Goal: Use online tool/utility: Utilize a website feature to perform a specific function

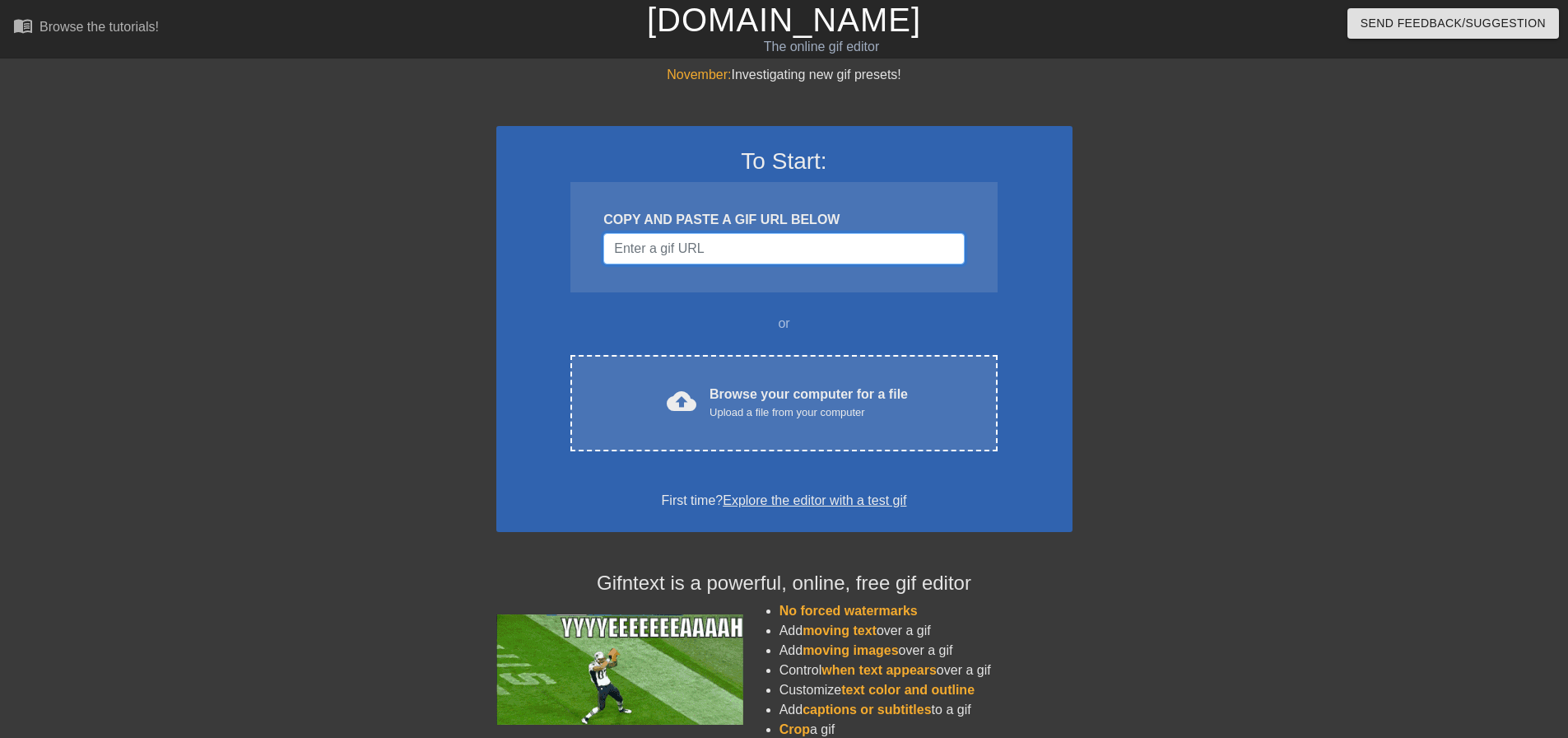
paste input "<img height="155px" src="[URL][DOMAIN_NAME]" width="201px" itemtype="[URL][DOMA…"
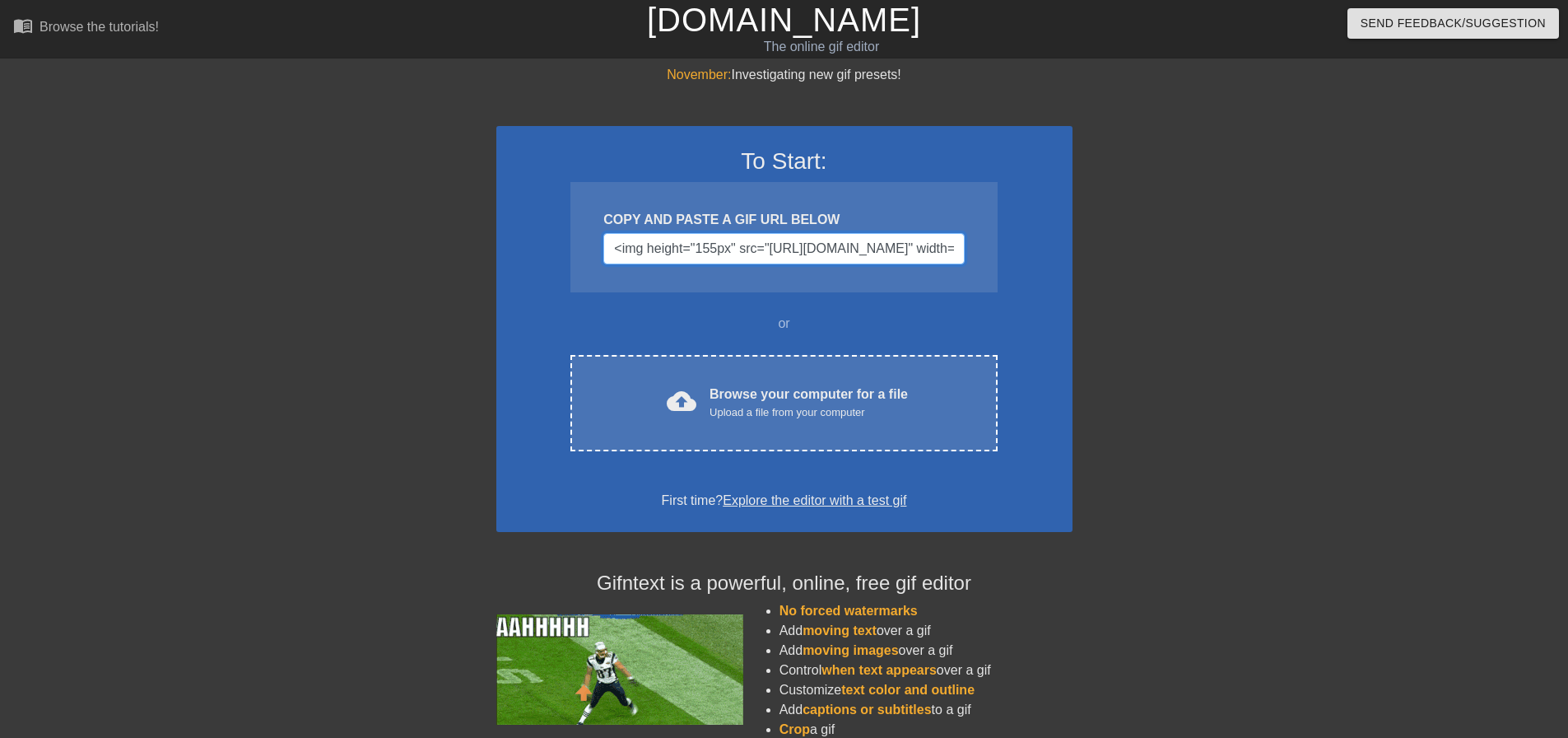
scroll to position [0, 1407]
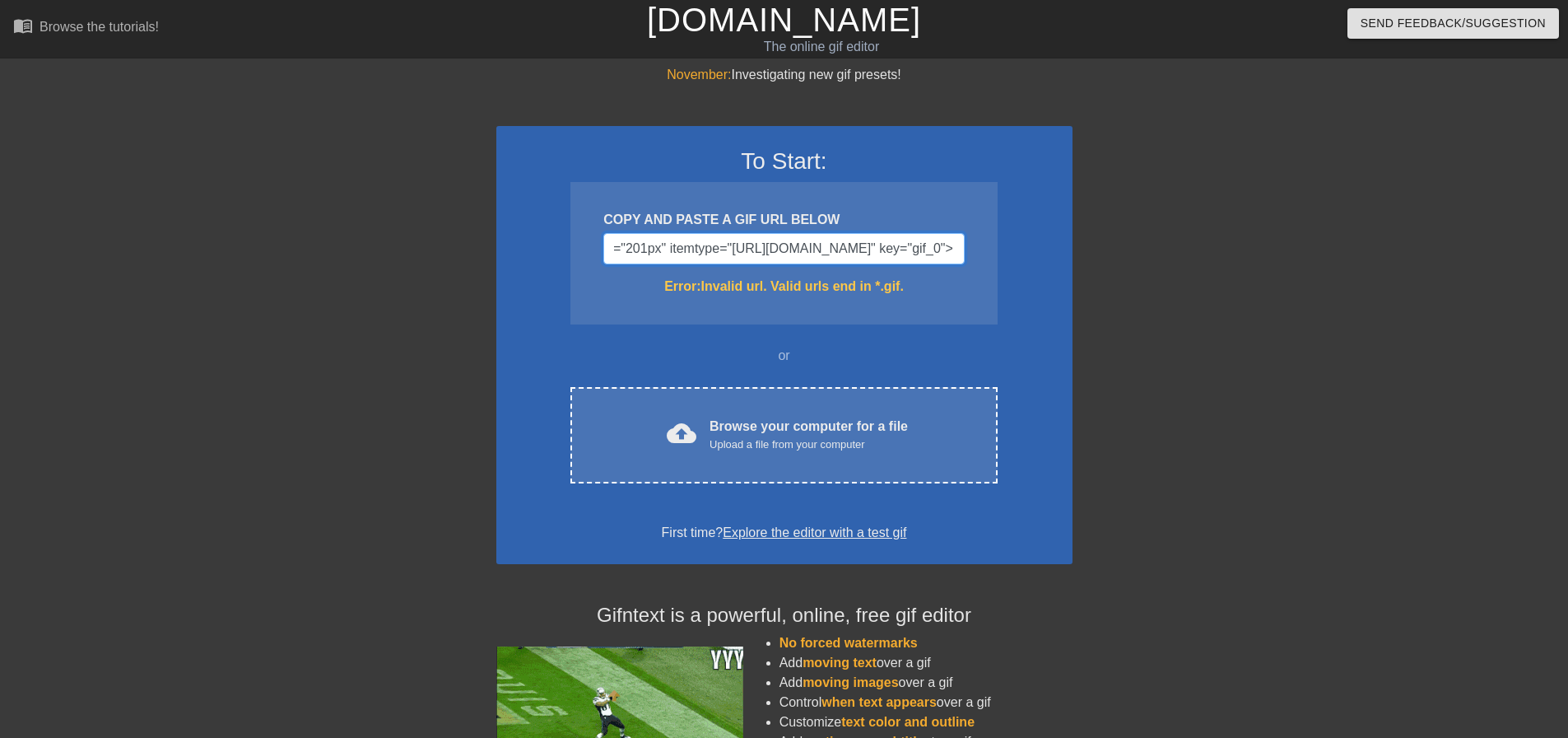
click at [687, 244] on input "<img height="155px" src="[URL][DOMAIN_NAME]" width="201px" itemtype="[URL][DOMA…" at bounding box center [783, 249] width 360 height 31
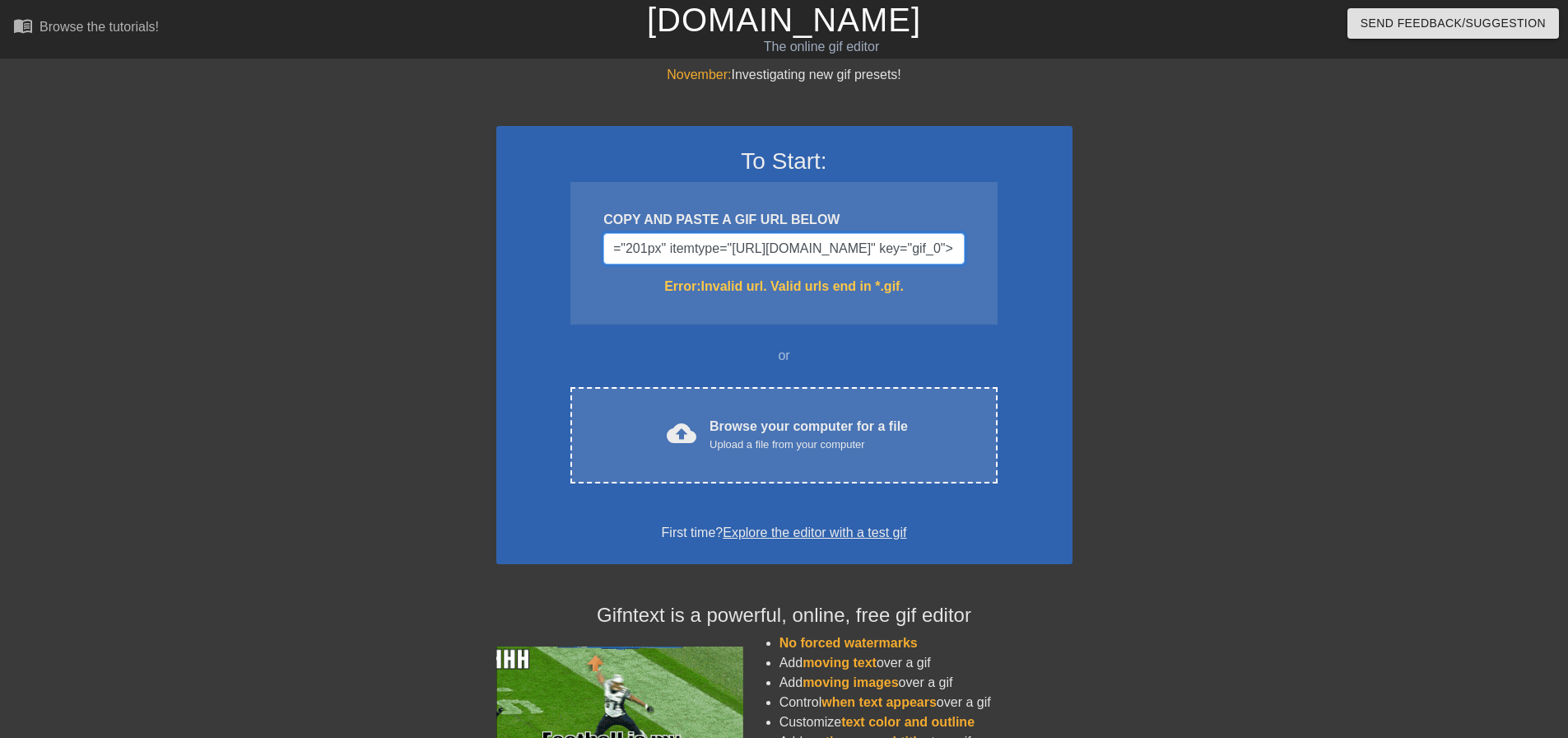
drag, startPoint x: 700, startPoint y: 245, endPoint x: 945, endPoint y: 279, distance: 247.3
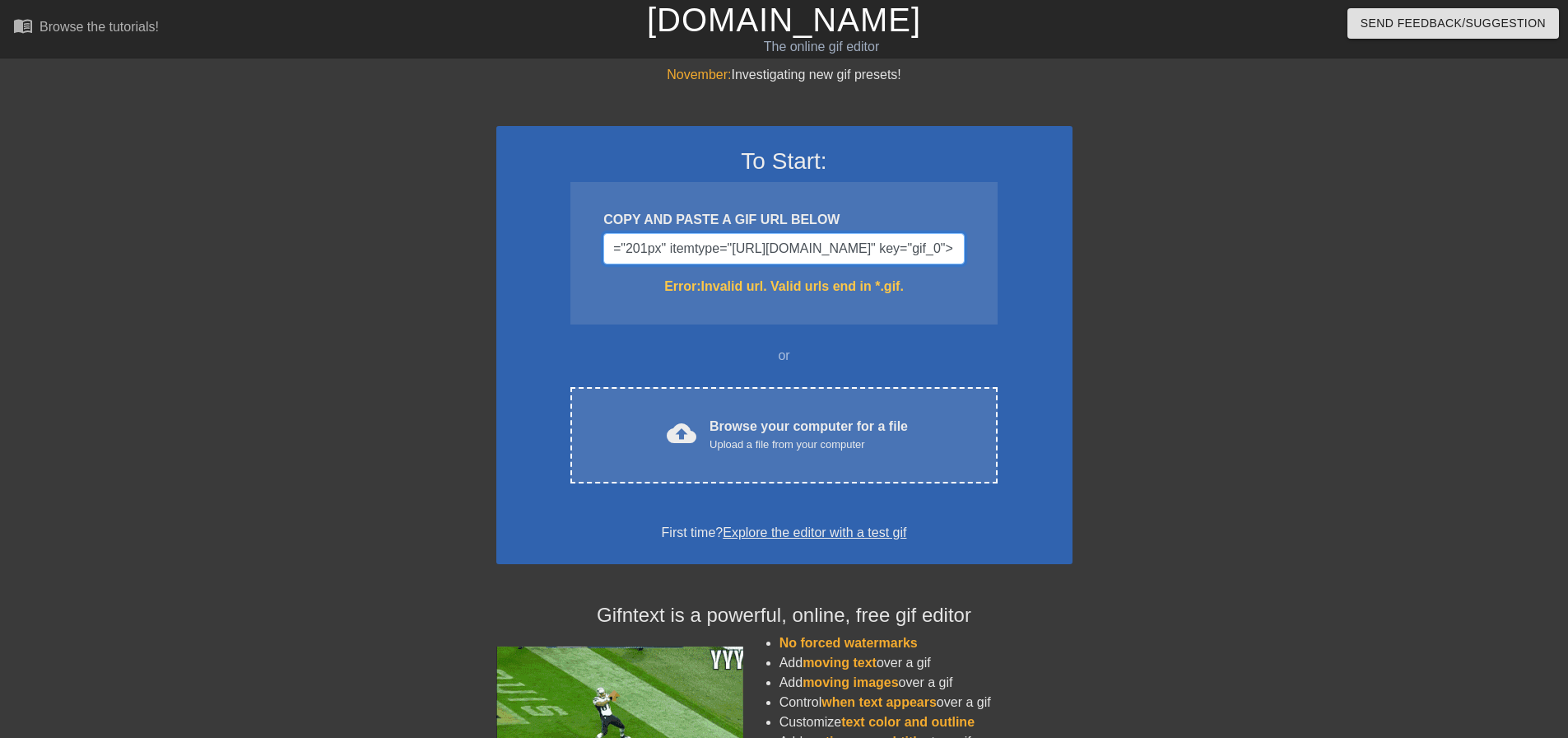
click at [1234, 258] on div "November: Investigating new gif presets! To Start: COPY AND PASTE A GIF URL BEL…" at bounding box center [784, 484] width 1568 height 838
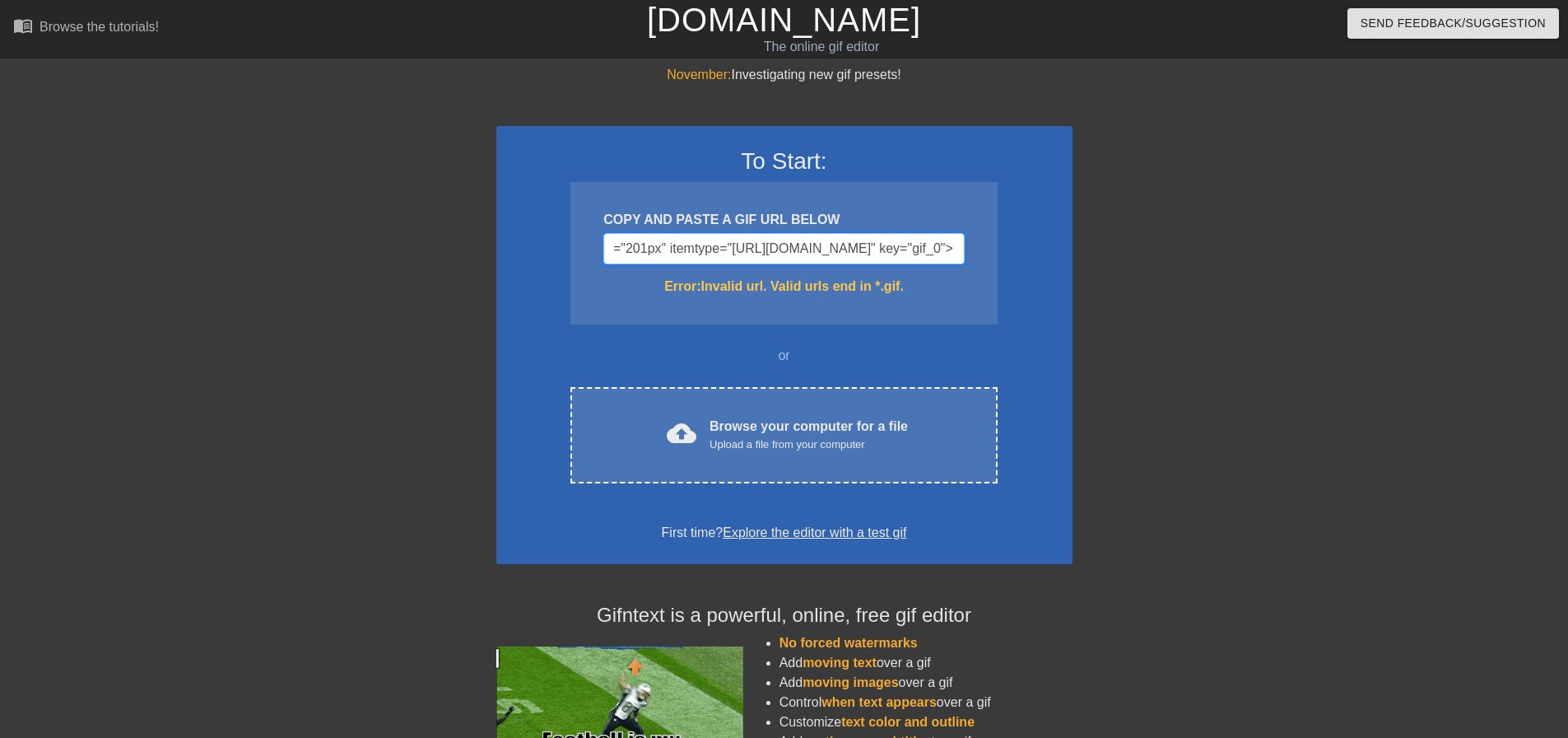
click at [941, 249] on input "<img height="155px" src="[URL][DOMAIN_NAME]" width="201px" itemtype="[URL][DOMA…" at bounding box center [783, 249] width 360 height 31
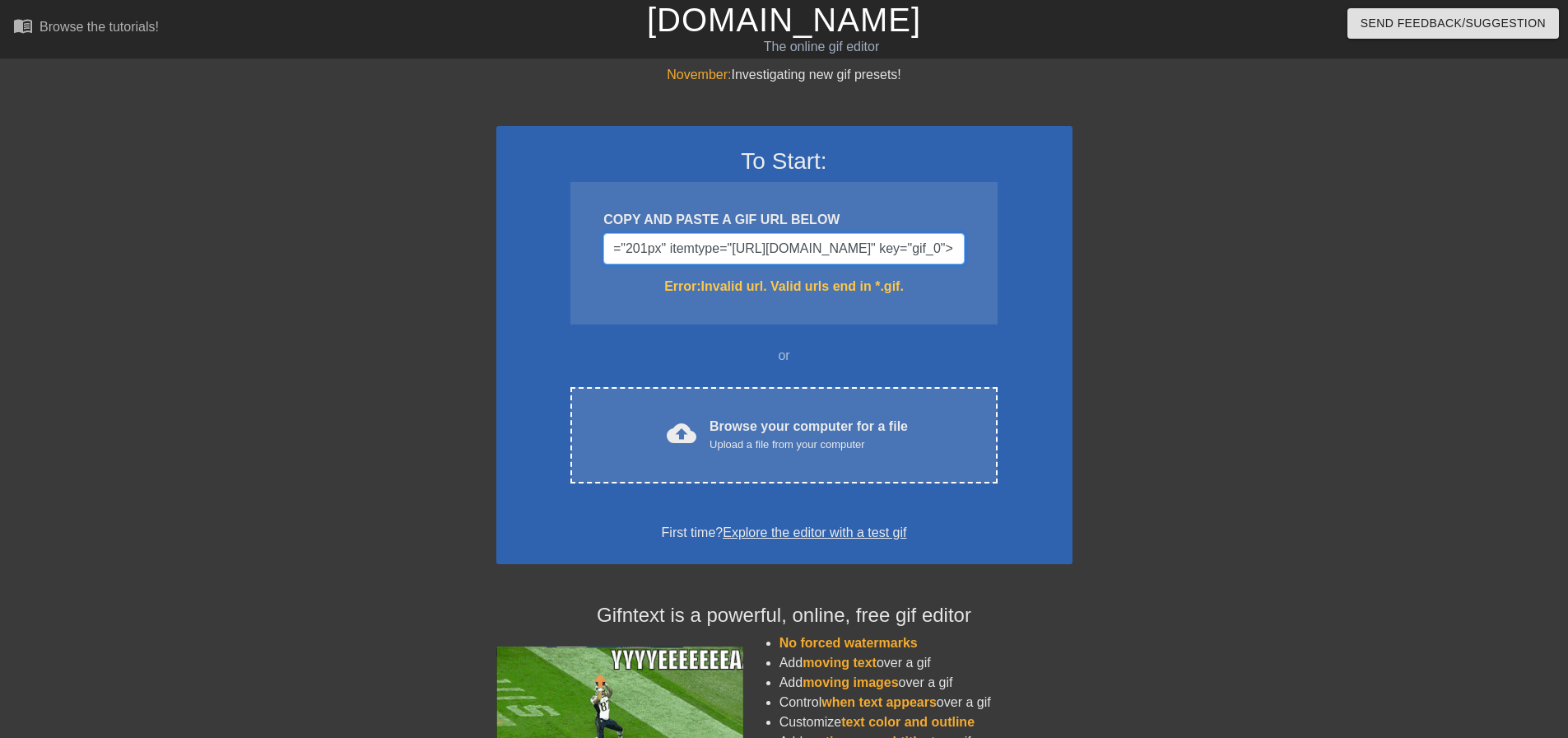
scroll to position [0, 1090]
drag, startPoint x: 955, startPoint y: 247, endPoint x: 836, endPoint y: 256, distance: 119.3
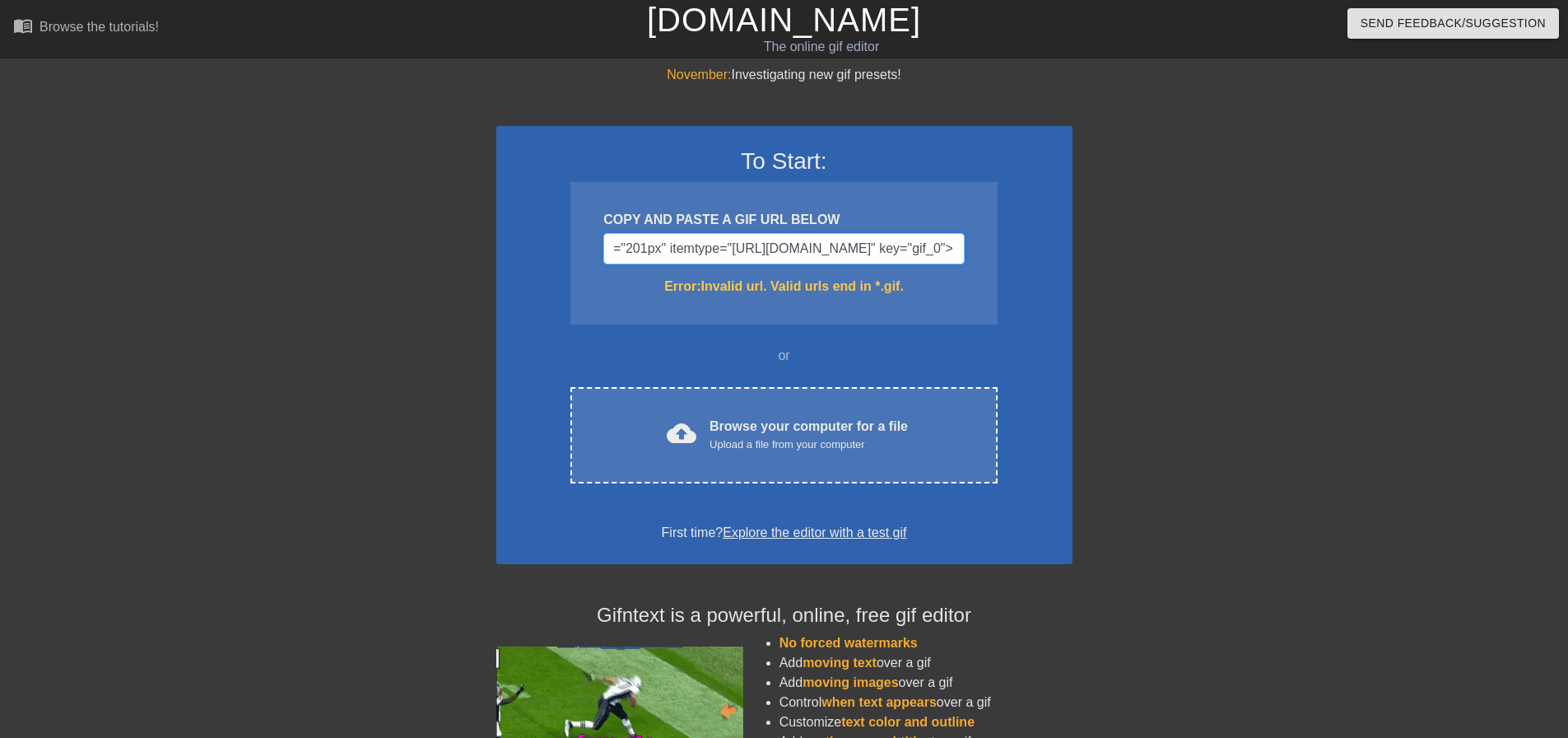
click at [836, 256] on input "<img height="155px" src="[URL][DOMAIN_NAME]" width="201px" itemtype="[URL][DOMA…" at bounding box center [783, 249] width 360 height 31
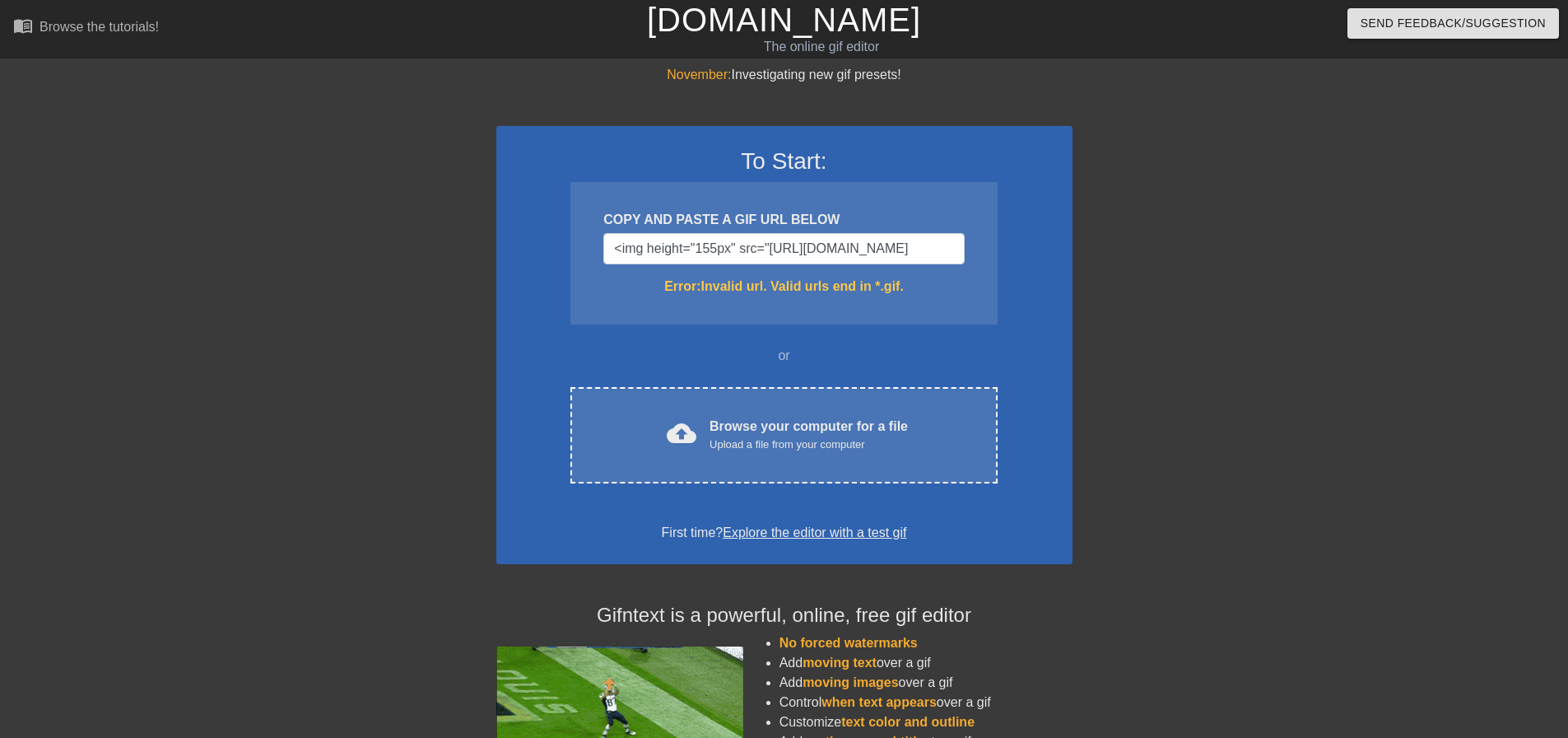
scroll to position [0, 0]
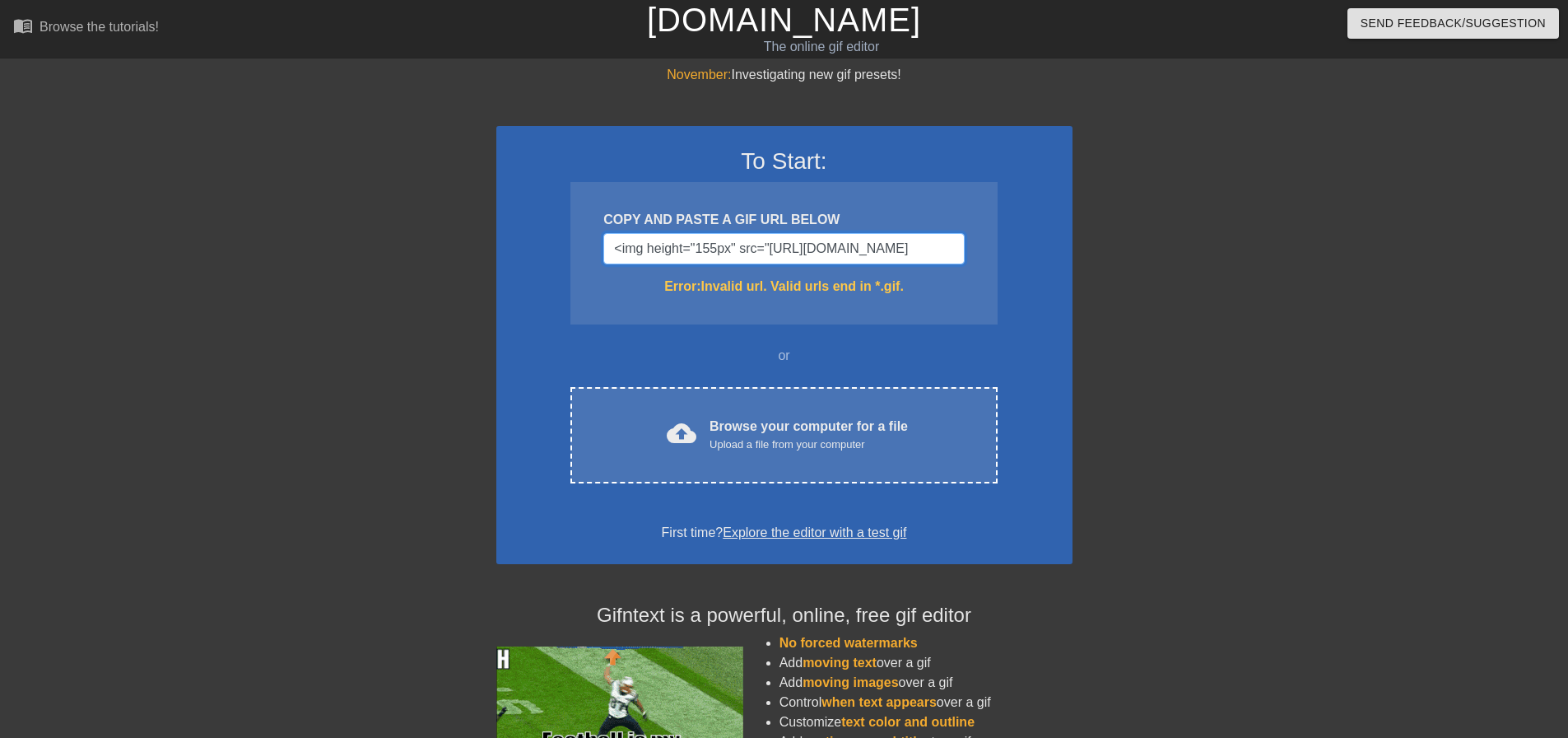
click at [775, 260] on input "<img height="155px" src="https://media1.giphy.com/media/v1.Y2lkPWZjZGU1NDk1bDN4…" at bounding box center [783, 249] width 360 height 31
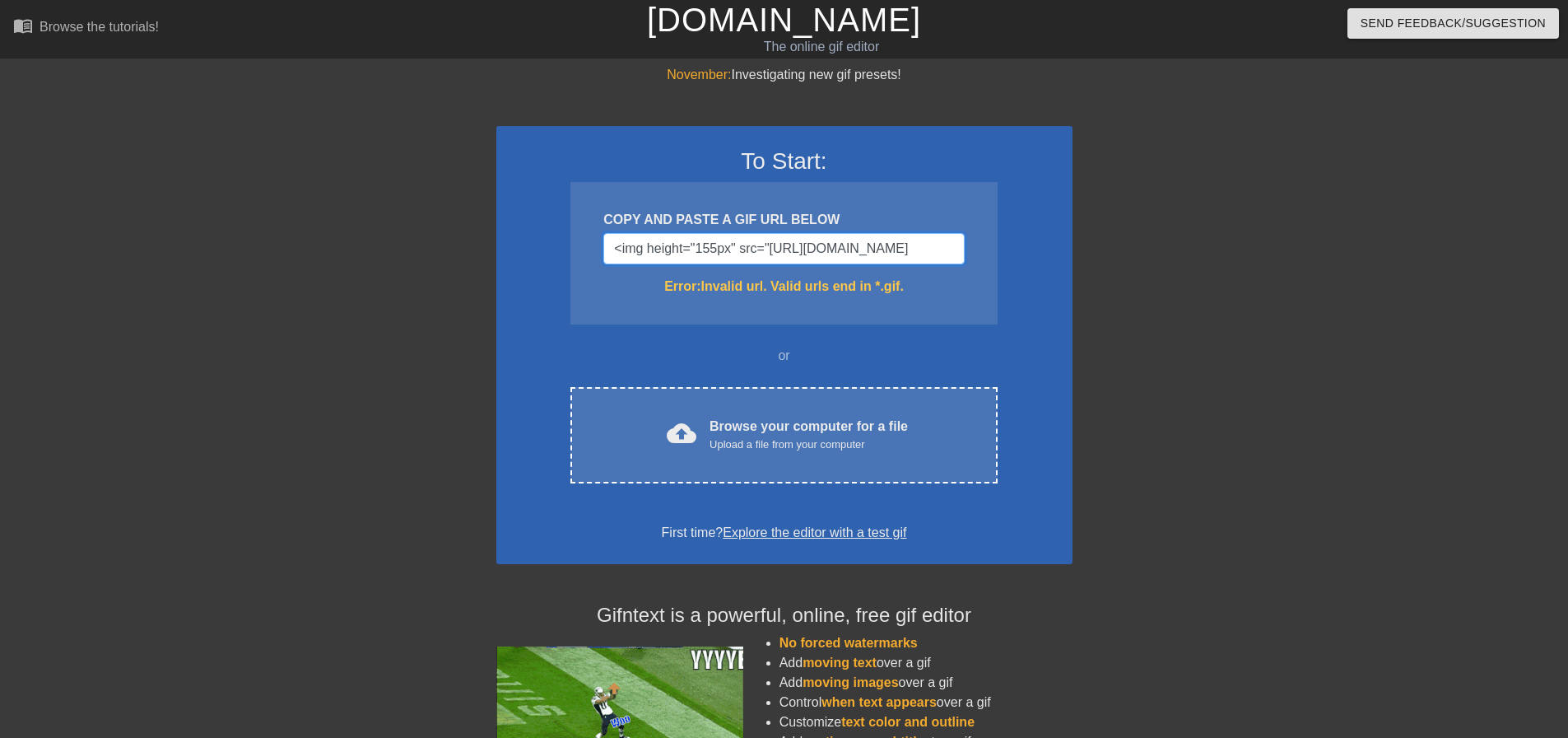
drag, startPoint x: 775, startPoint y: 252, endPoint x: 455, endPoint y: 246, distance: 320.1
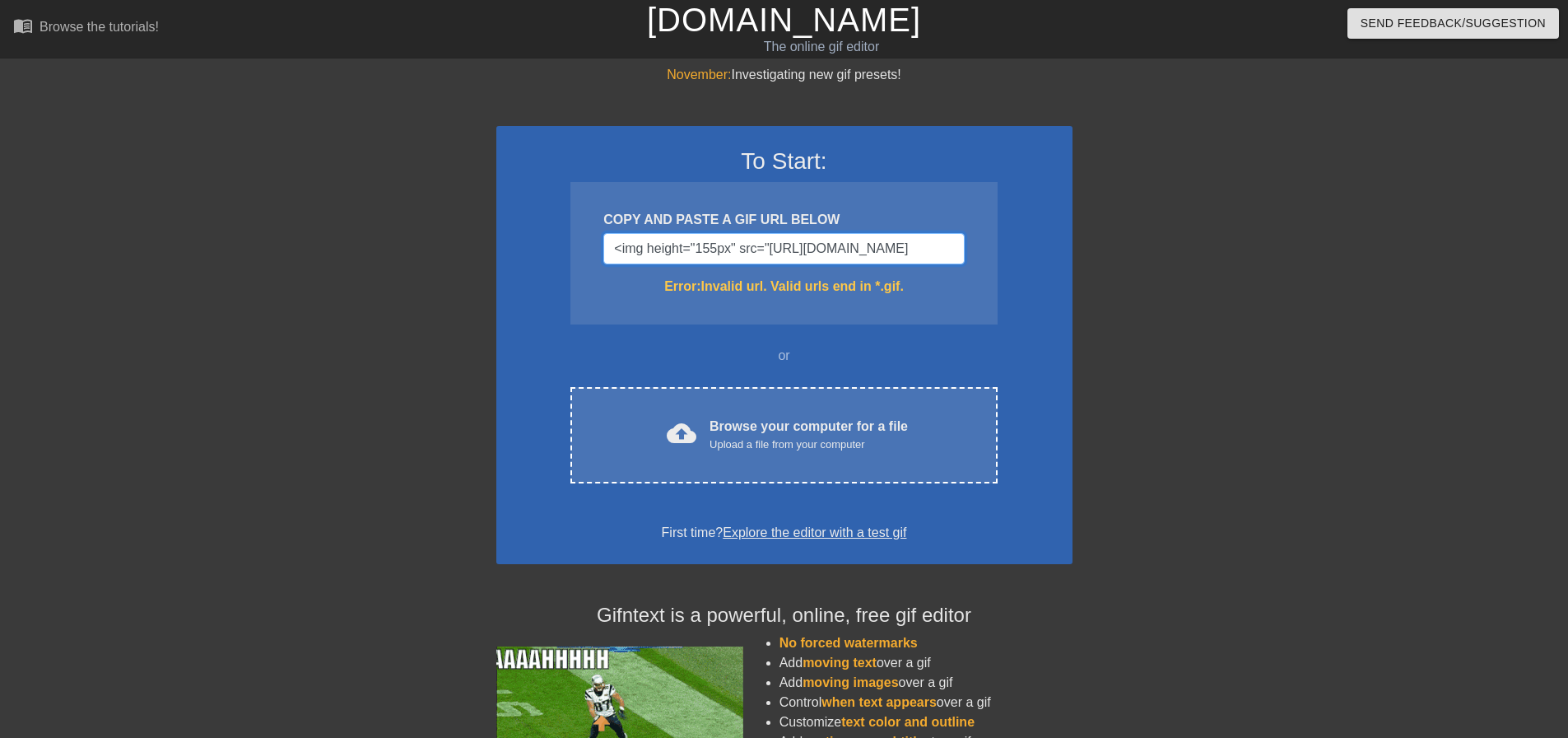
click at [455, 246] on div "November: Investigating new gif presets! To Start: COPY AND PASTE A GIF URL BEL…" at bounding box center [784, 484] width 1568 height 838
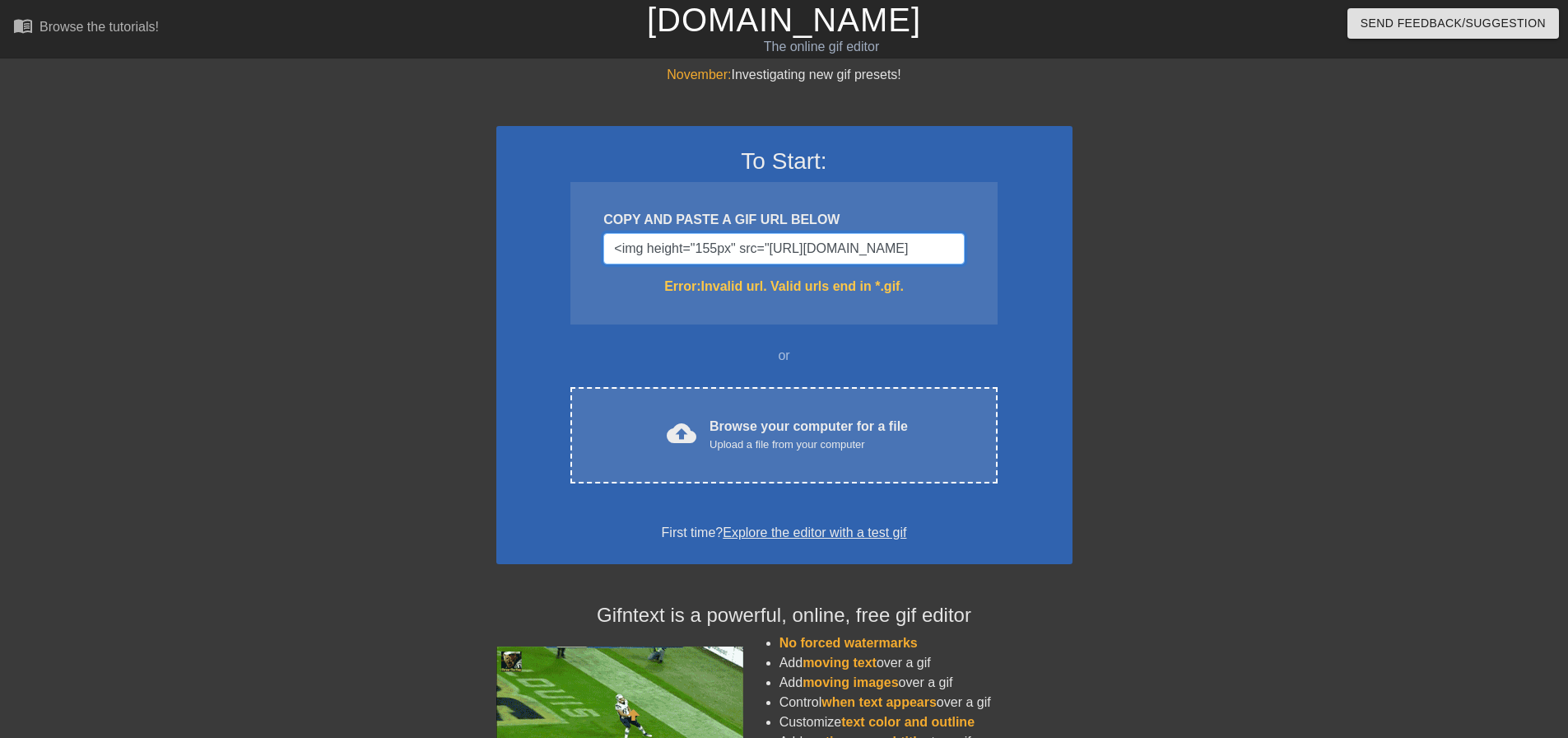
type input "https://media1.giphy.com/media/v1.Y2lkPWZjZGU1NDk1bDN4MWFlc3dyN2l0am1vNGp3cnI4c…"
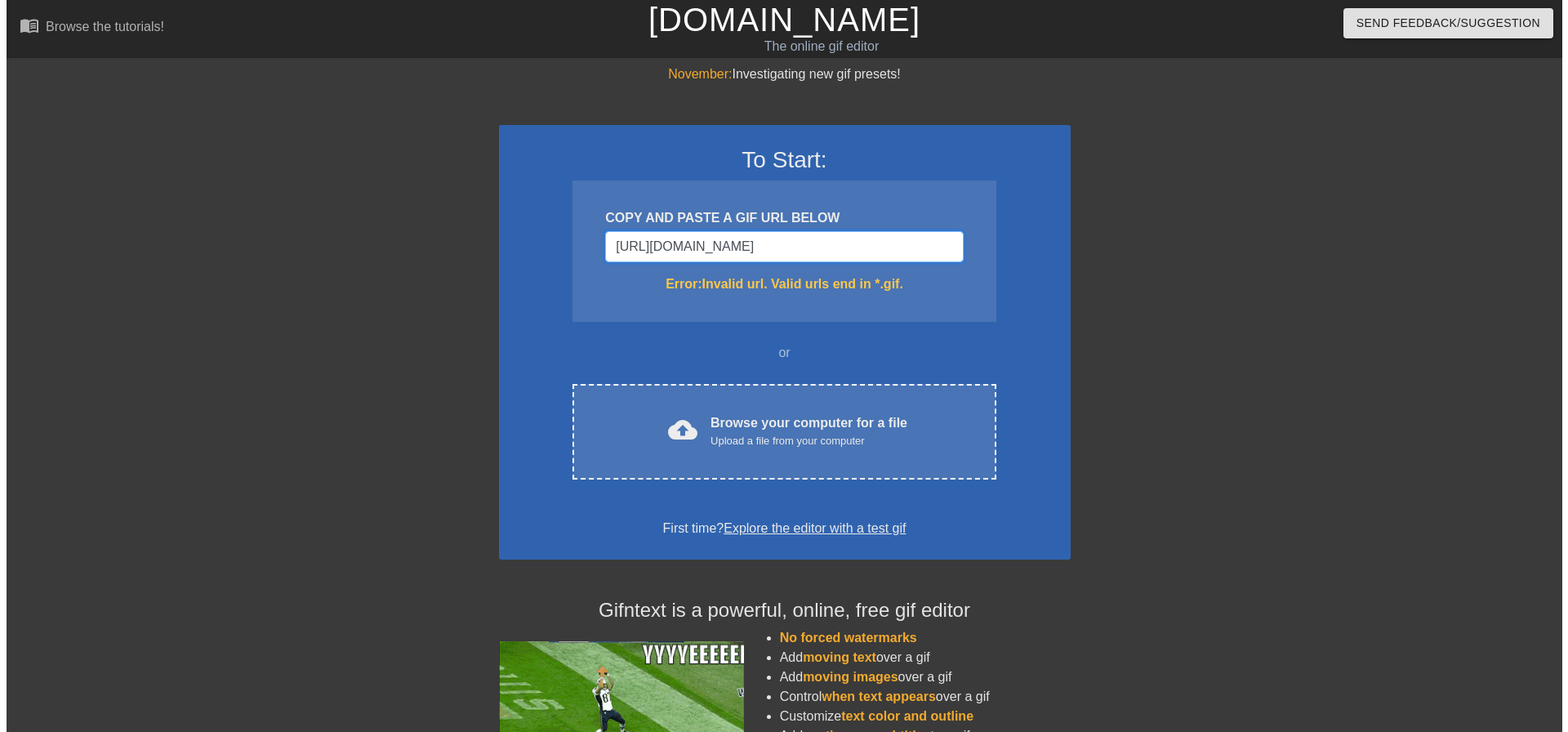
scroll to position [0, 816]
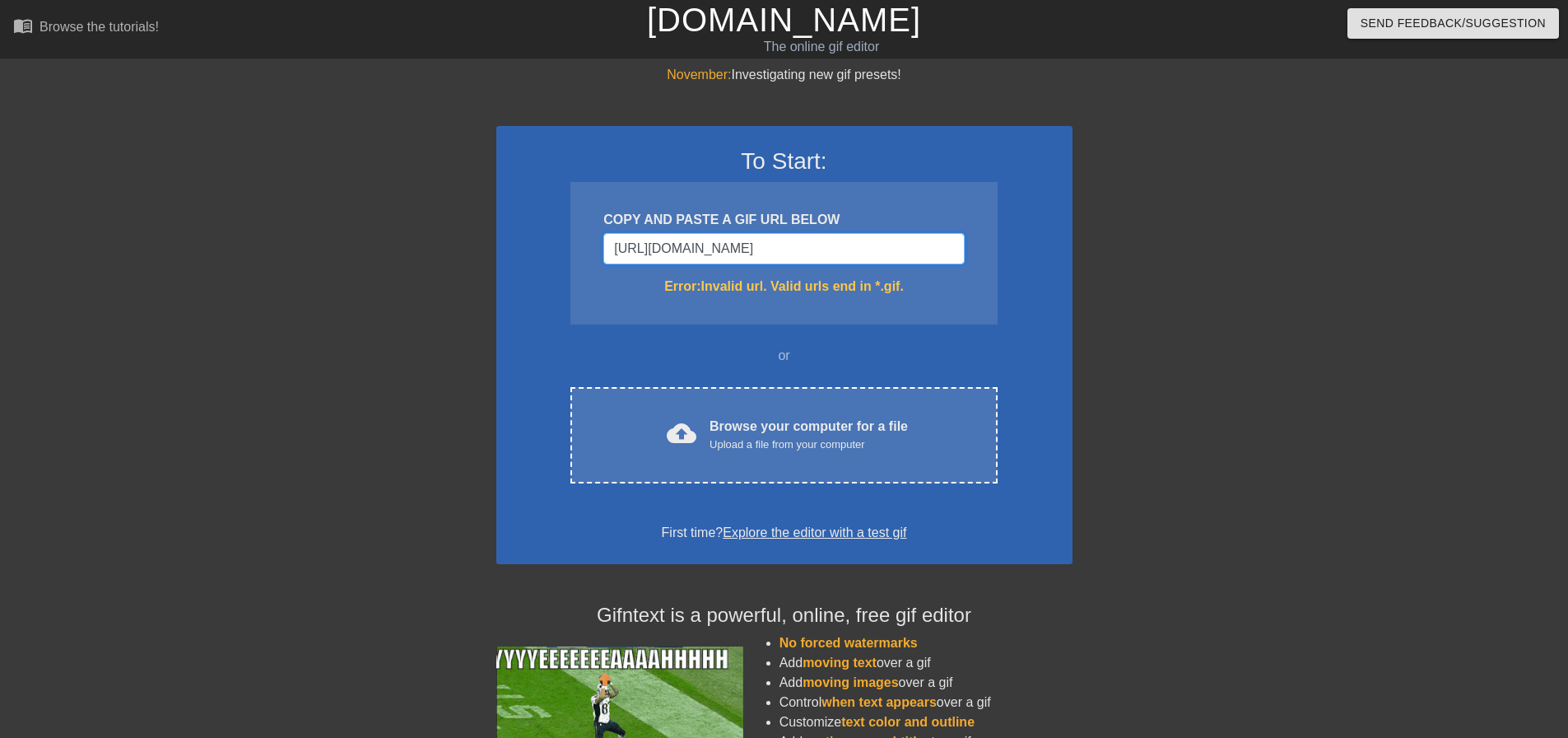
drag, startPoint x: 910, startPoint y: 247, endPoint x: 1070, endPoint y: 251, distance: 160.0
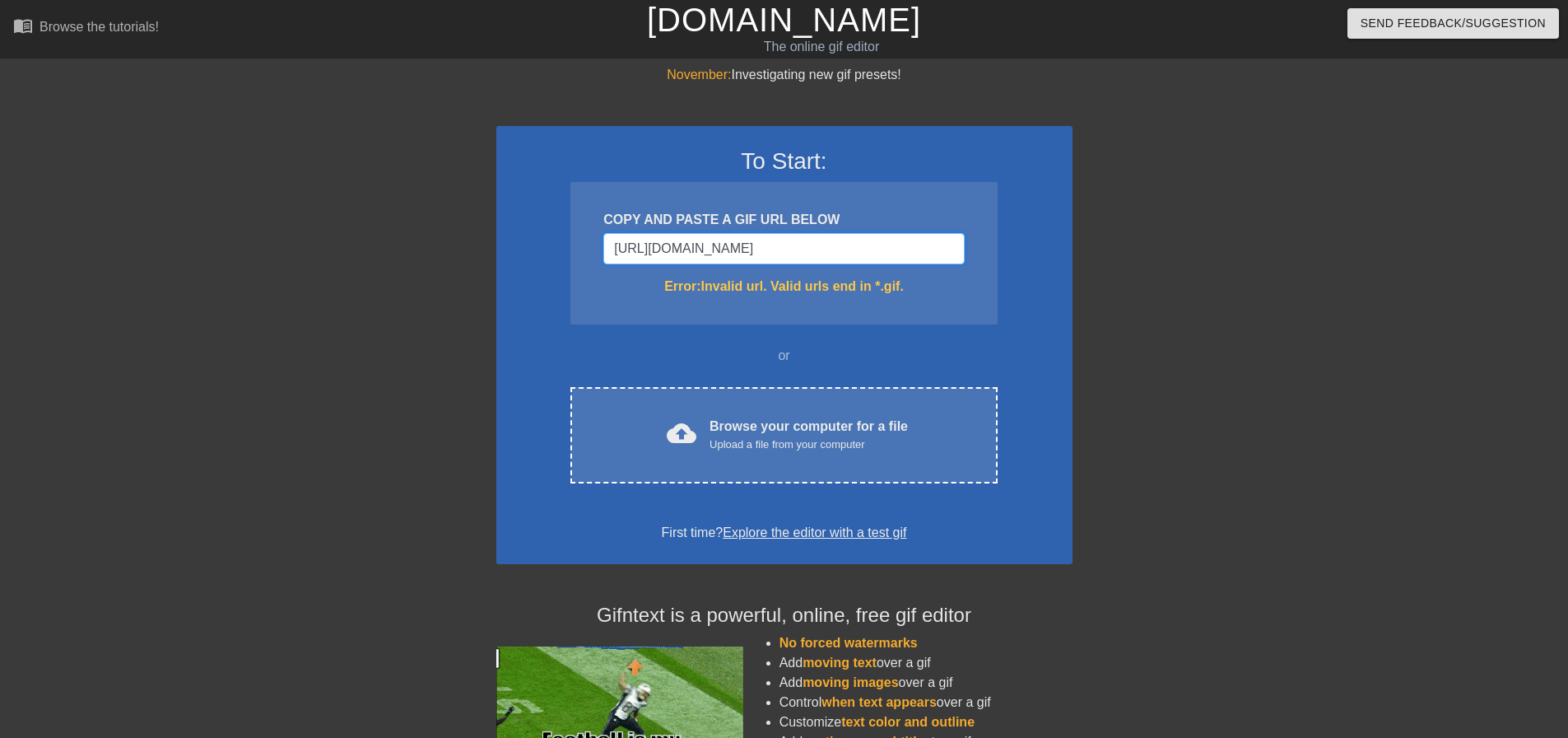
click at [1070, 251] on div "To Start: COPY AND PASTE A GIF URL BELOW https://media1.giphy.com/media/v1.Y2lk…" at bounding box center [784, 345] width 576 height 438
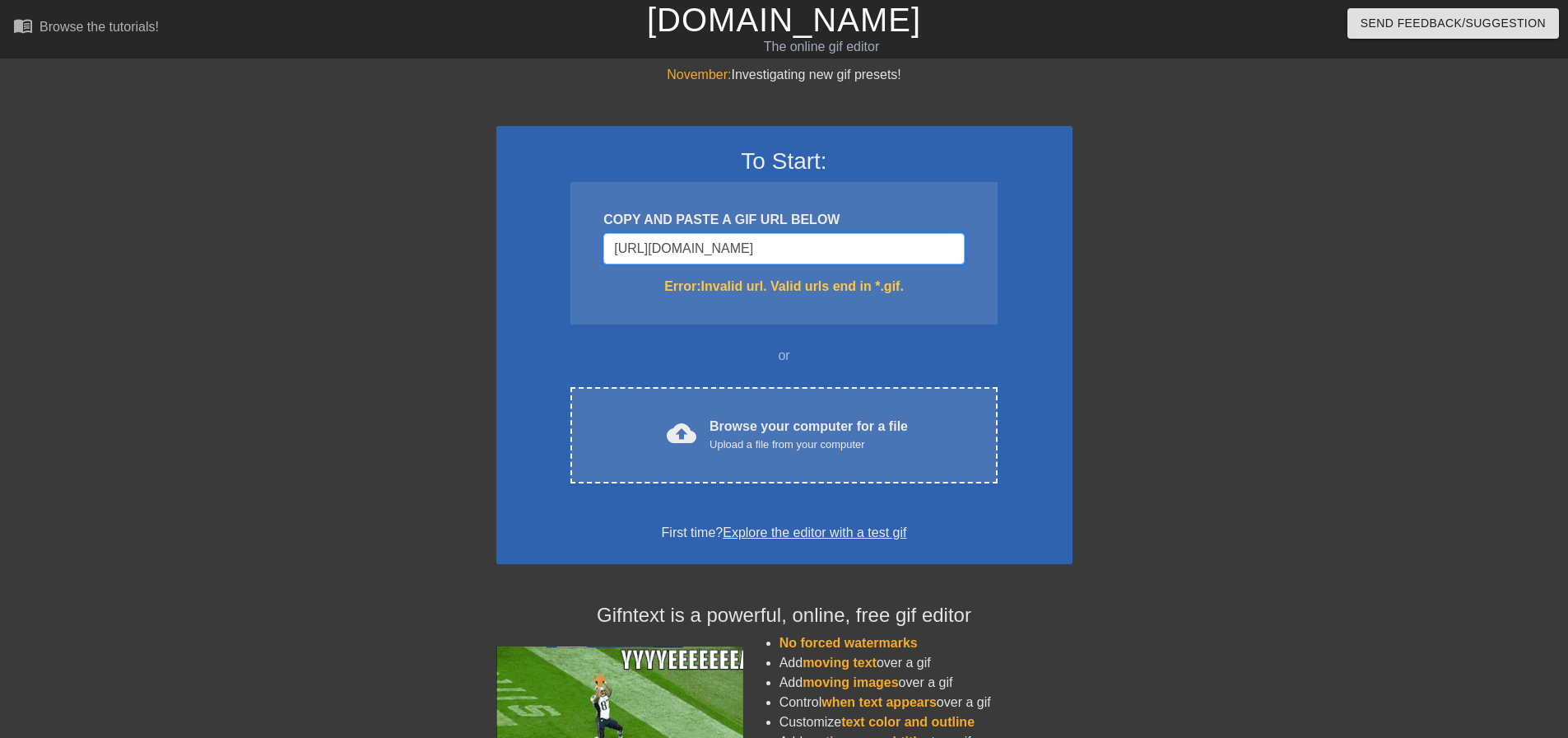
click at [951, 242] on input "https://media1.giphy.com/media/v1.Y2lkPWZjZGU1NDk1bDN4MWFlc3dyN2l0am1vNGp3cnI4c…" at bounding box center [783, 249] width 360 height 31
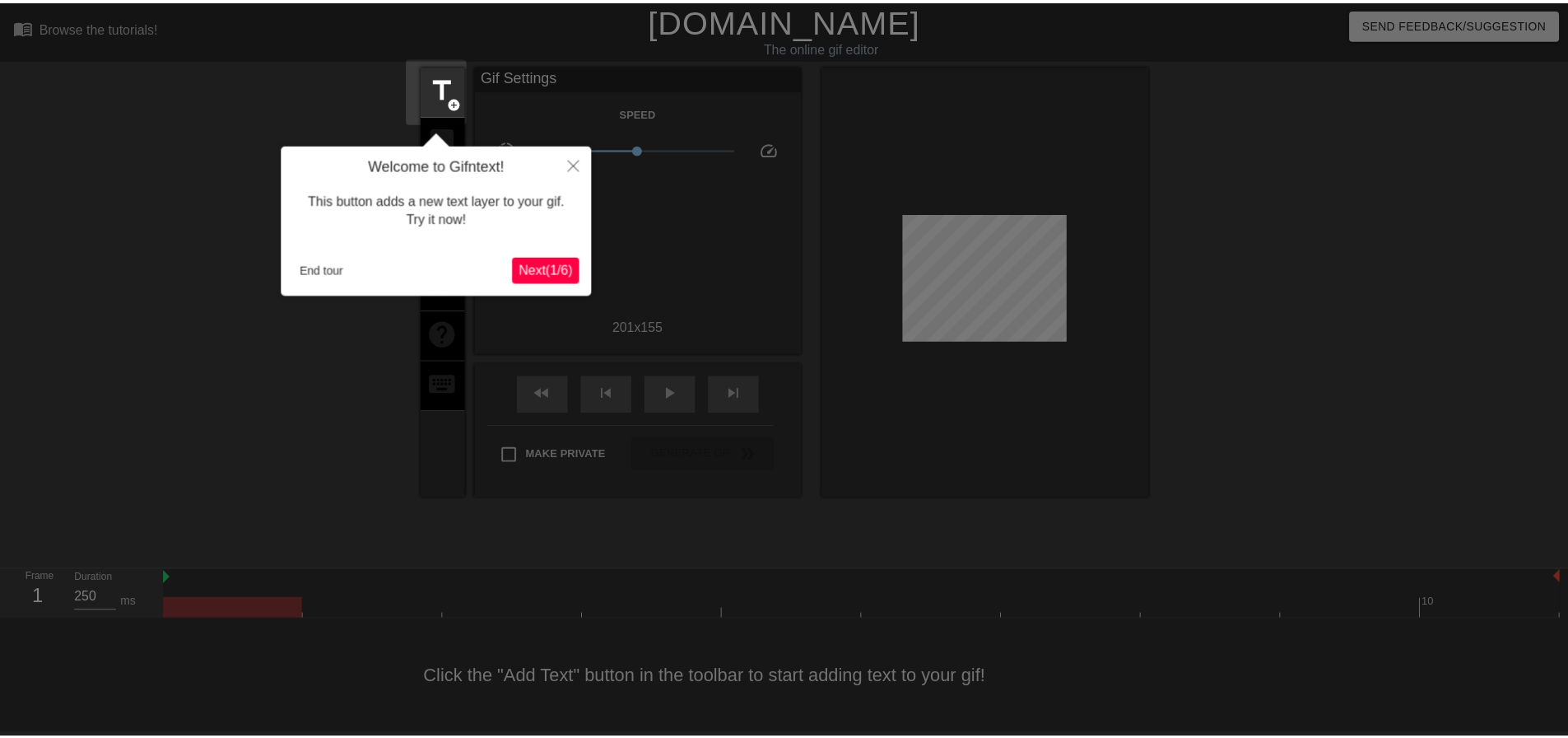
scroll to position [8, 0]
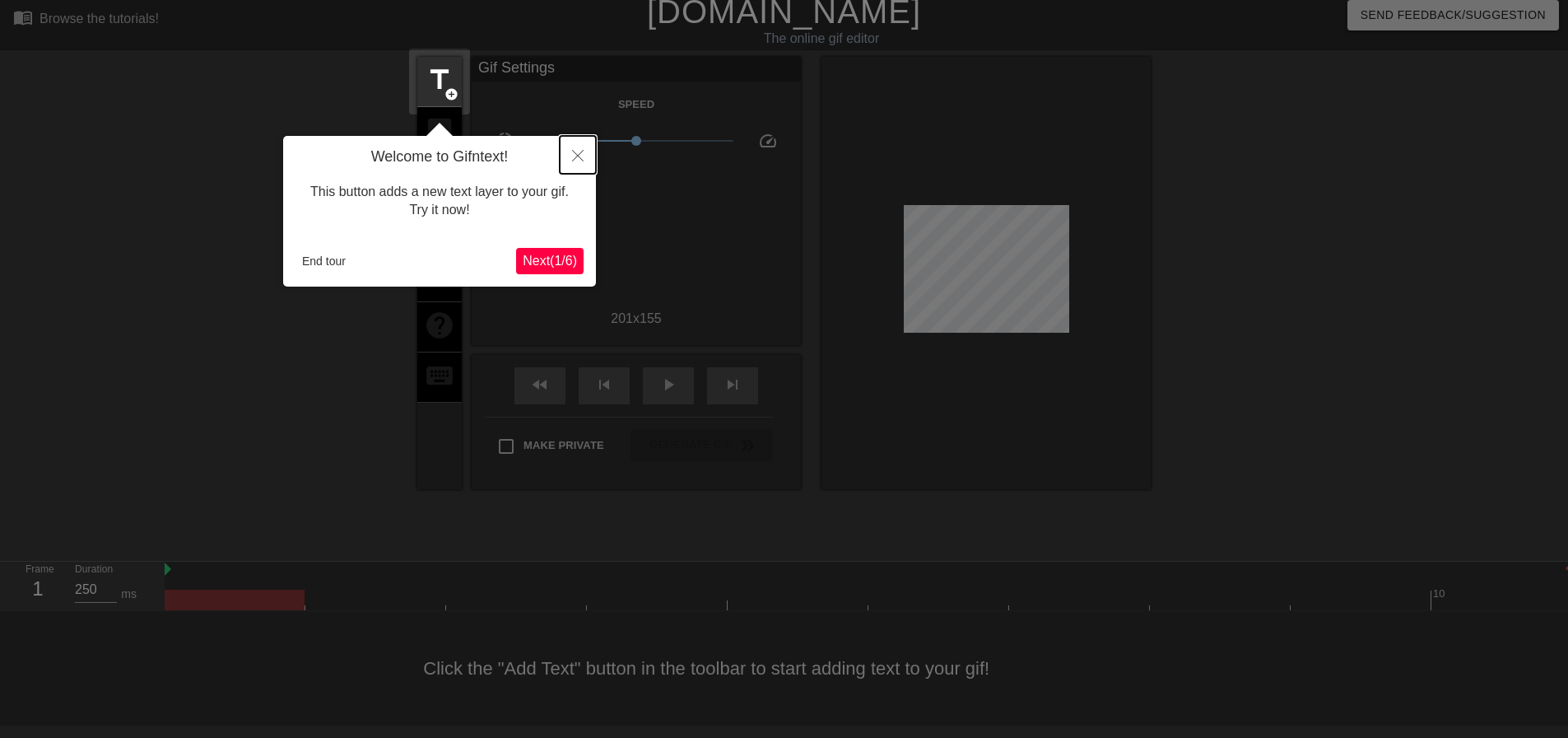
click at [584, 158] on button "Close" at bounding box center [578, 155] width 36 height 38
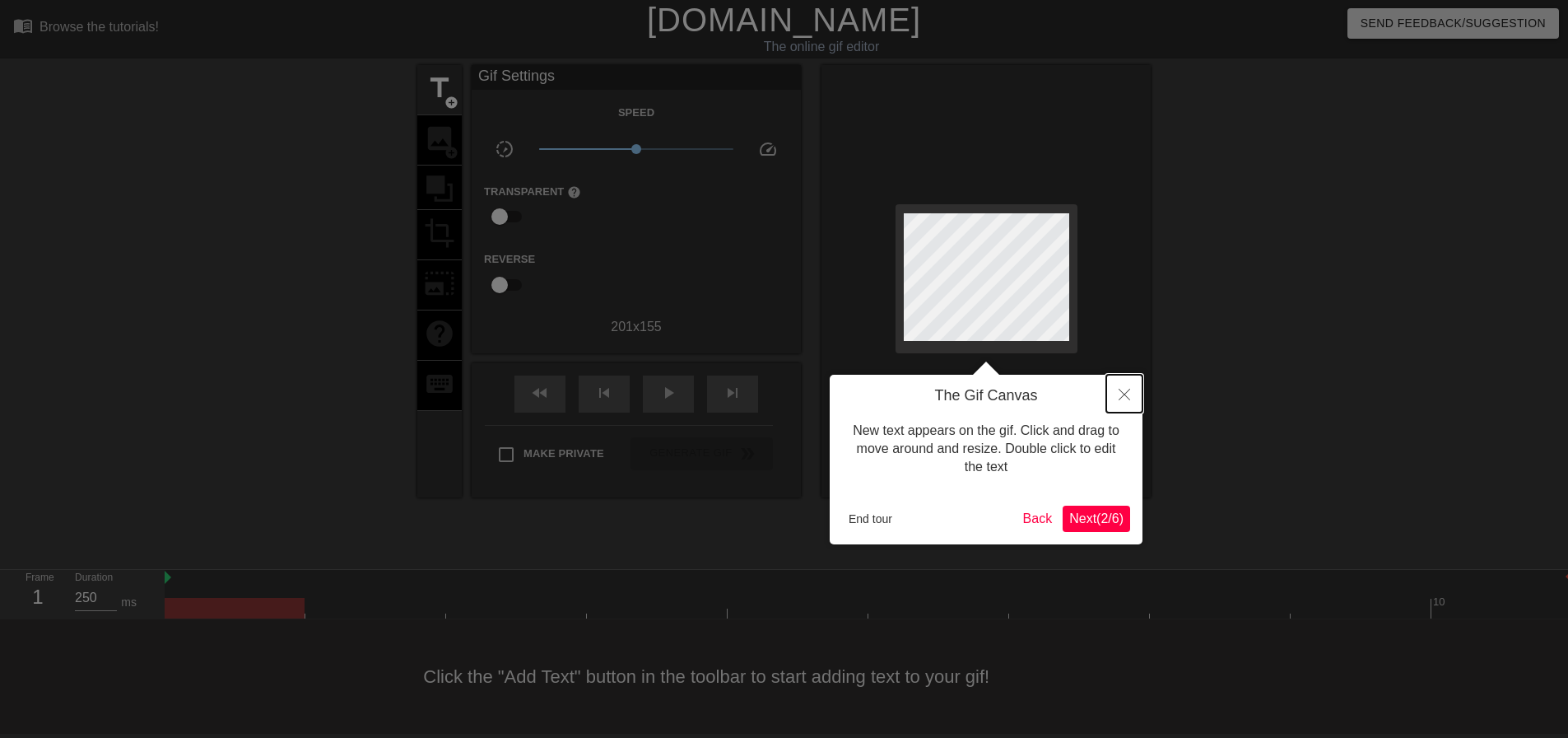
click at [1137, 404] on button "Close" at bounding box center [1124, 393] width 36 height 38
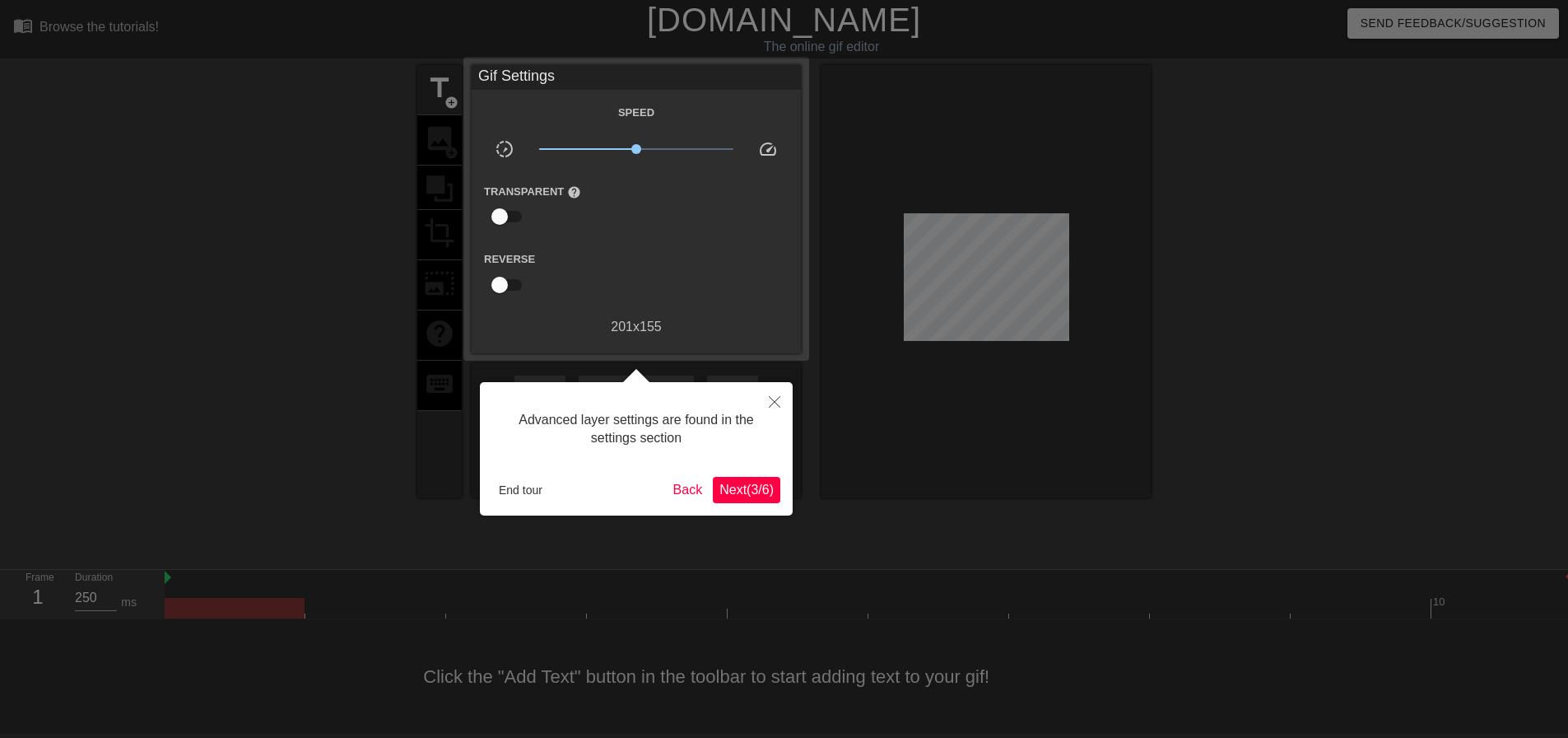
scroll to position [8, 0]
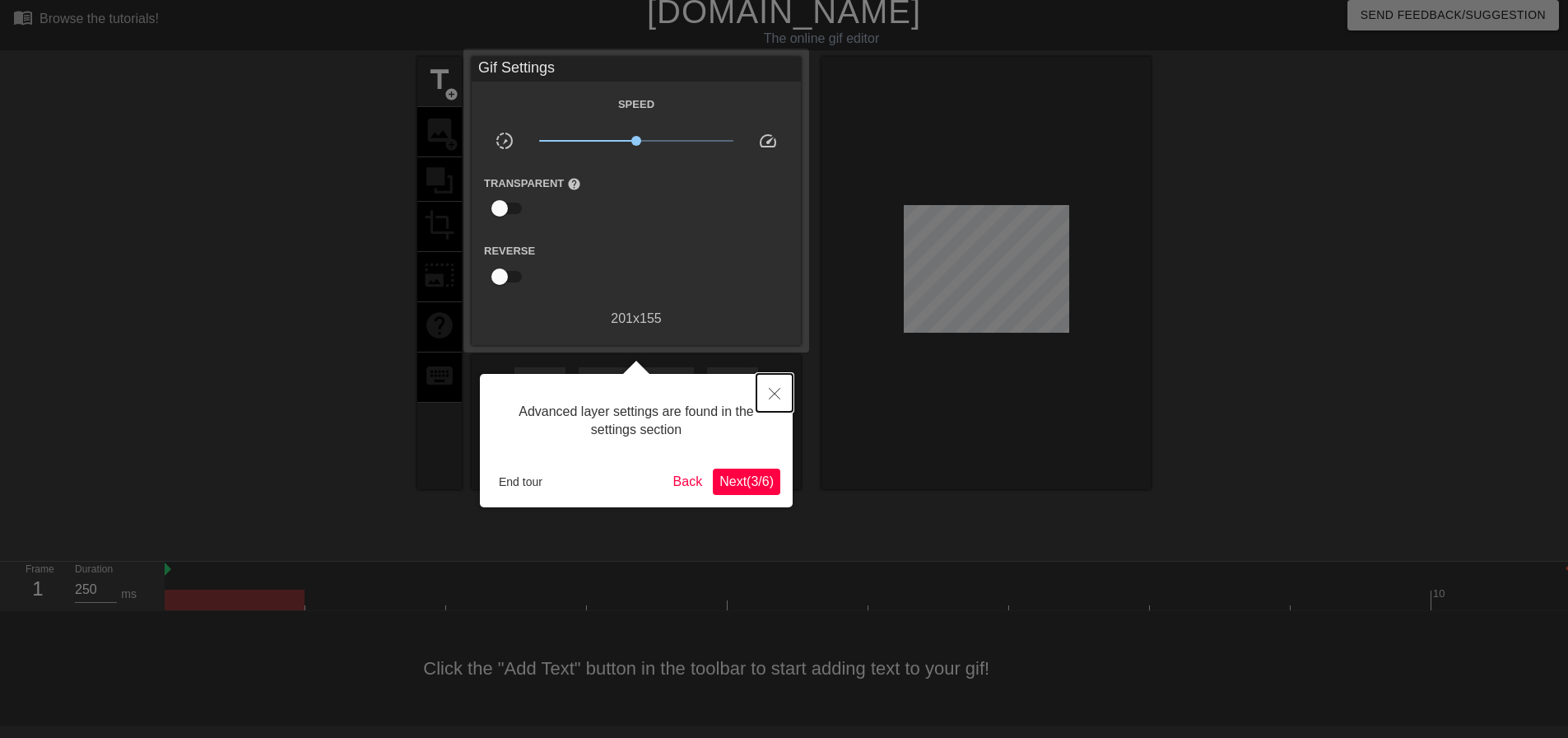
click at [786, 393] on button "Close" at bounding box center [774, 393] width 36 height 38
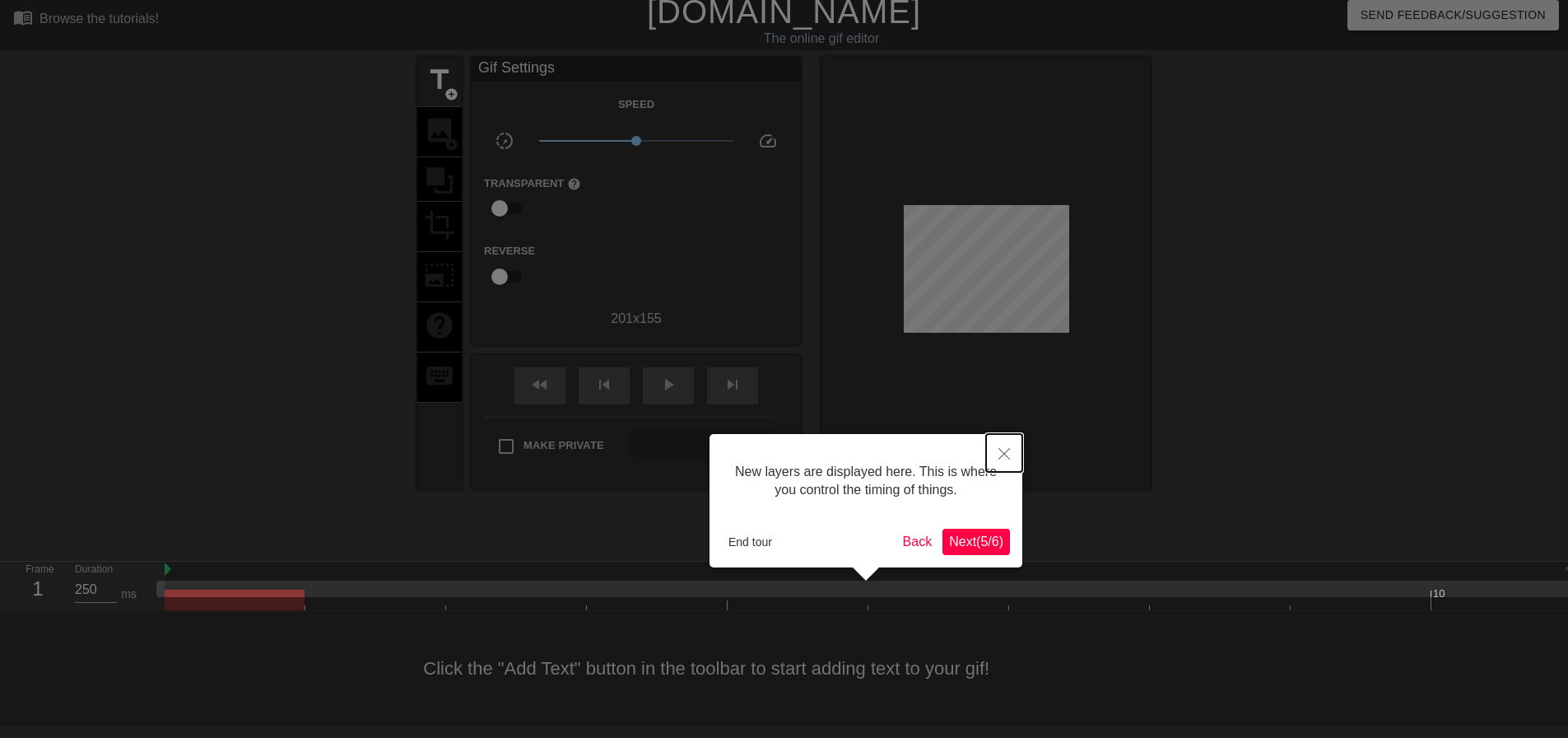
click at [1002, 455] on icon "Close" at bounding box center [1004, 454] width 12 height 12
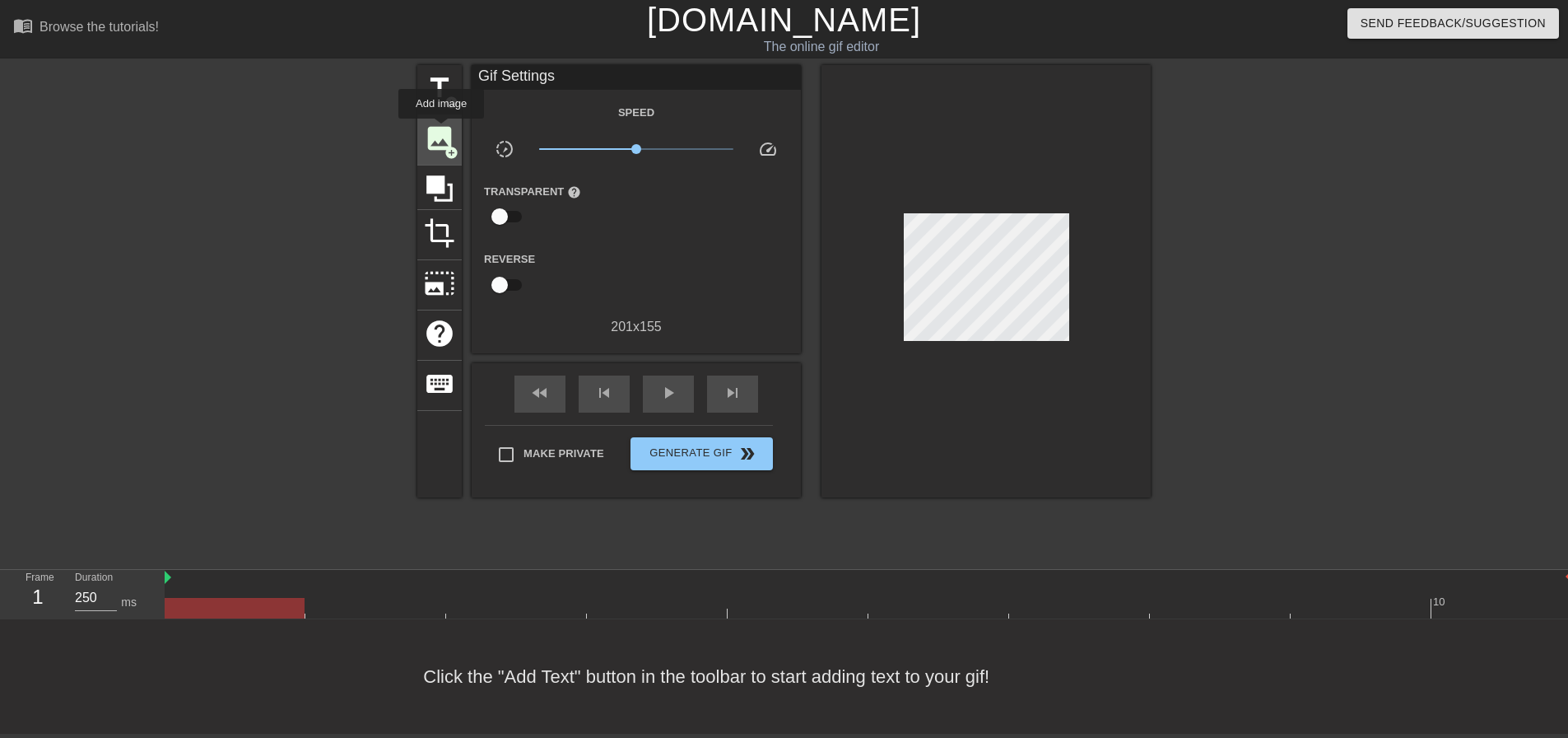
click at [441, 130] on span "image" at bounding box center [439, 139] width 31 height 31
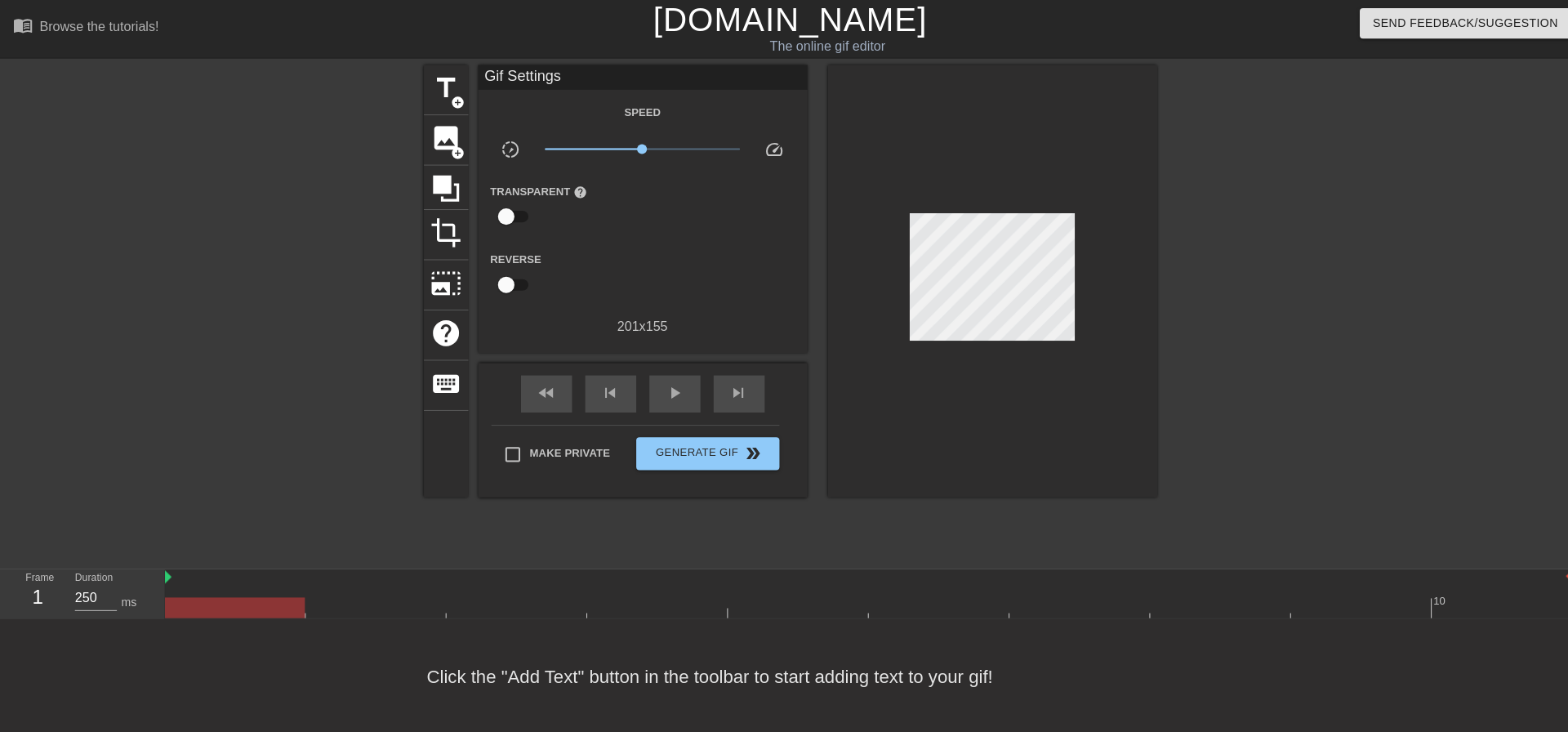
scroll to position [0, 0]
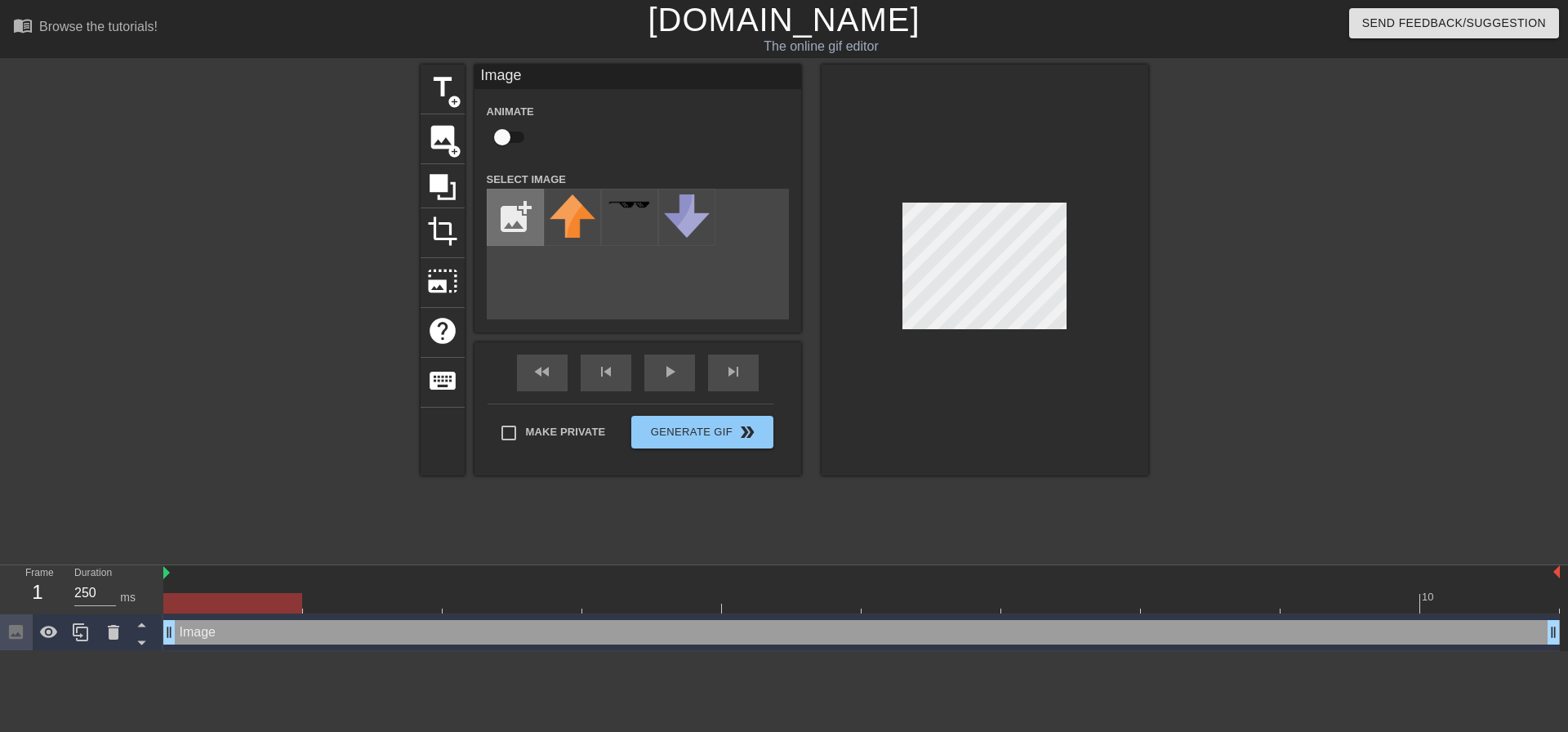
click at [520, 221] on input "file" at bounding box center [515, 218] width 56 height 56
type input "C:\fakepath\Screenshot [DATE] 115633.png"
click at [556, 211] on img at bounding box center [573, 211] width 46 height 34
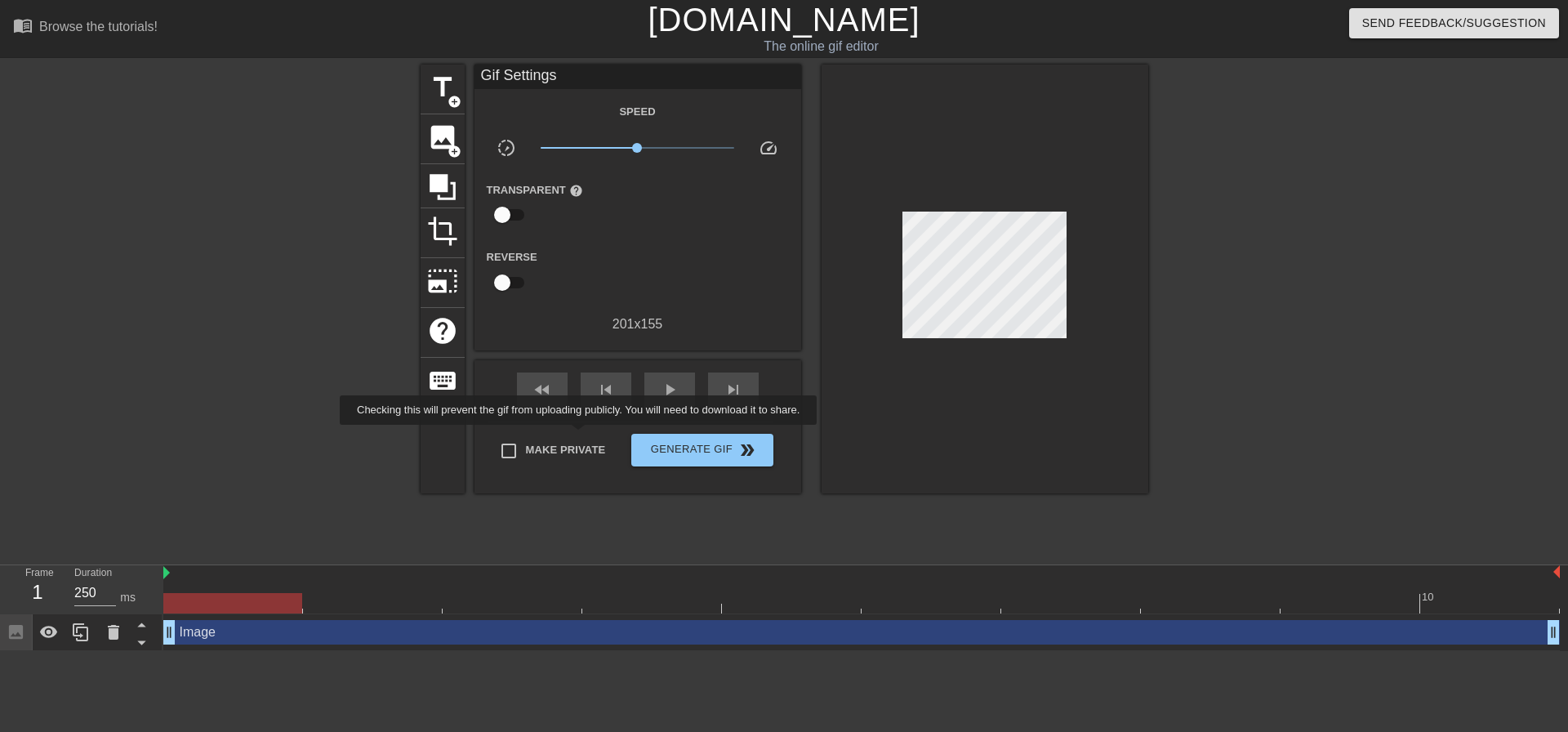
click at [582, 436] on label "Make Private" at bounding box center [549, 451] width 115 height 34
click at [526, 436] on input "Make Private" at bounding box center [509, 451] width 34 height 34
checkbox input "true"
click at [510, 214] on input "checkbox" at bounding box center [502, 215] width 93 height 31
checkbox input "true"
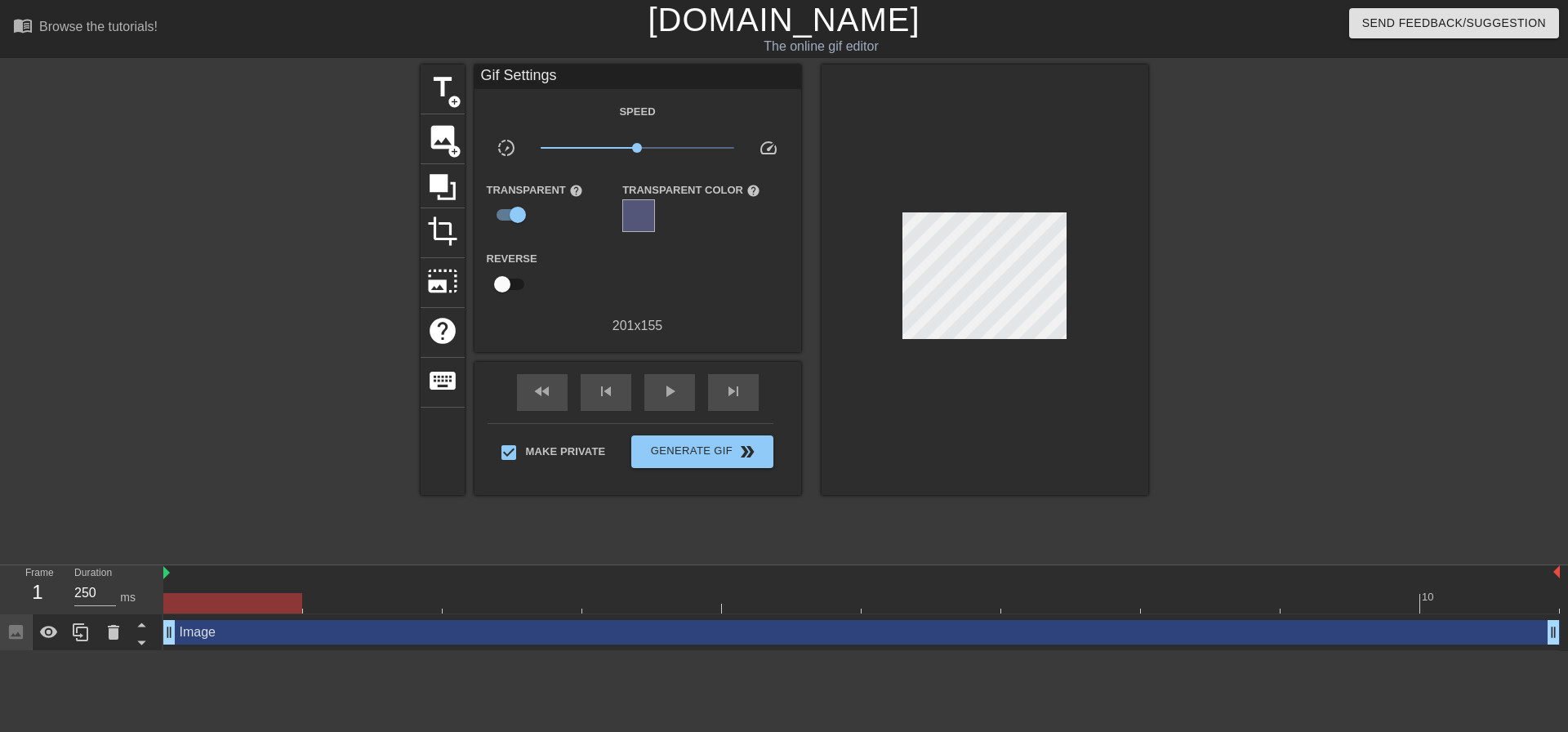
click at [630, 219] on div at bounding box center [639, 216] width 33 height 33
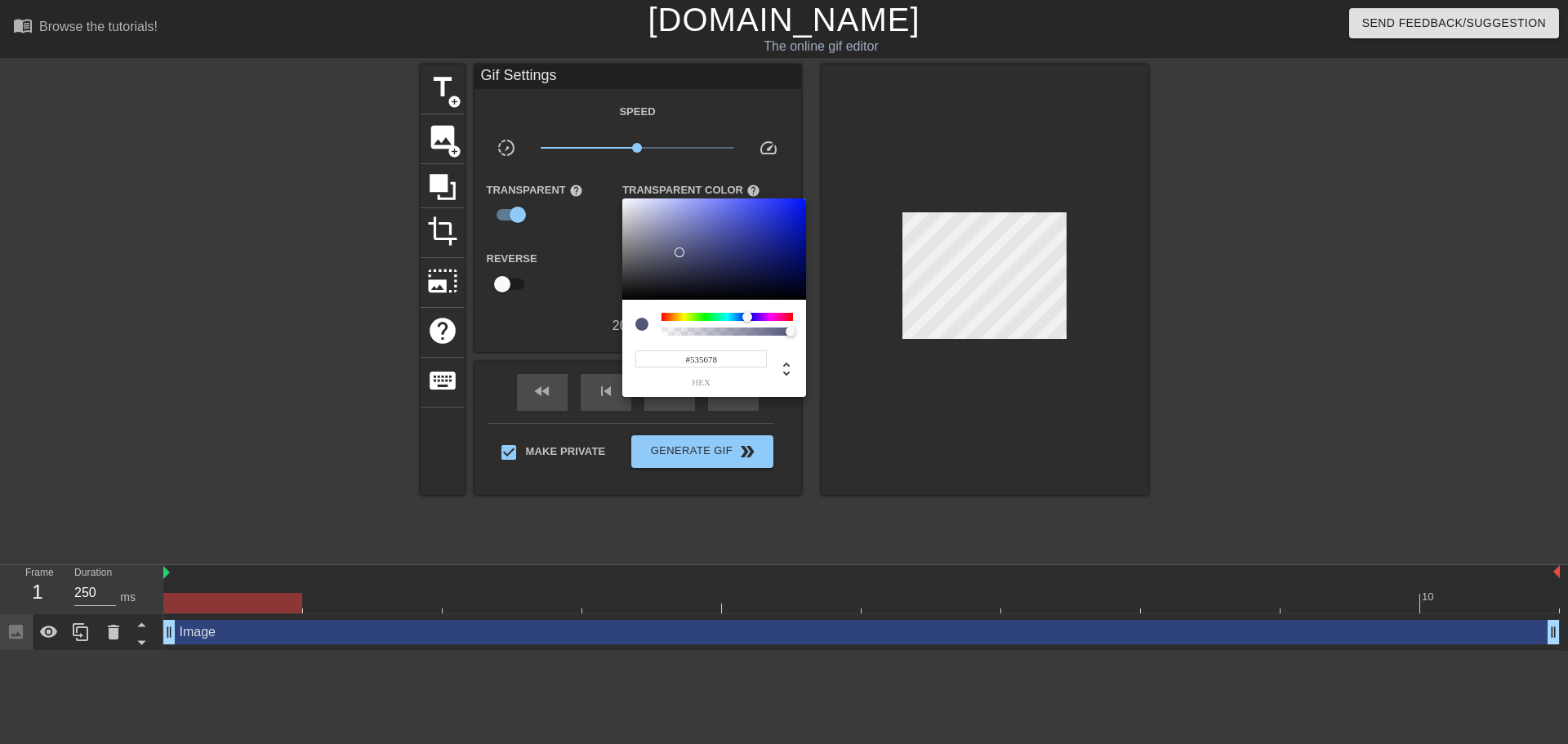
click at [951, 454] on div at bounding box center [784, 372] width 1568 height 744
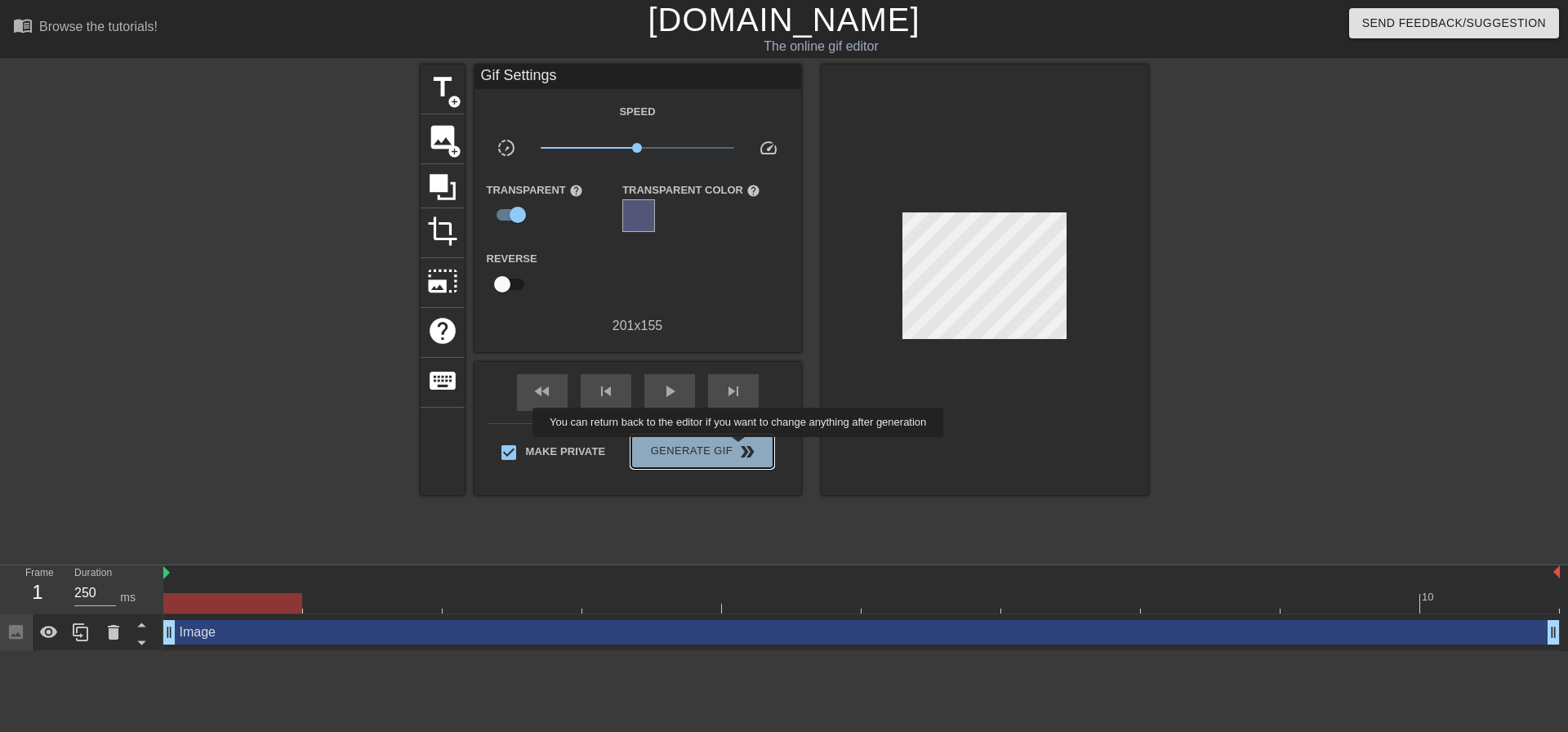
click at [739, 448] on span "double_arrow" at bounding box center [747, 451] width 20 height 20
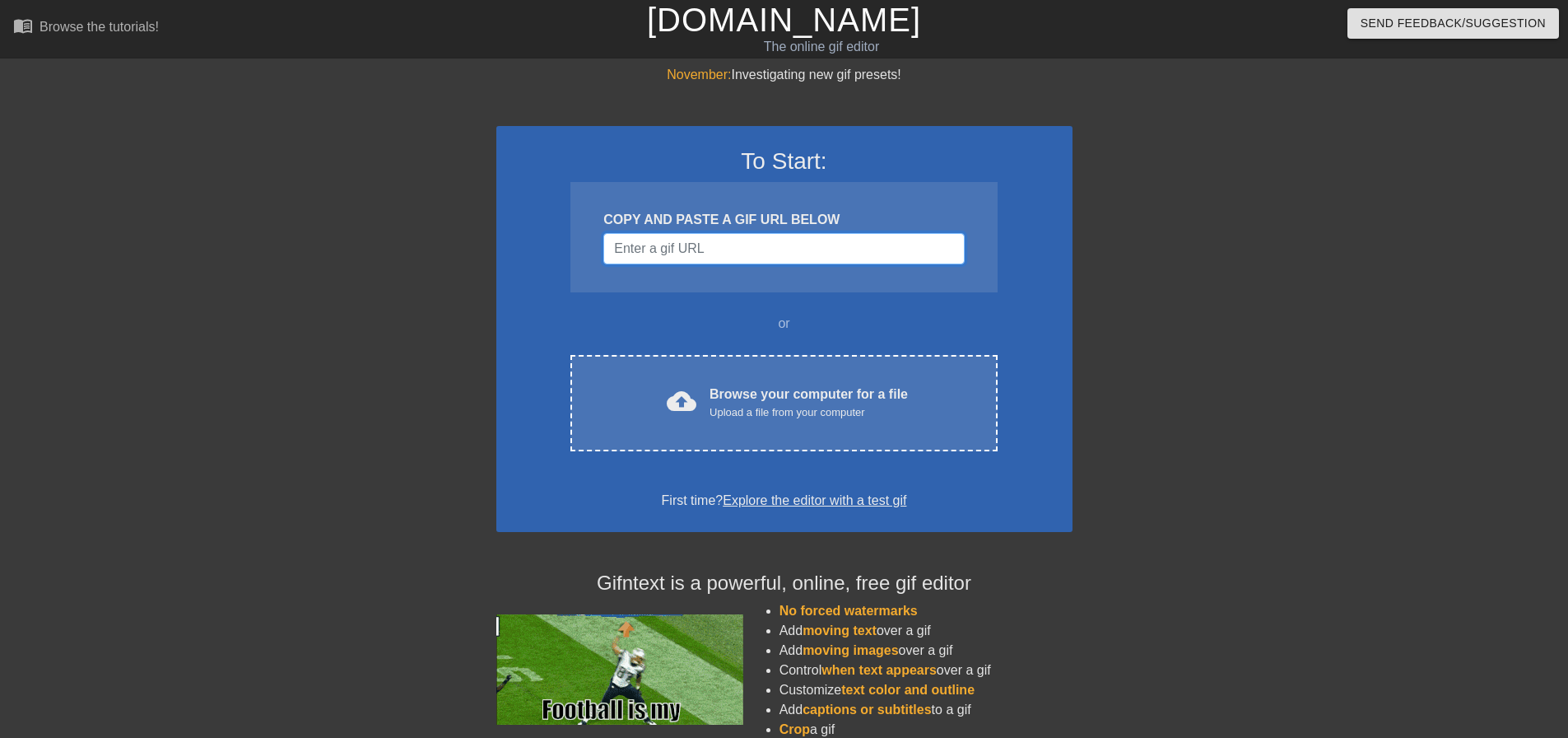
click at [799, 247] on input "Username" at bounding box center [783, 249] width 360 height 31
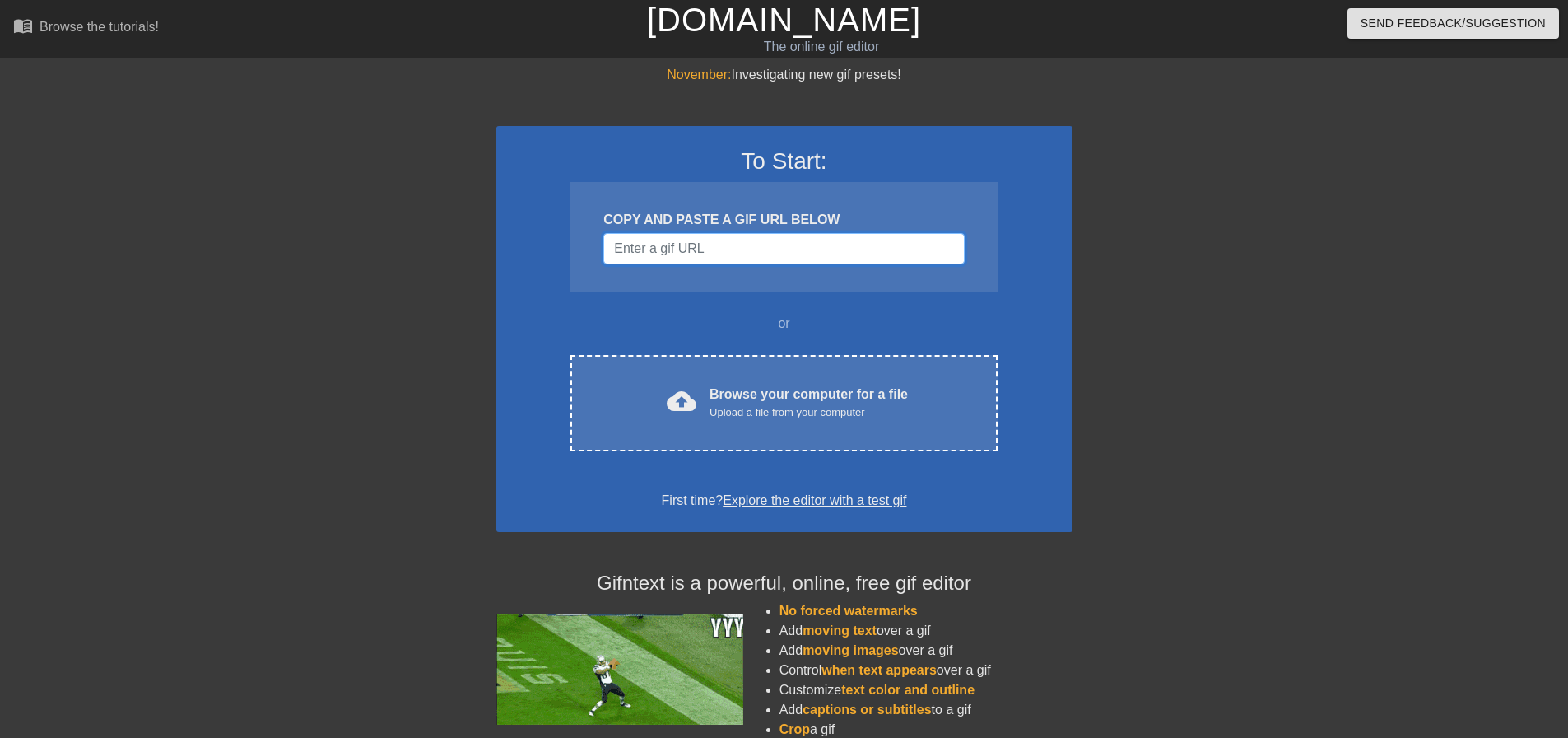
paste input "<img height="155px" src="[URL][DOMAIN_NAME]" width="201px" itemtype="[URL][DOMA…"
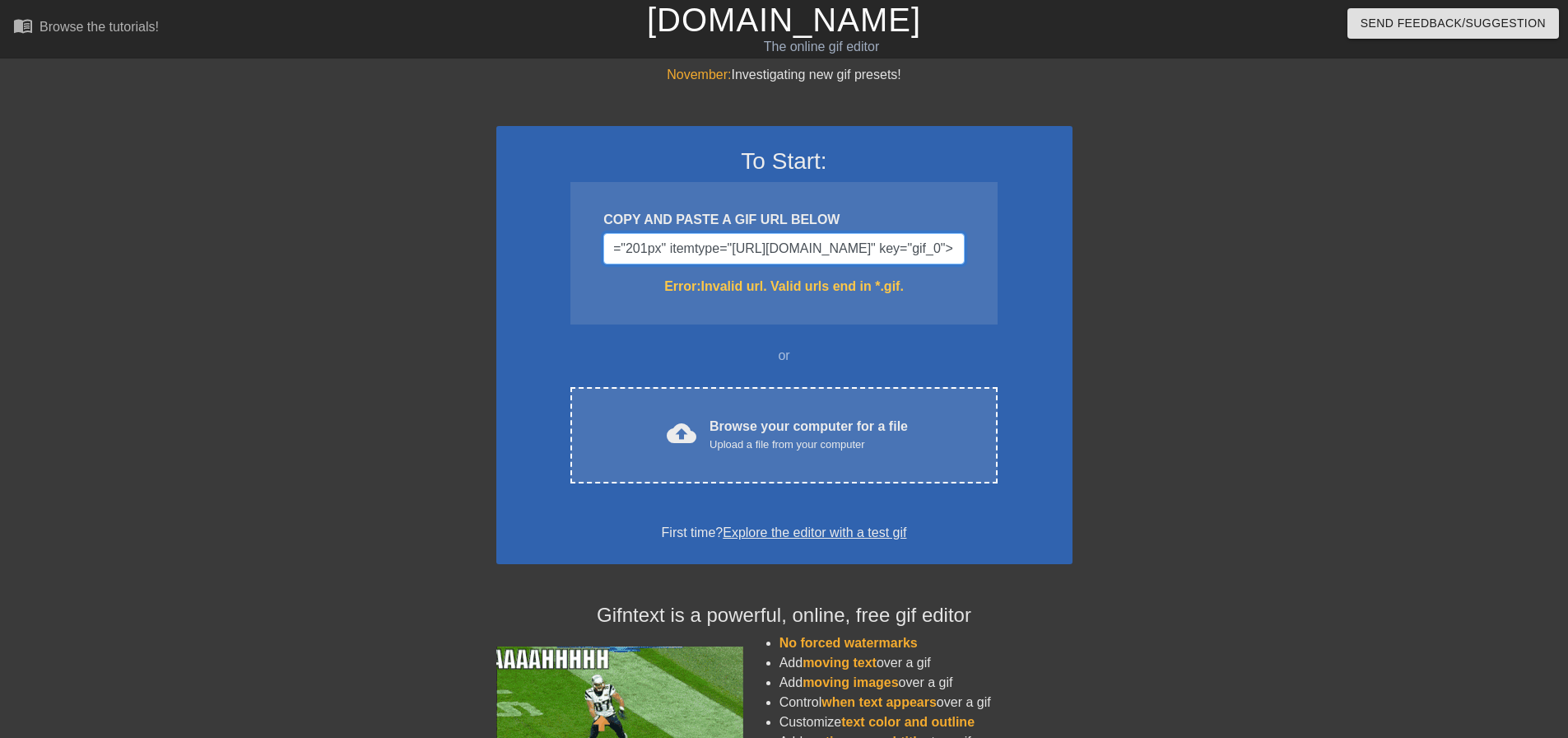
scroll to position [0, 1210]
drag, startPoint x: 957, startPoint y: 248, endPoint x: 725, endPoint y: 256, distance: 232.1
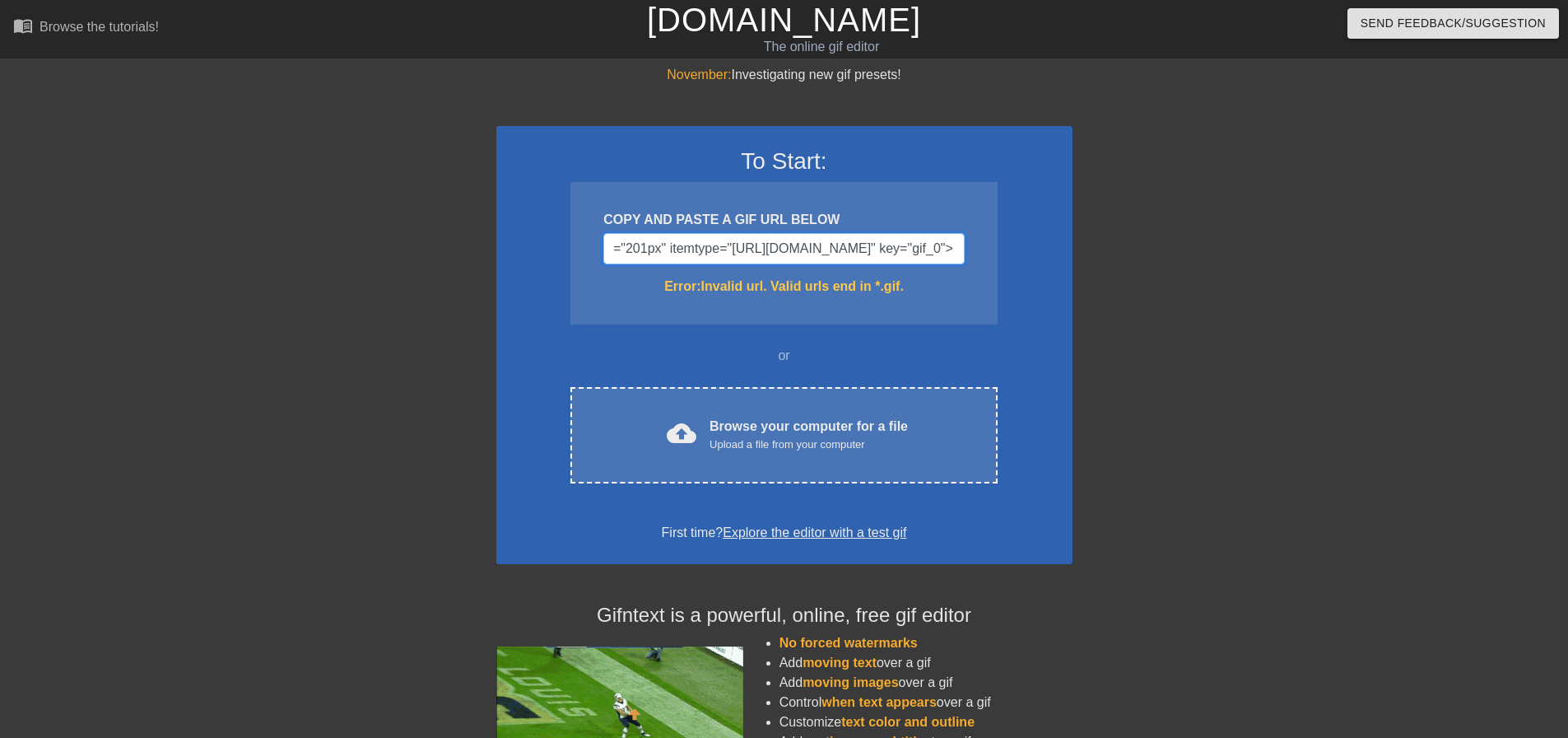
click at [725, 256] on input "<img height="155px" src="[URL][DOMAIN_NAME]" width="201px" itemtype="[URL][DOMA…" at bounding box center [783, 249] width 360 height 31
type input "<img height="155px" src="https://media1.giphy.com/media/v1.Y2lkPWZjZGU1NDk1bDN4…"
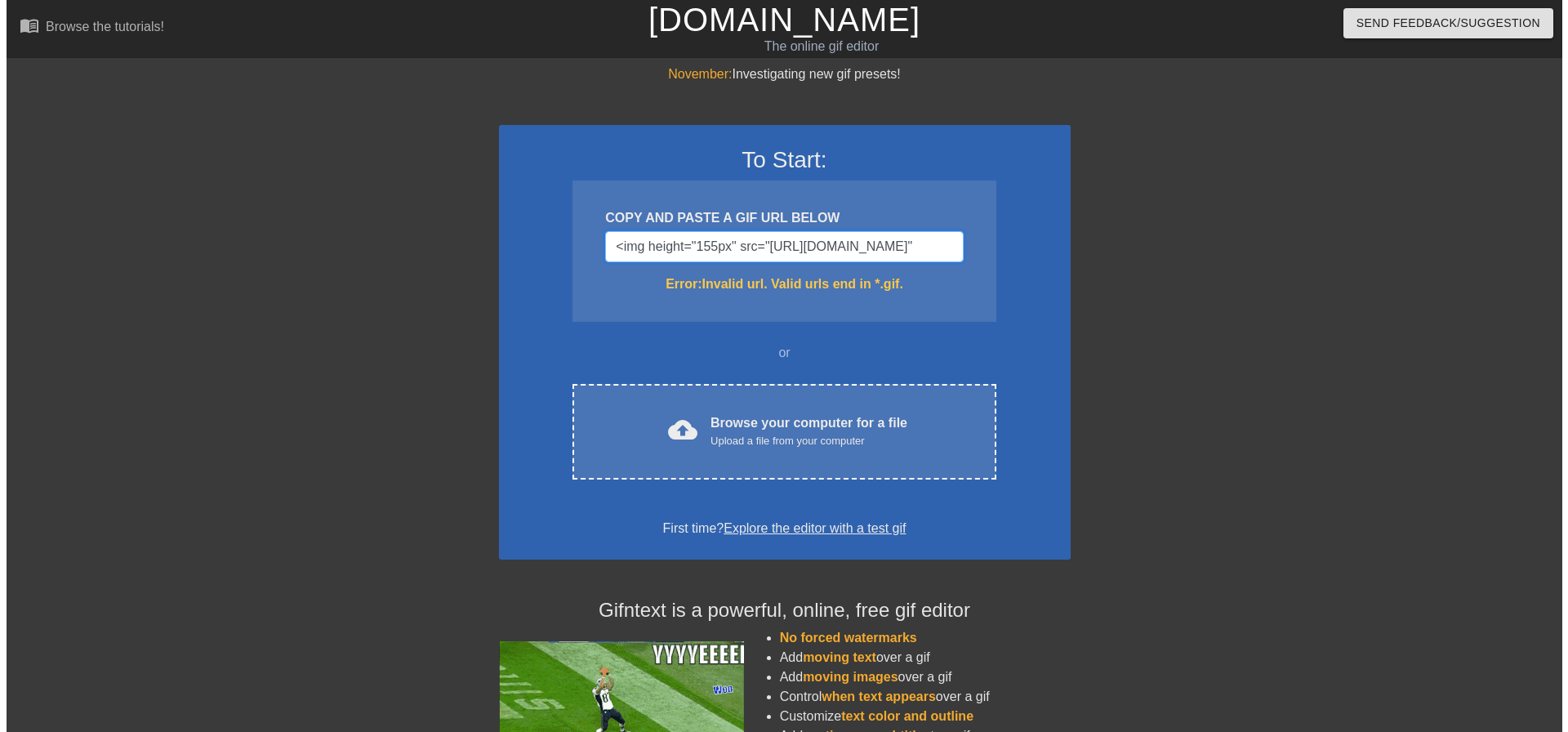
scroll to position [0, 972]
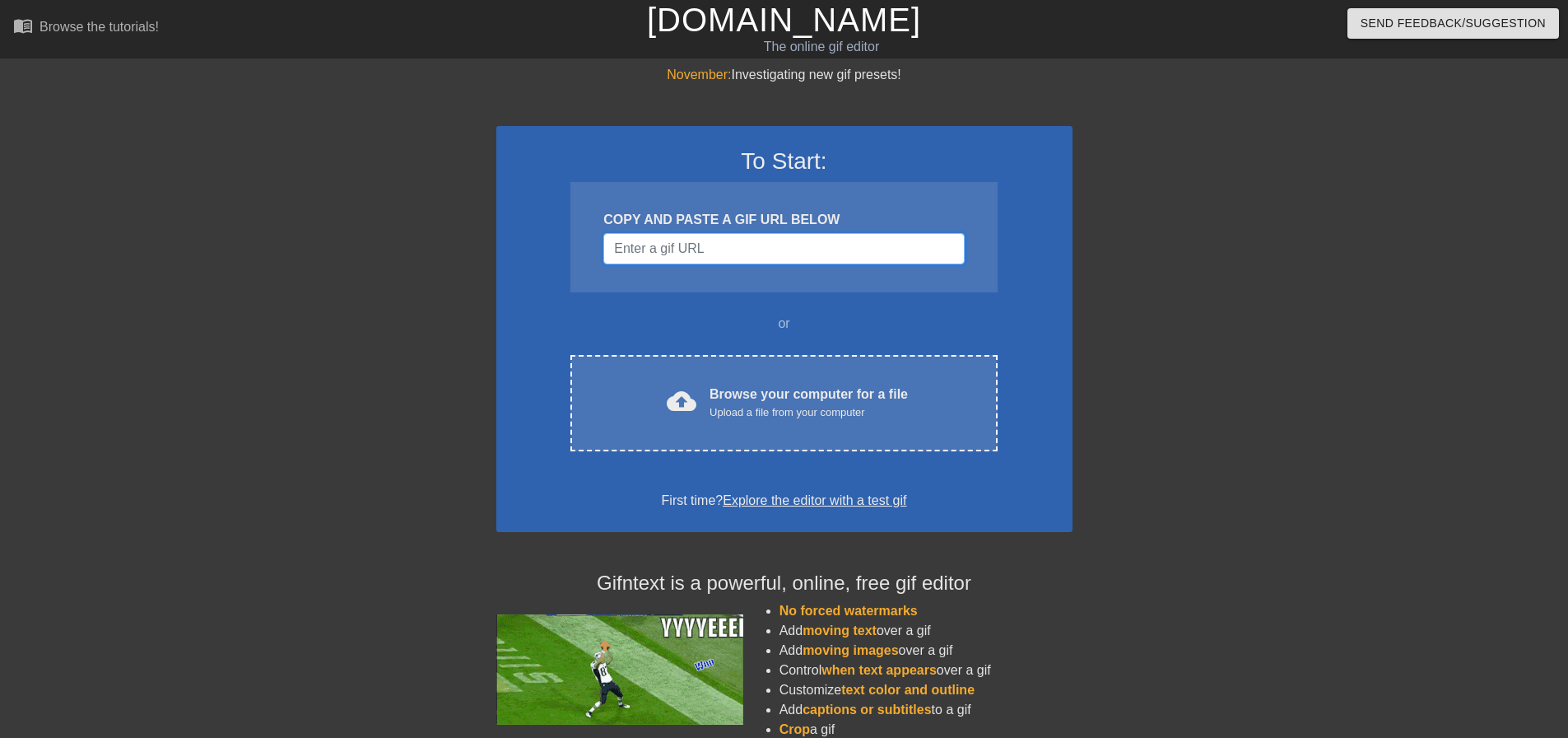
click at [716, 251] on input "Username" at bounding box center [783, 249] width 360 height 31
paste input "<img height="155px" src="[URL][DOMAIN_NAME]" width="201px" itemtype="[URL][DOMA…"
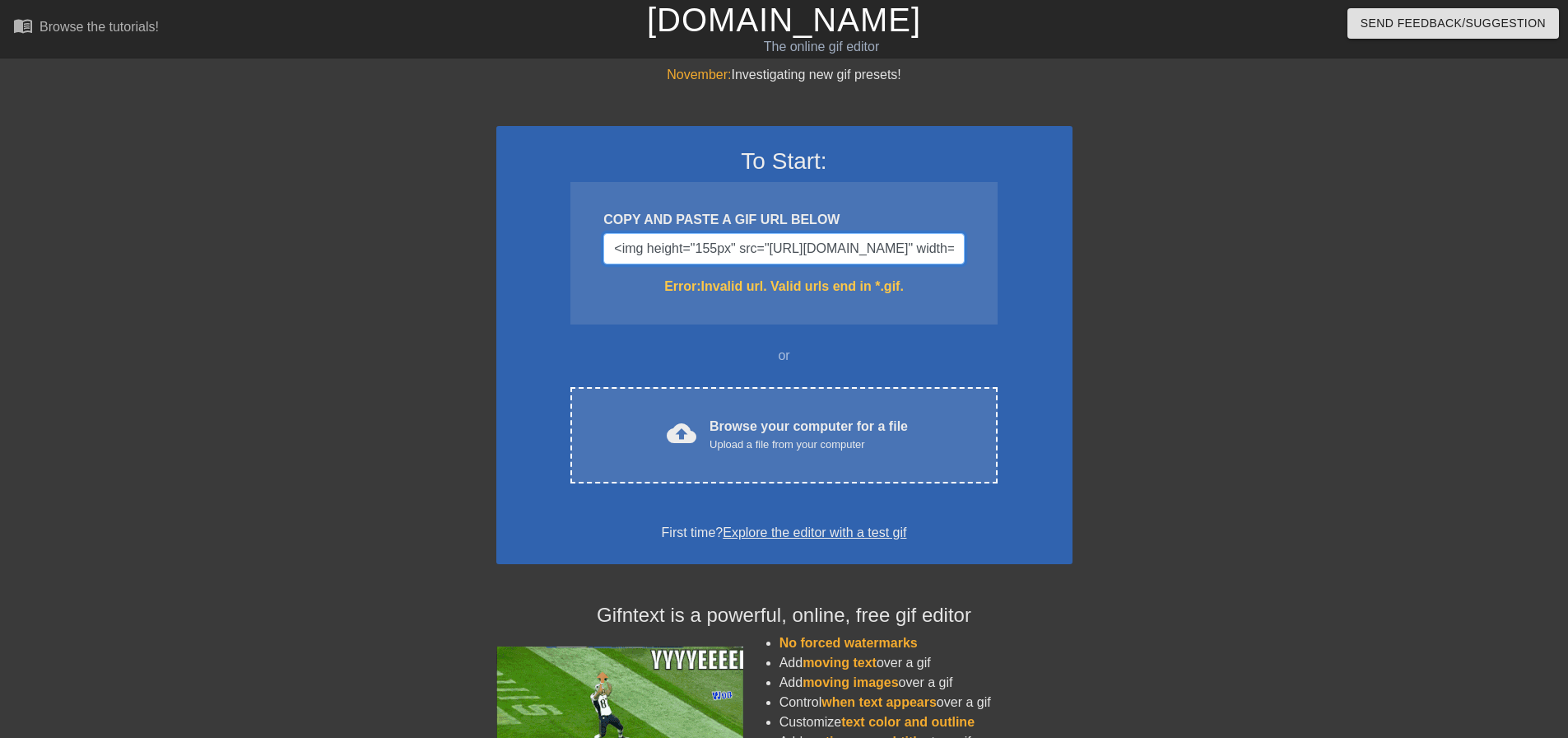
drag, startPoint x: 686, startPoint y: 248, endPoint x: 375, endPoint y: 248, distance: 311.0
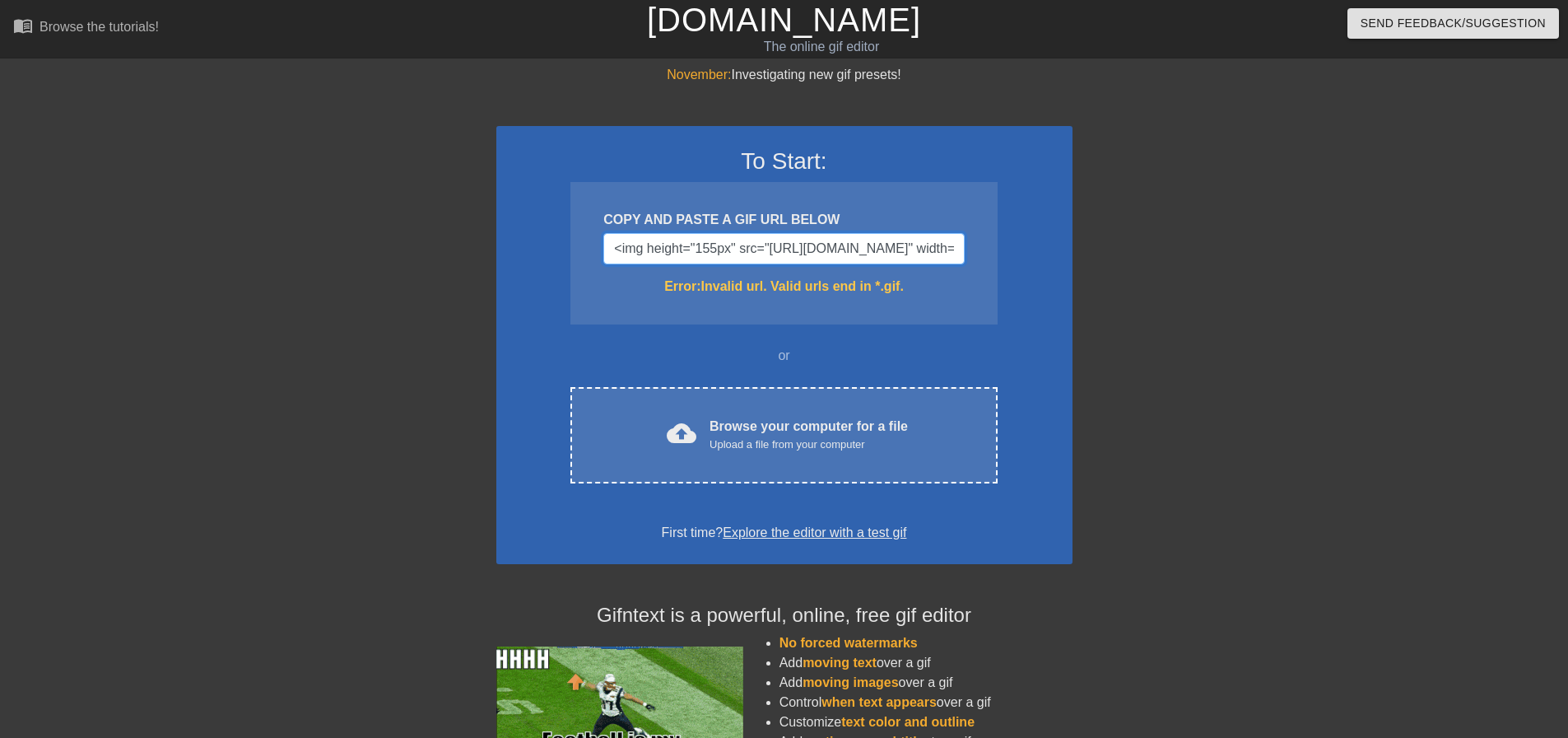
click at [375, 248] on div "November: Investigating new gif presets! To Start: COPY AND PASTE A GIF URL BEL…" at bounding box center [784, 484] width 1568 height 838
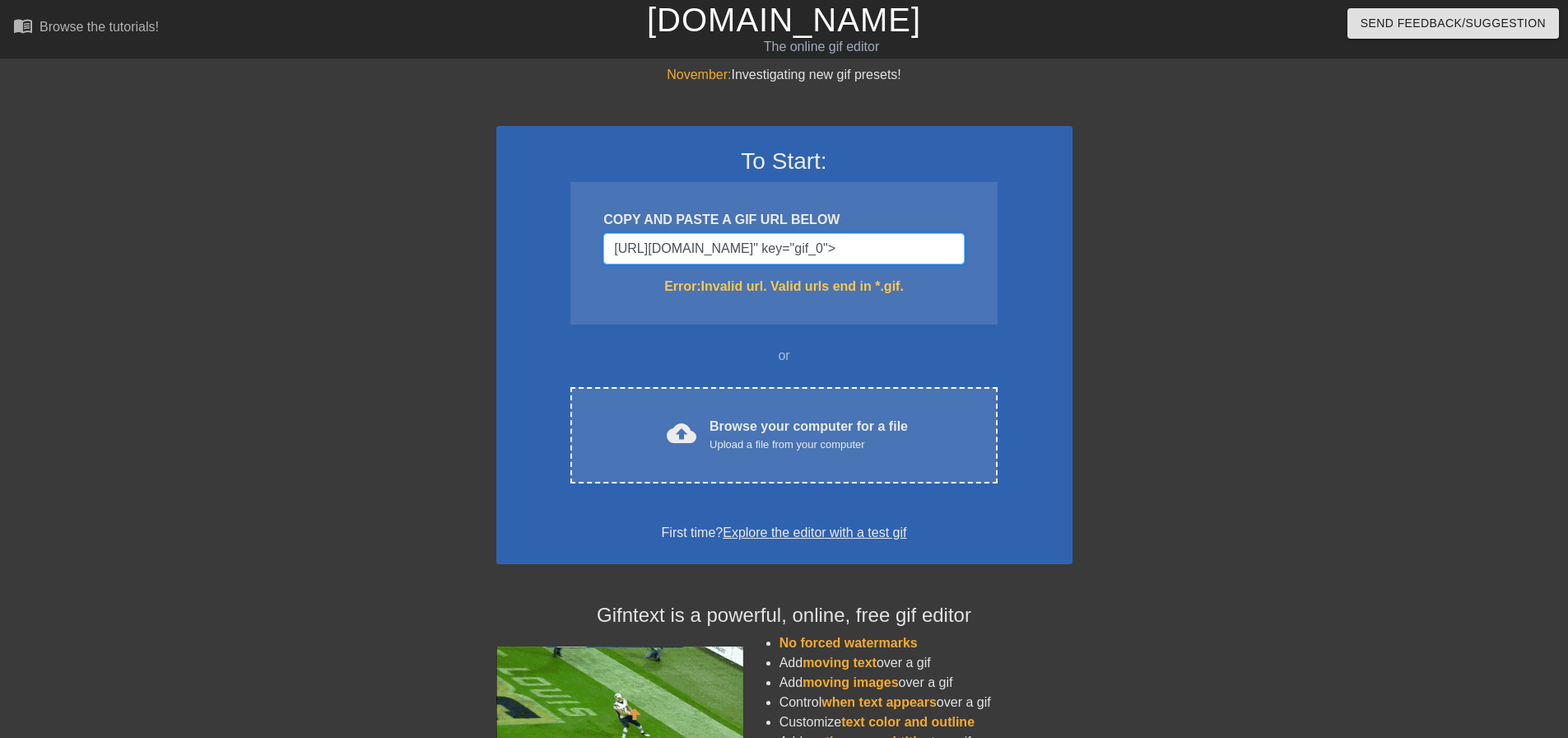
drag, startPoint x: 924, startPoint y: 249, endPoint x: 404, endPoint y: 233, distance: 520.2
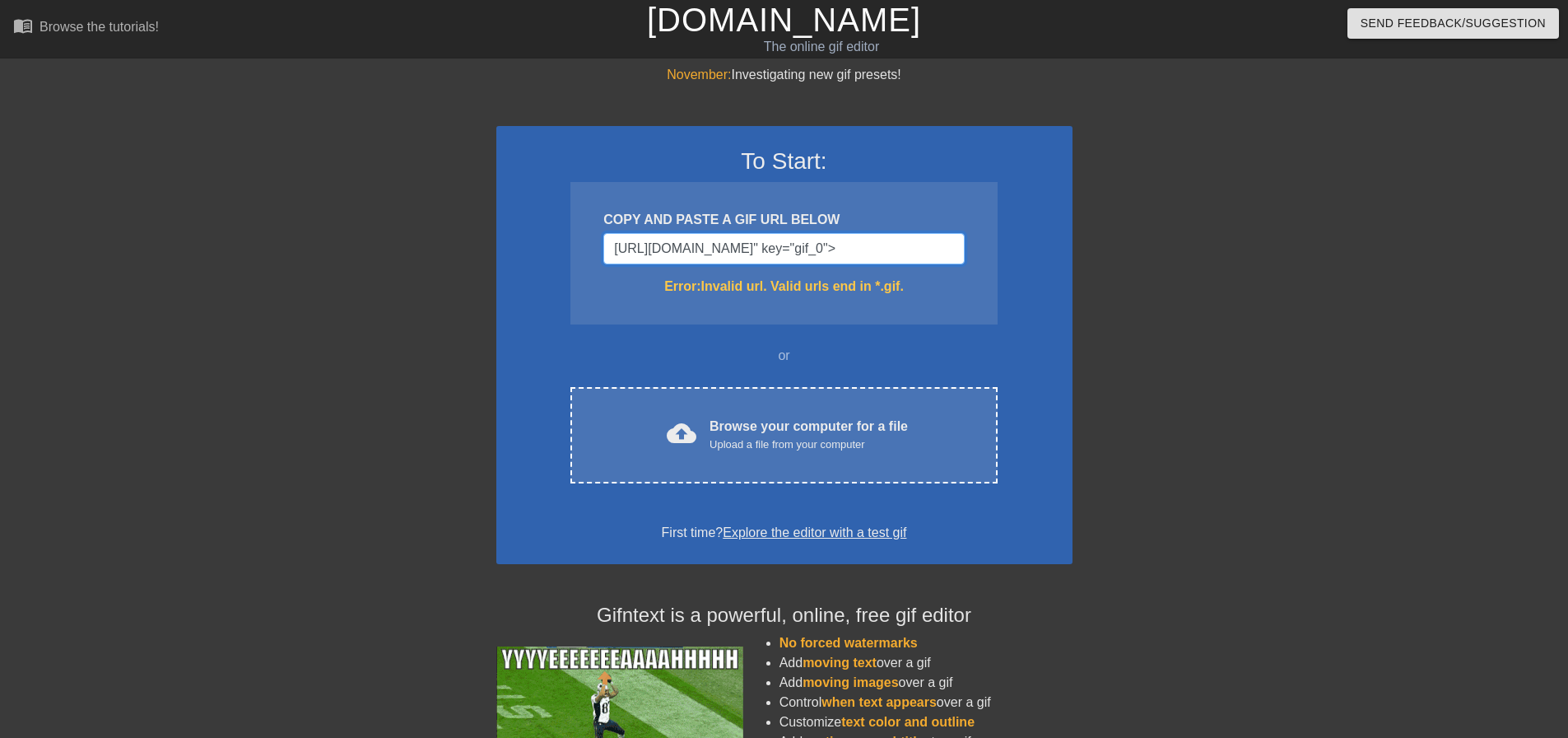
click at [404, 233] on div "November: Investigating new gif presets! To Start: COPY AND PASTE A GIF URL BEL…" at bounding box center [784, 484] width 1568 height 838
paste input "<img height="155px" src="[URL][DOMAIN_NAME]" width="201px" itemtype=""
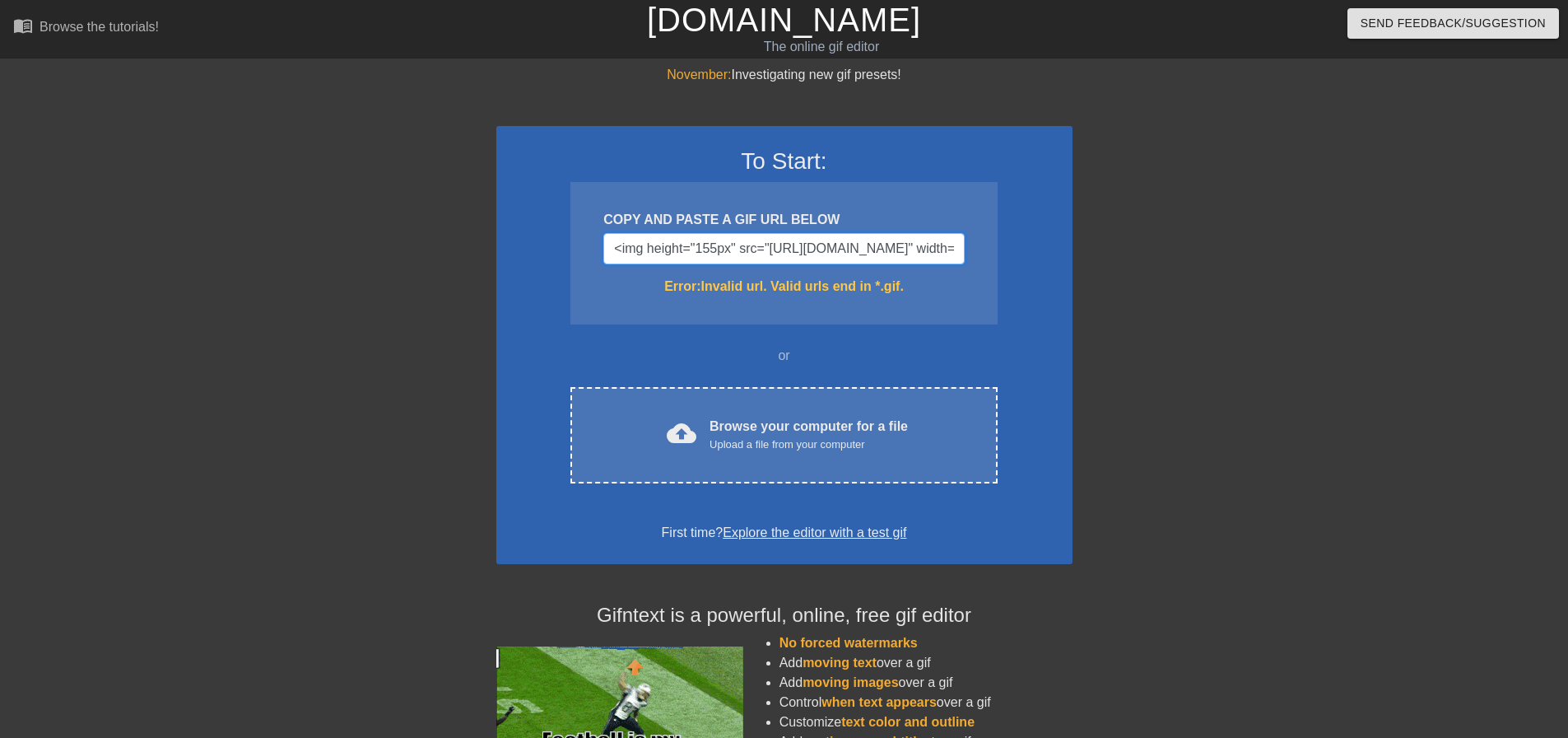
scroll to position [0, 1407]
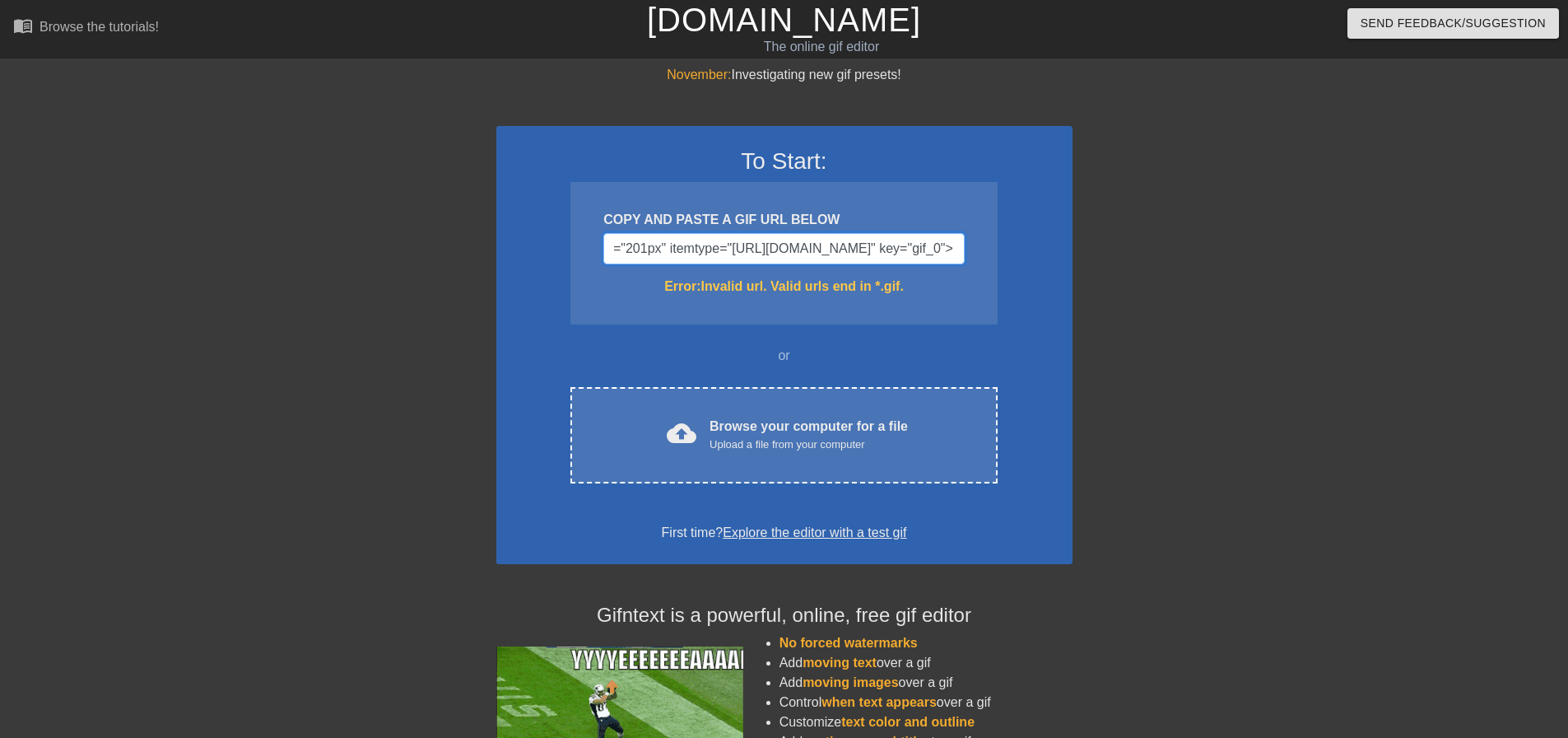
click at [834, 245] on input "<img height="155px" src="[URL][DOMAIN_NAME]" width="201px" itemtype="[URL][DOMA…" at bounding box center [783, 249] width 360 height 31
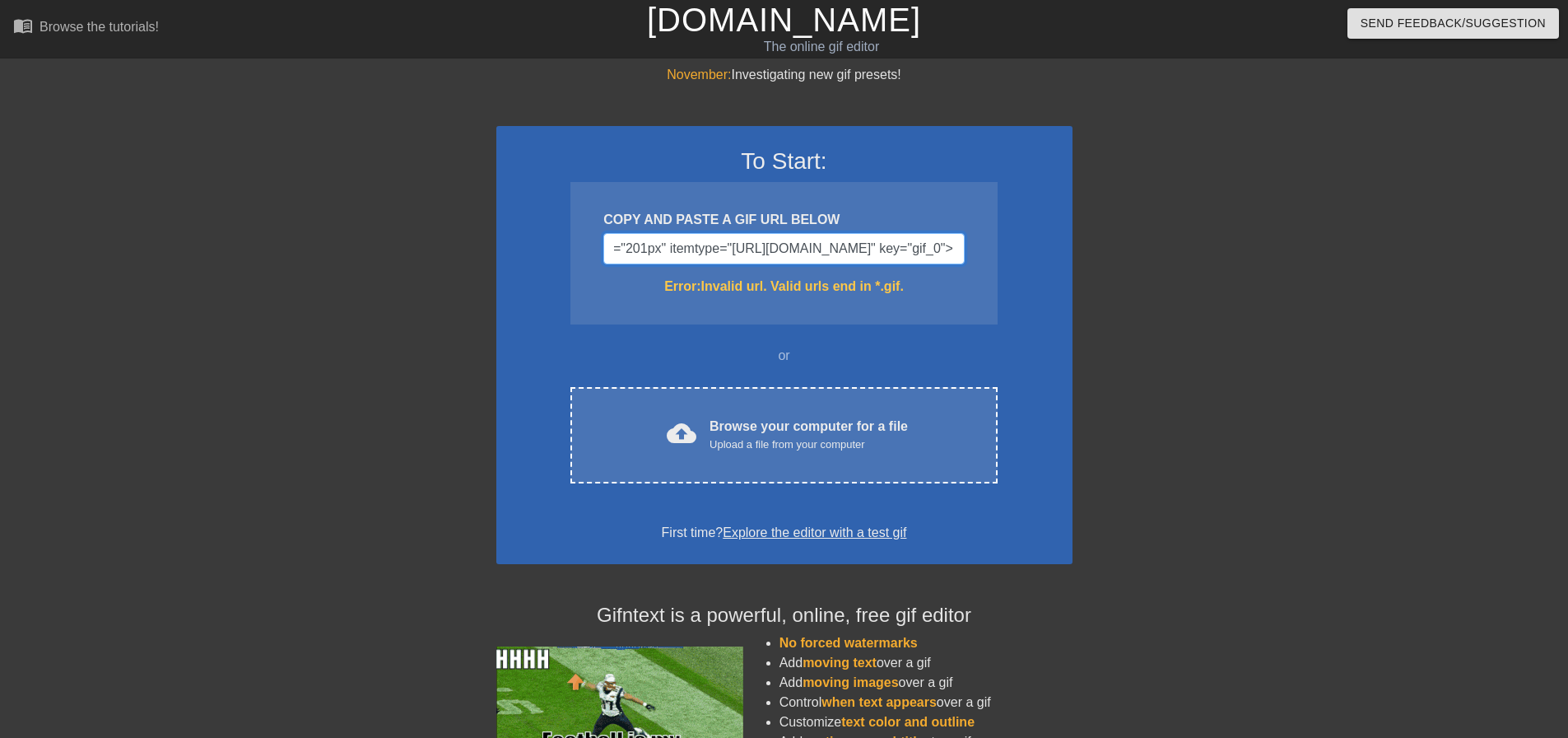
scroll to position [0, 0]
drag, startPoint x: 955, startPoint y: 251, endPoint x: 497, endPoint y: 257, distance: 458.0
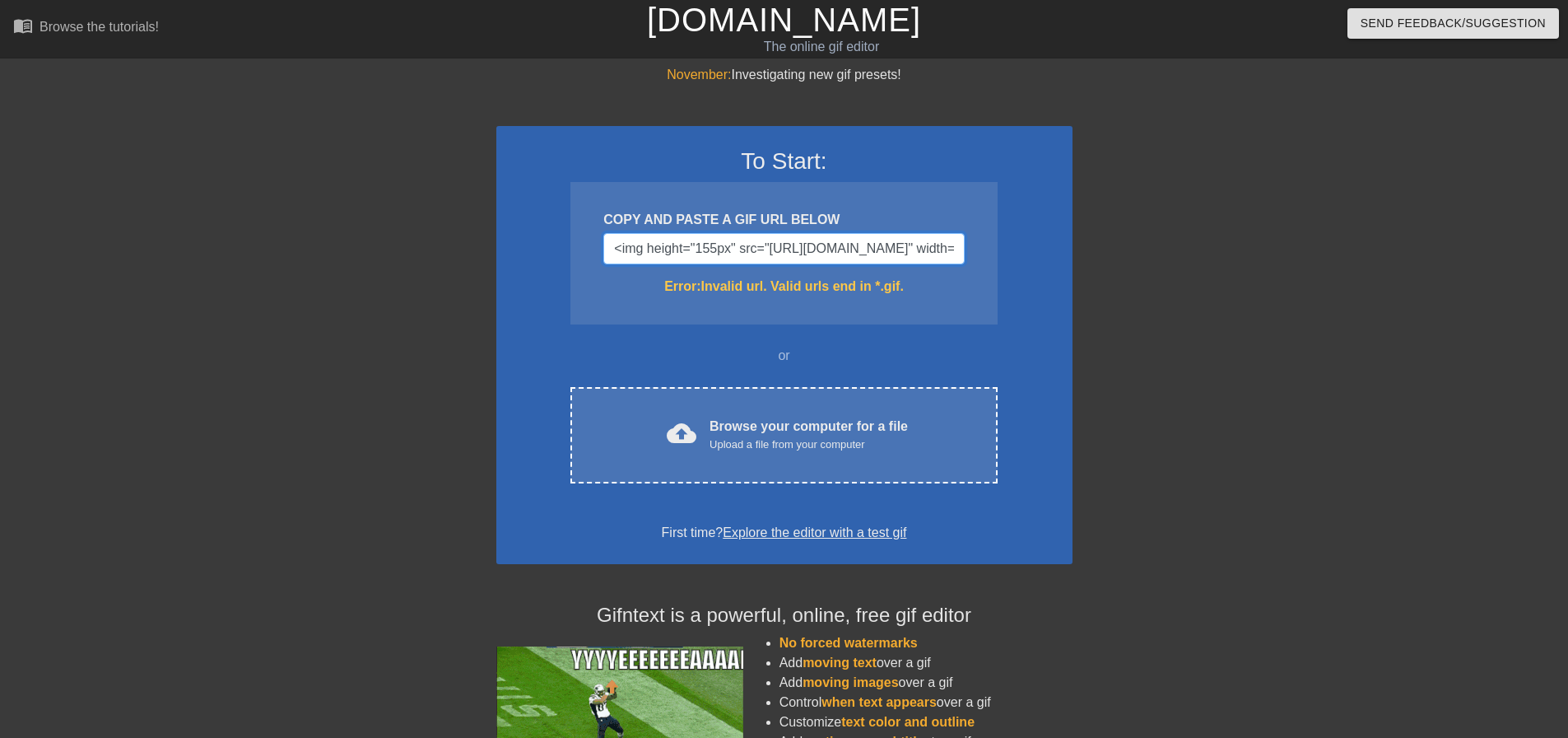
click at [497, 257] on div "To Start: COPY AND PASTE A GIF URL BELOW <img height="155px" src="[URL][DOMAIN_…" at bounding box center [784, 345] width 576 height 438
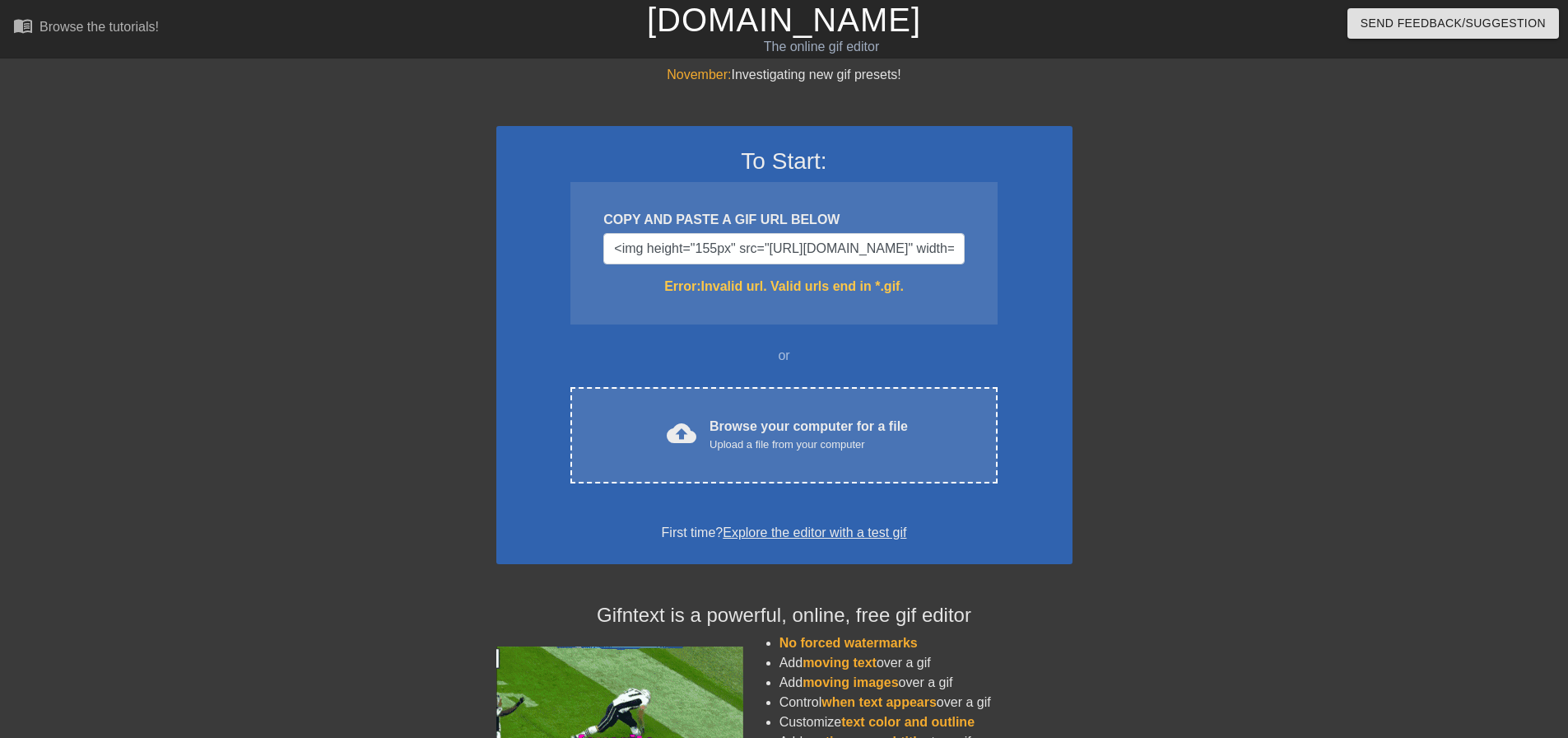
click at [593, 252] on div "COPY AND PASTE A GIF URL BELOW <img height="155px" src="[URL][DOMAIN_NAME]" wid…" at bounding box center [783, 253] width 426 height 143
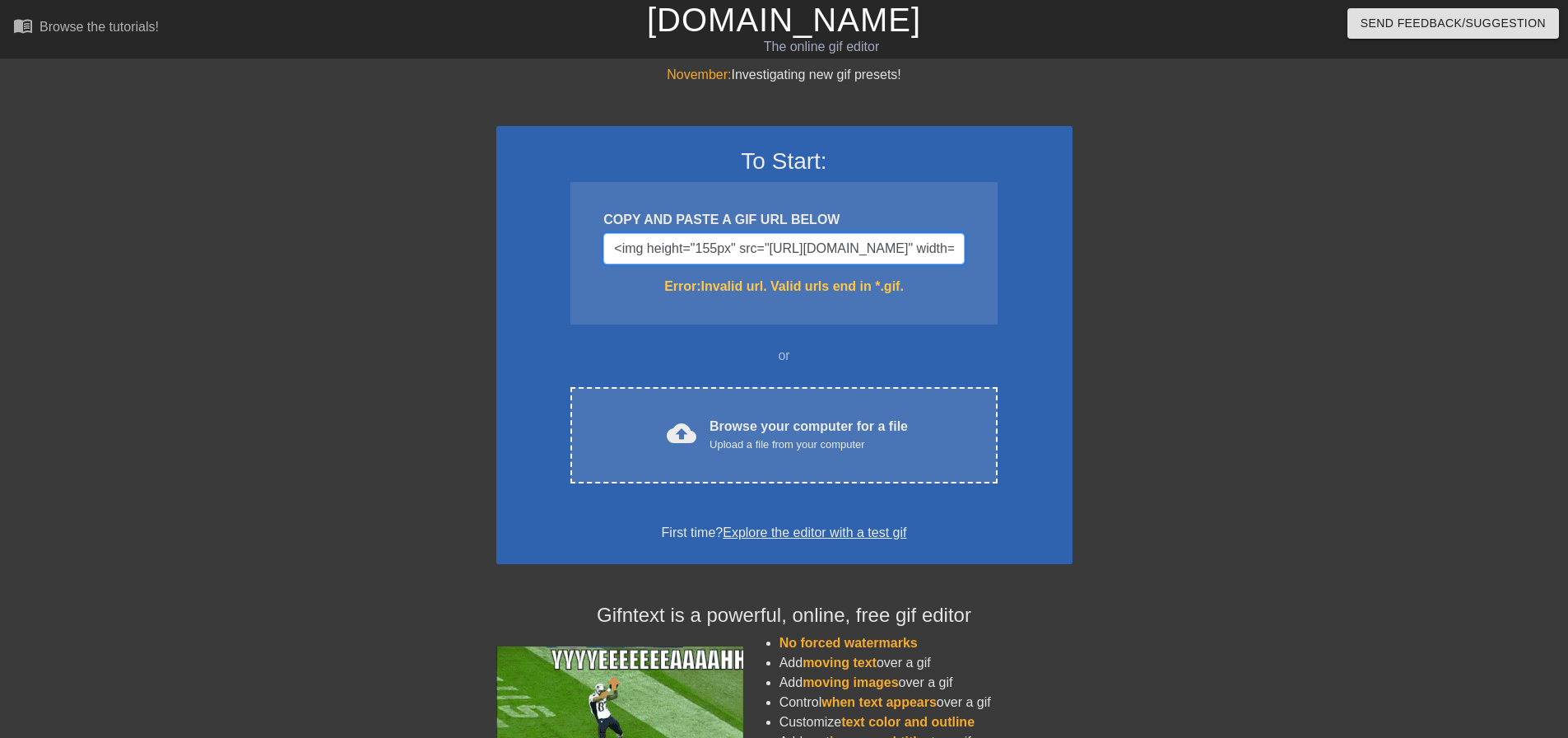
drag, startPoint x: 777, startPoint y: 249, endPoint x: 235, endPoint y: 218, distance: 542.9
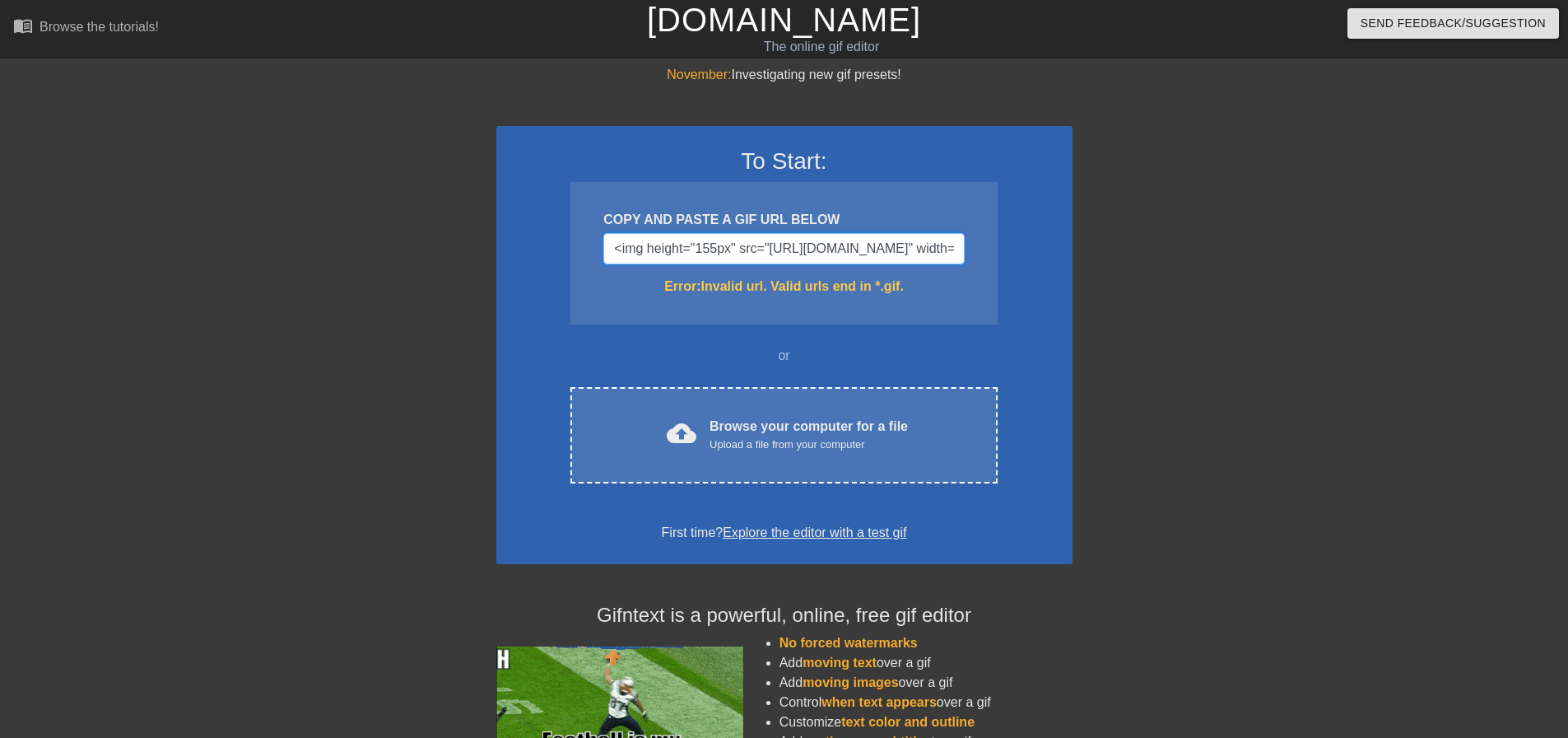
click at [235, 218] on div "November: Investigating new gif presets! To Start: COPY AND PASTE A GIF URL BEL…" at bounding box center [784, 484] width 1568 height 838
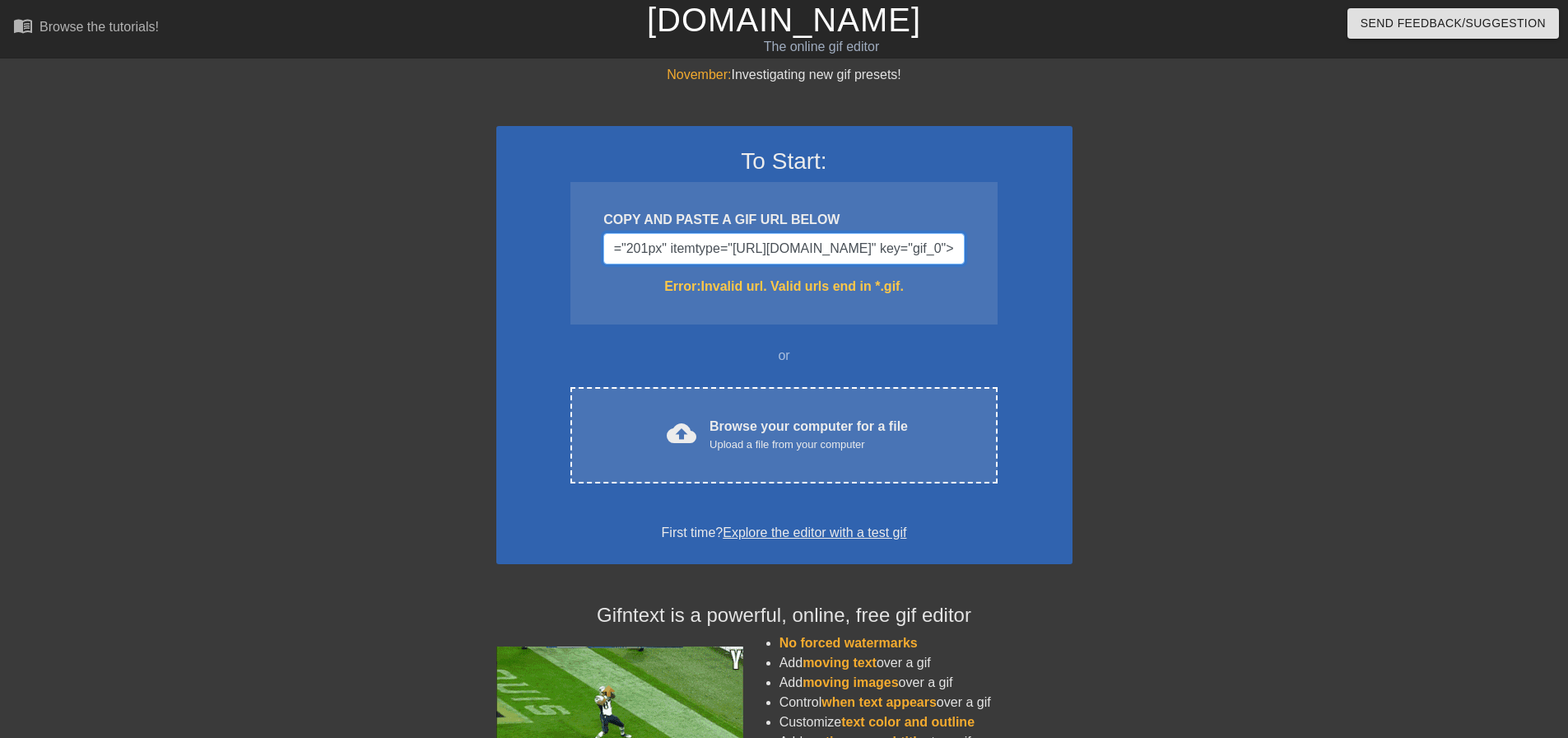
scroll to position [0, 705]
click at [835, 251] on input "[URL][DOMAIN_NAME]" width="201px" itemtype="[URL][DOMAIN_NAME]" key="gif_0">" at bounding box center [783, 249] width 360 height 31
click at [859, 250] on input "[URL][DOMAIN_NAME]" width="201px" itemtype="[URL][DOMAIN_NAME]" key="gif_0">" at bounding box center [783, 249] width 360 height 31
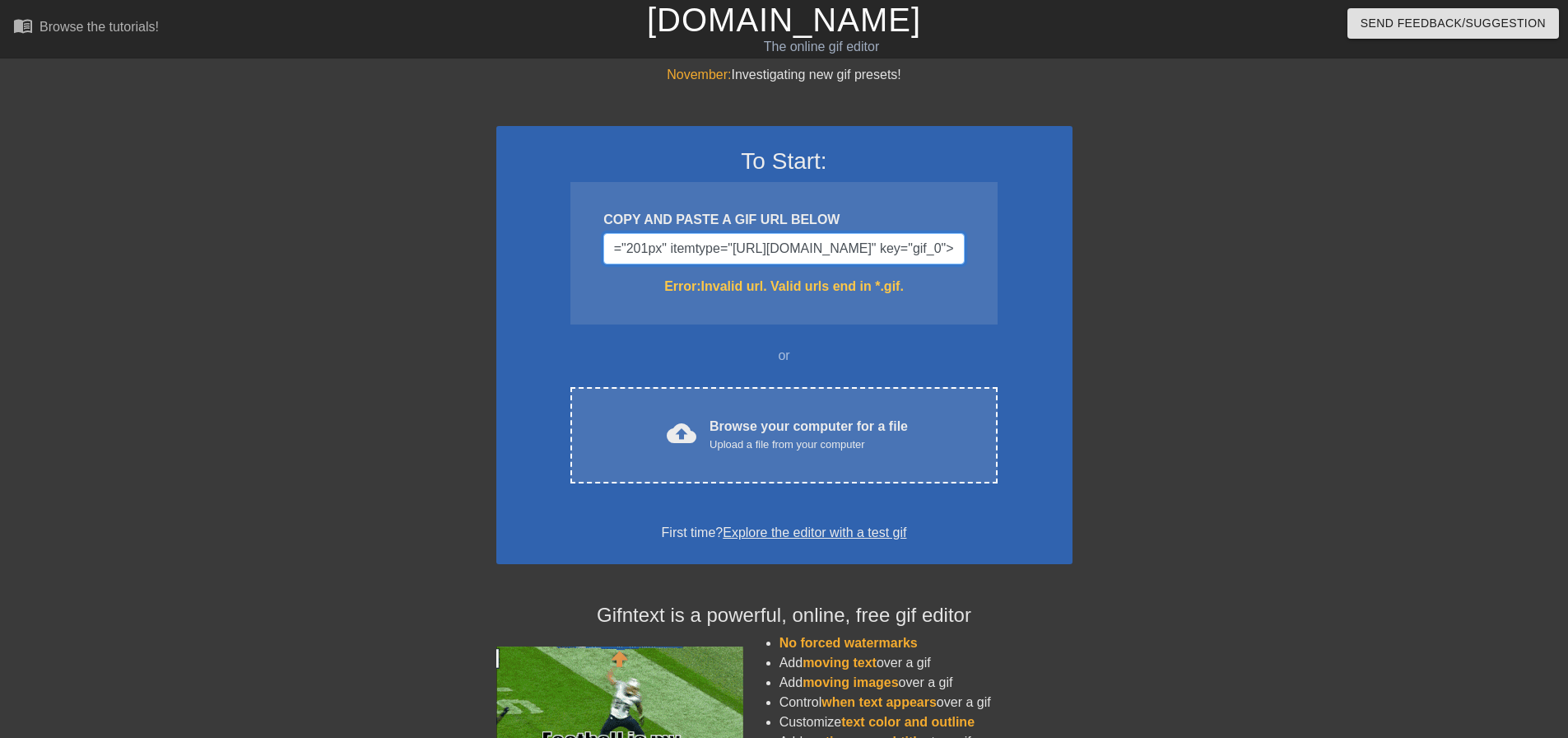
drag, startPoint x: 913, startPoint y: 249, endPoint x: 1050, endPoint y: 248, distance: 137.0
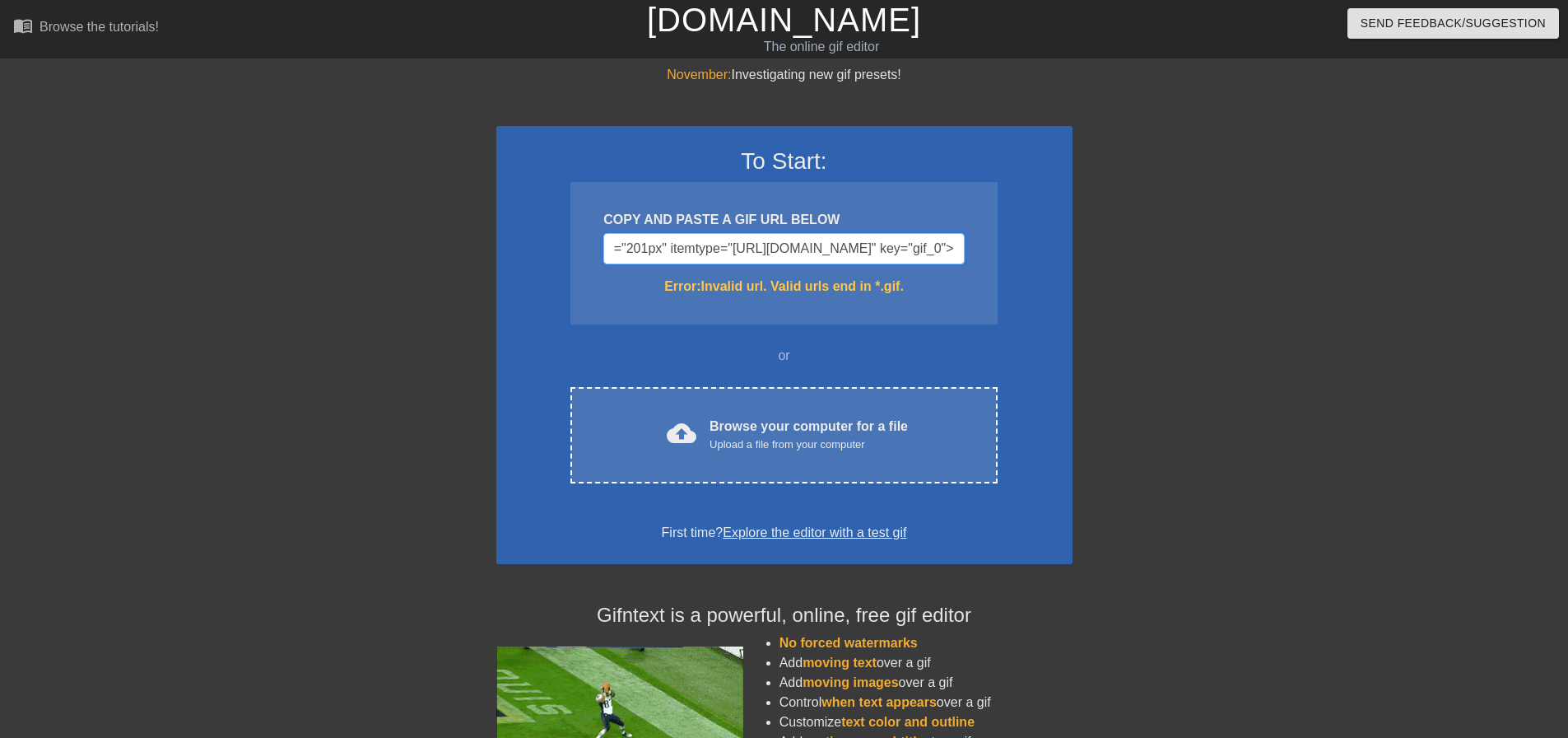
click at [1050, 248] on div "To Start: COPY AND PASTE A GIF URL BELOW [URL][DOMAIN_NAME]" width="201px" item…" at bounding box center [784, 345] width 576 height 438
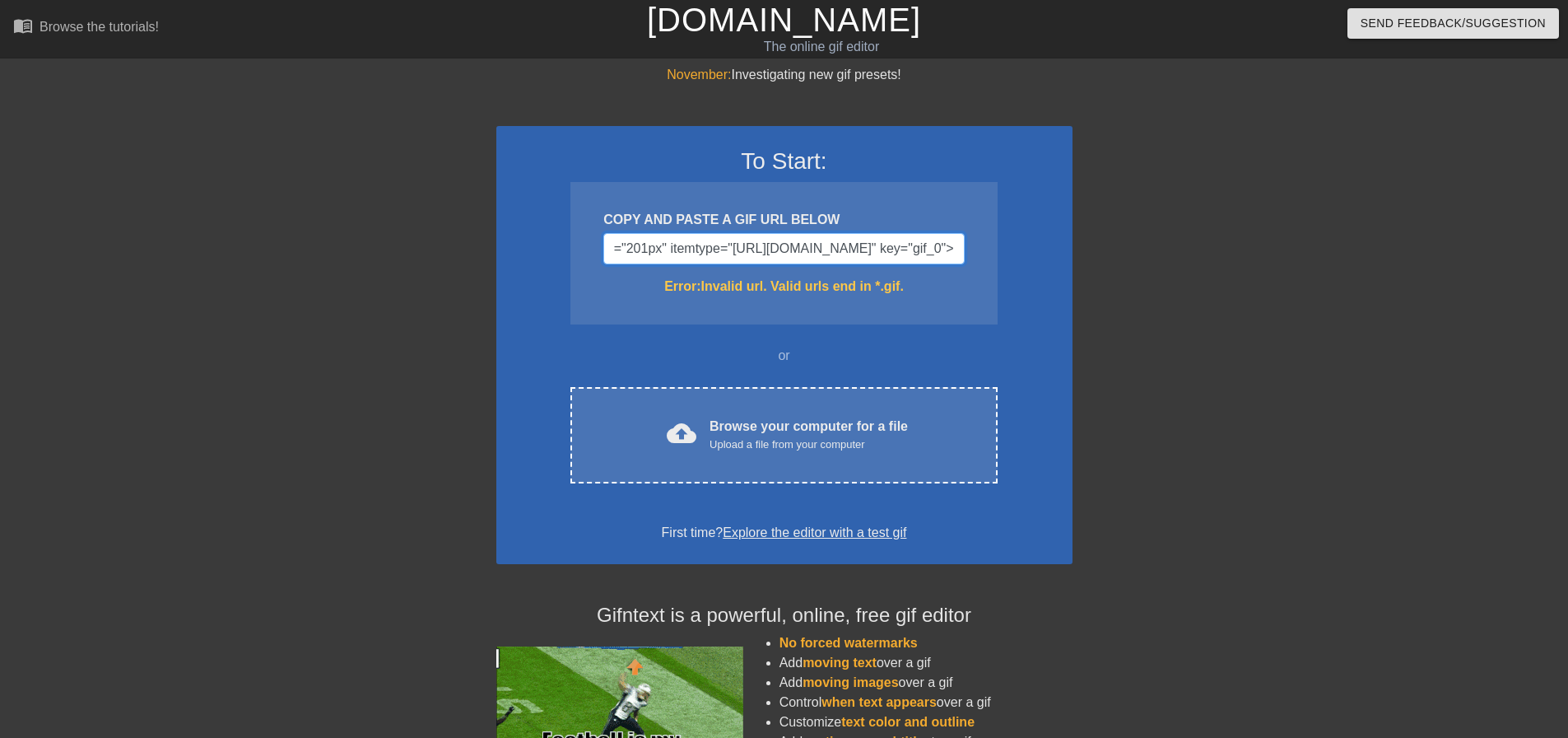
click at [772, 251] on input "[URL][DOMAIN_NAME]" width="201px" itemtype="[URL][DOMAIN_NAME]" key="gif_0">" at bounding box center [783, 249] width 360 height 31
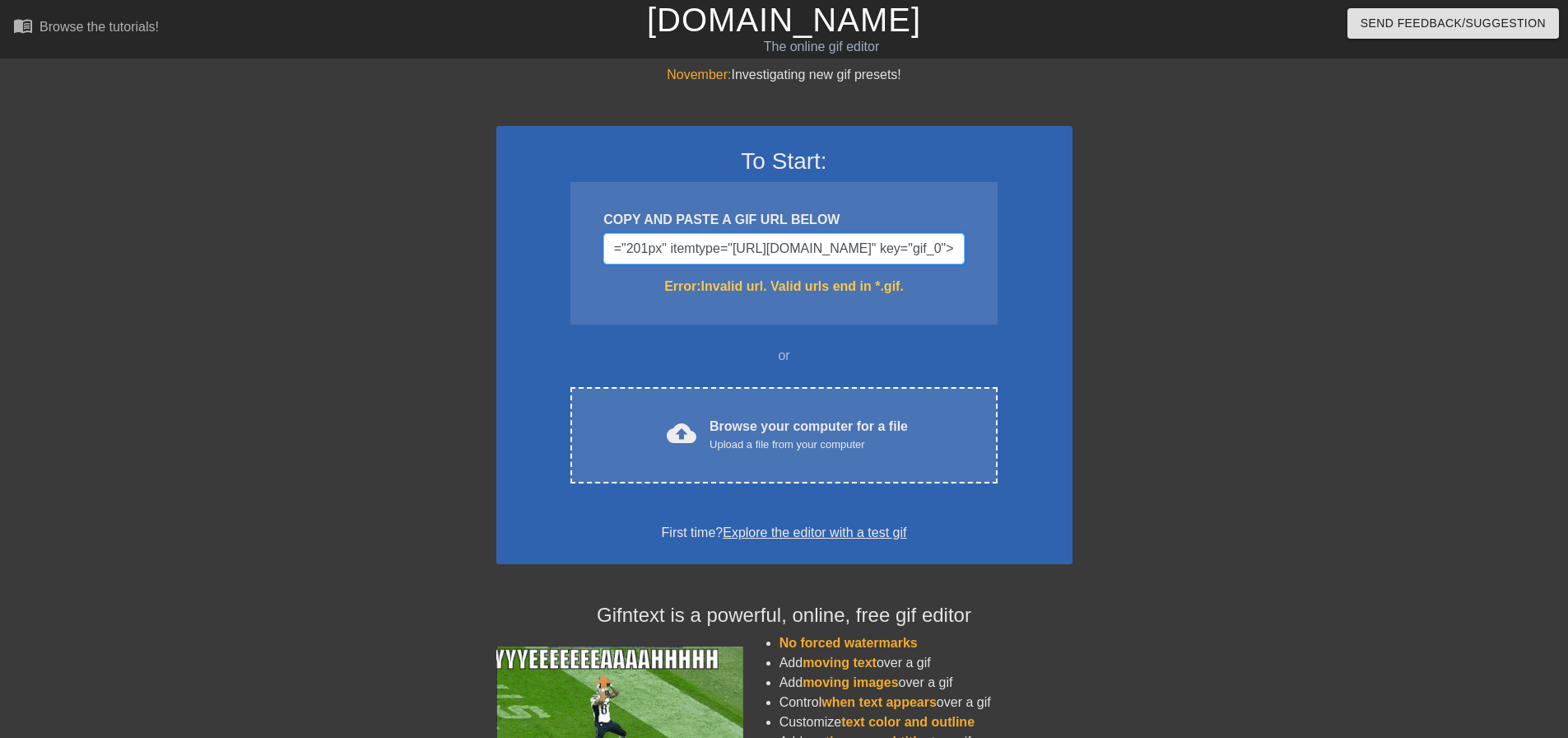
drag, startPoint x: 960, startPoint y: 252, endPoint x: 690, endPoint y: 260, distance: 270.1
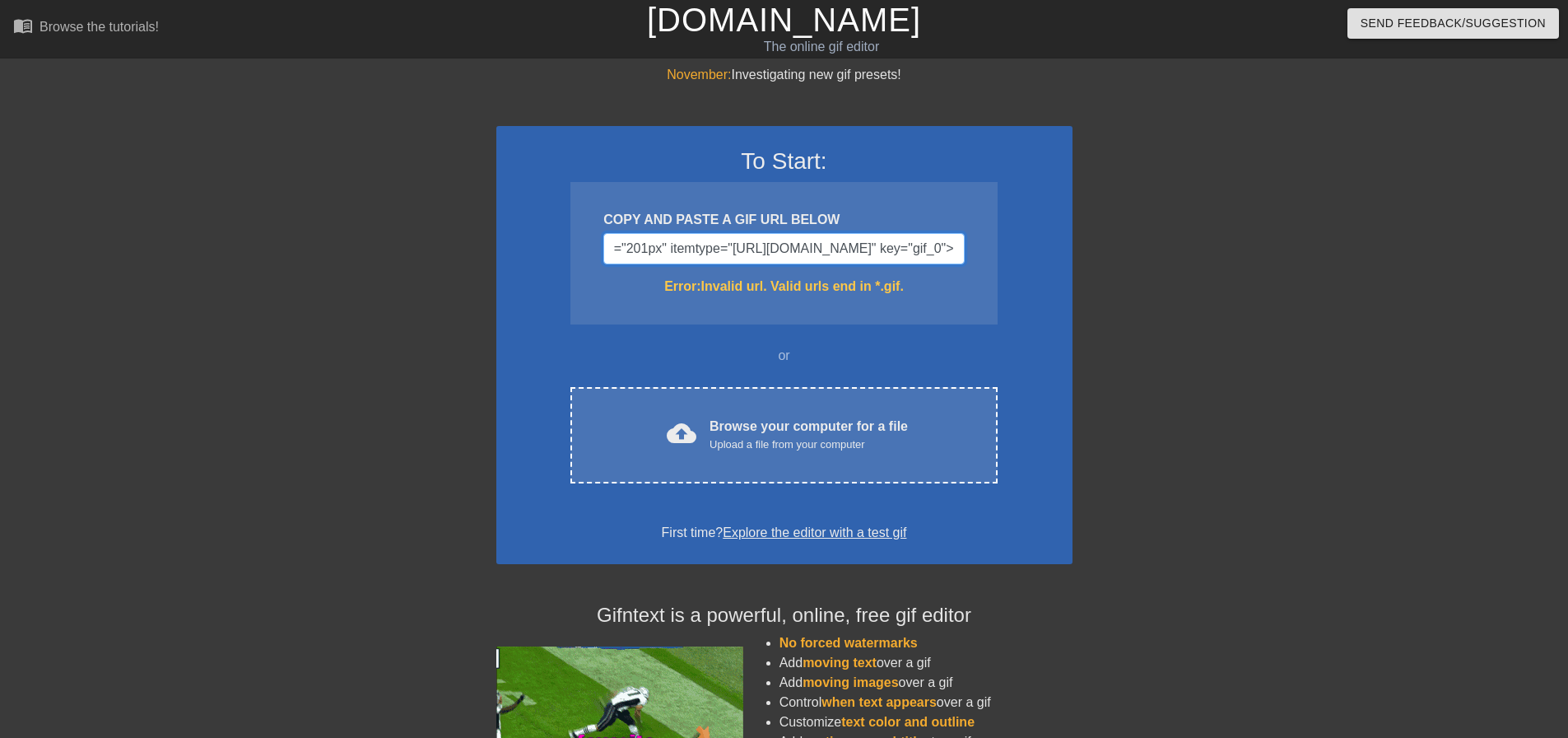
click at [690, 260] on input "[URL][DOMAIN_NAME]" width="201px" itemtype="[URL][DOMAIN_NAME]" key="gif_0">" at bounding box center [783, 249] width 360 height 31
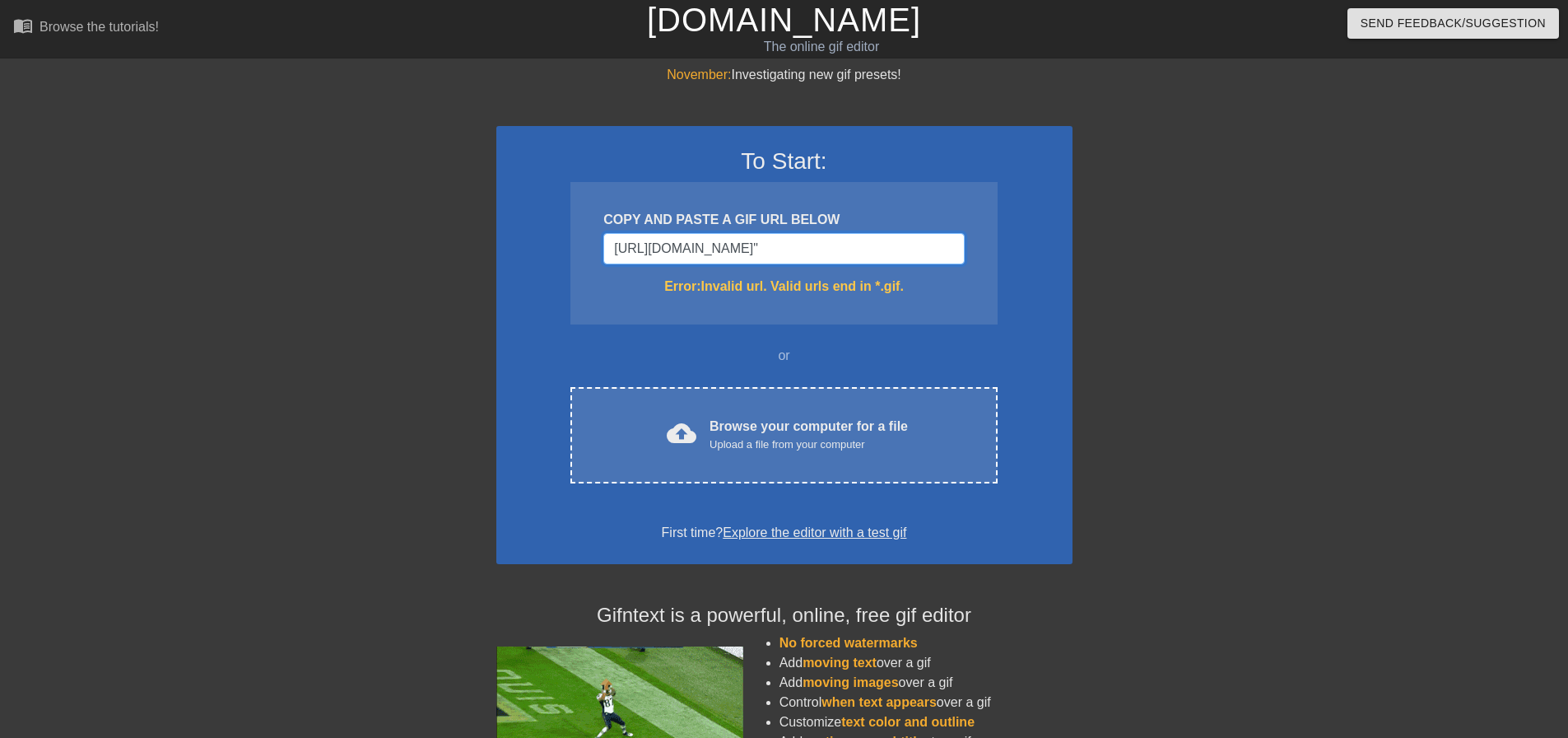
type input "[URL][DOMAIN_NAME]""
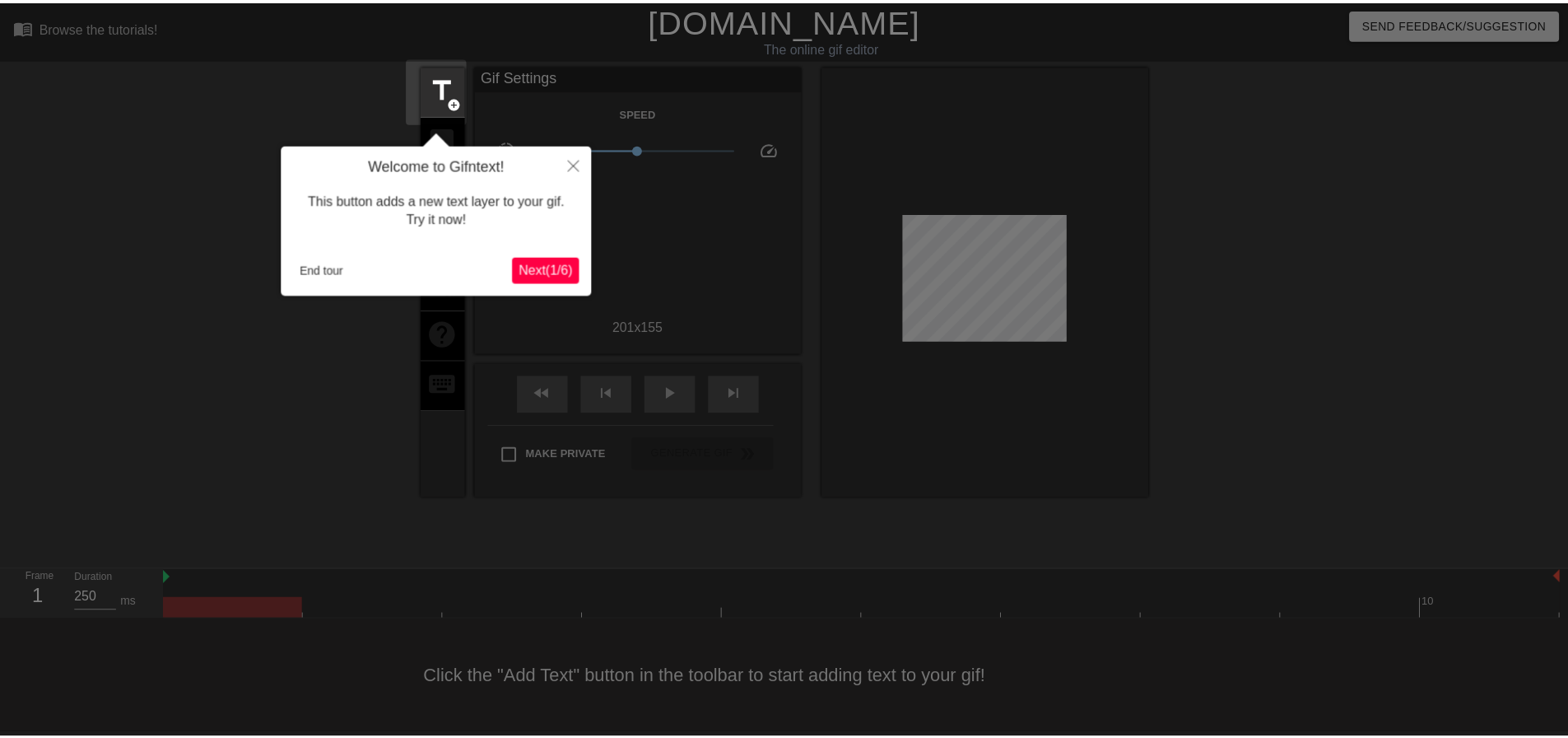
scroll to position [8, 0]
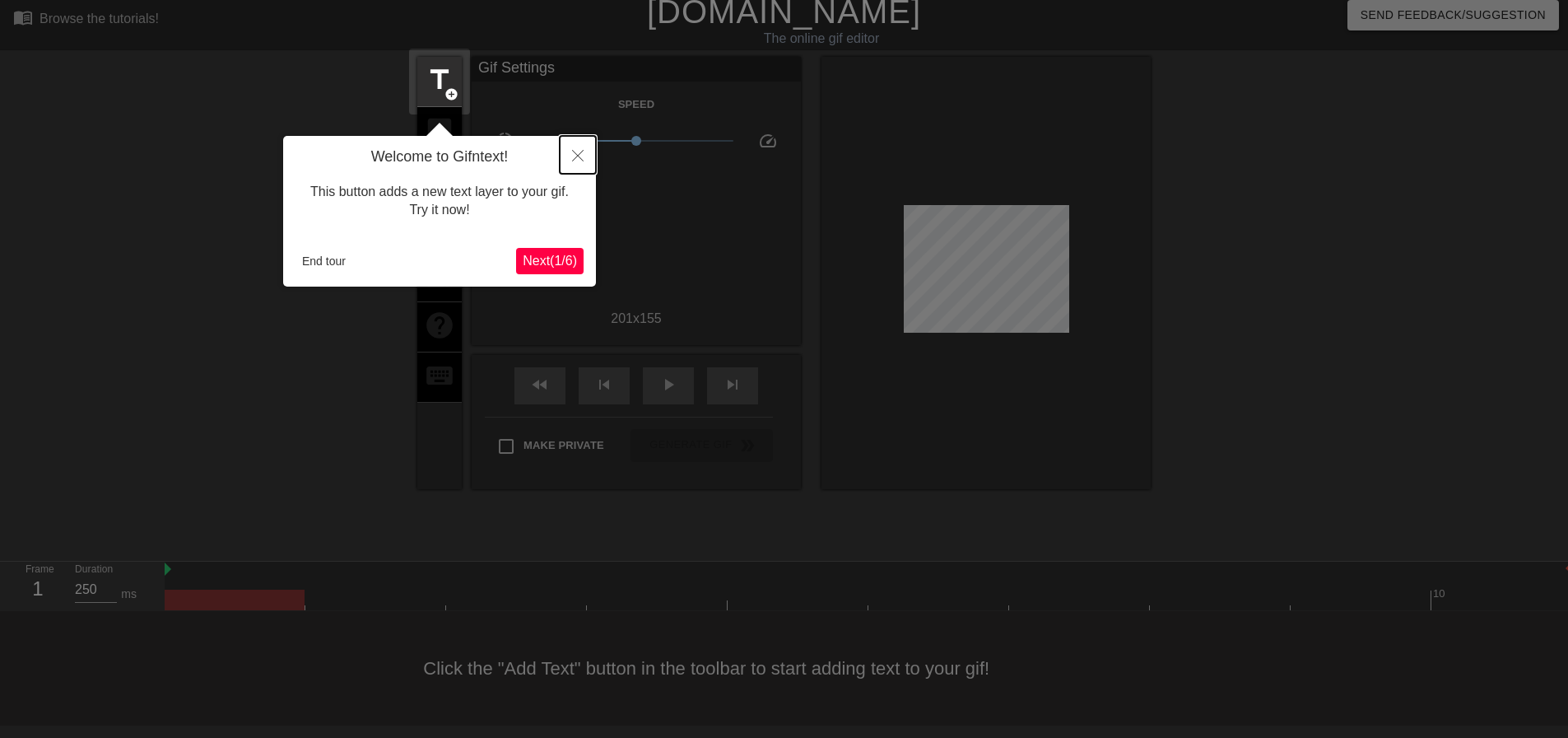
click at [580, 157] on icon "Close" at bounding box center [578, 156] width 12 height 12
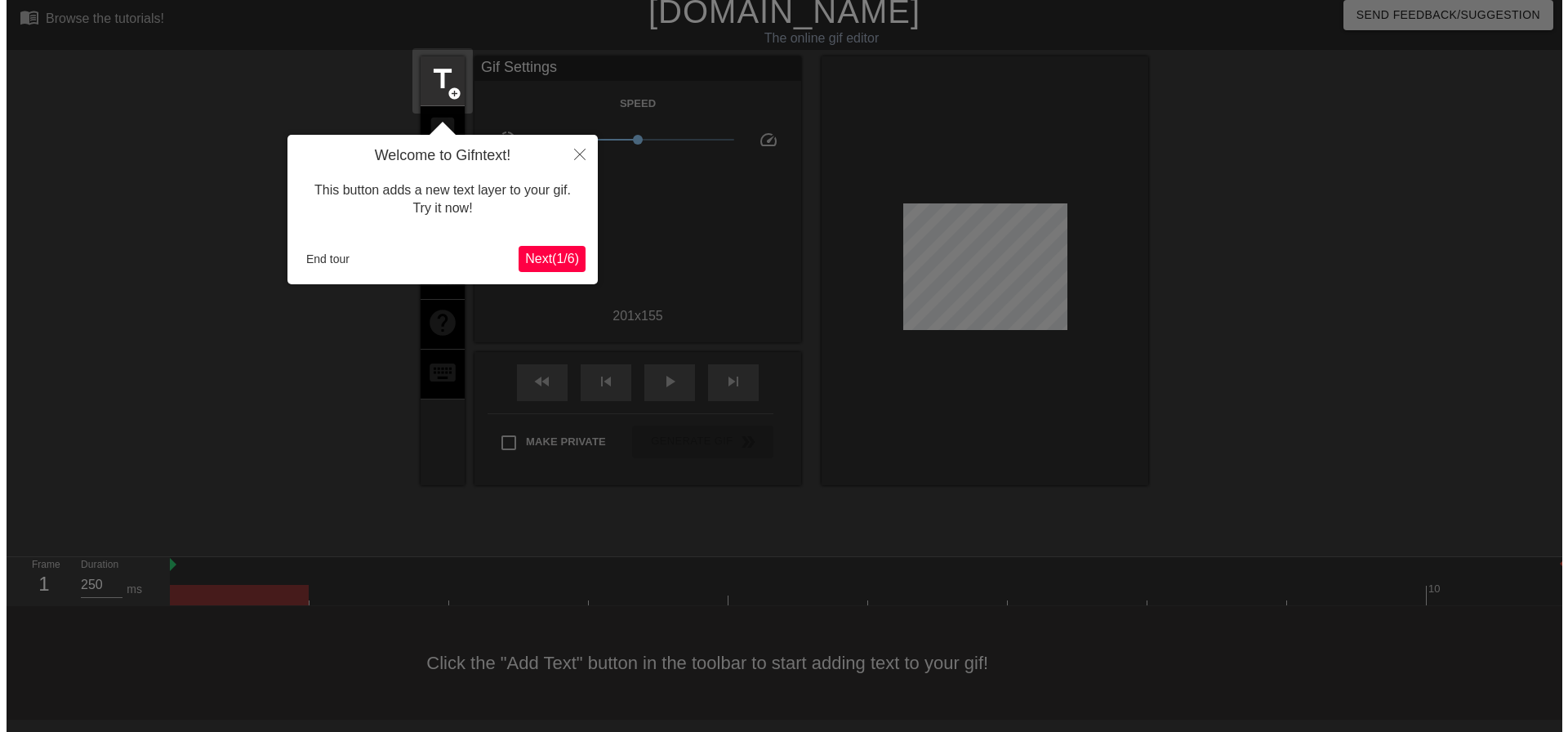
scroll to position [0, 0]
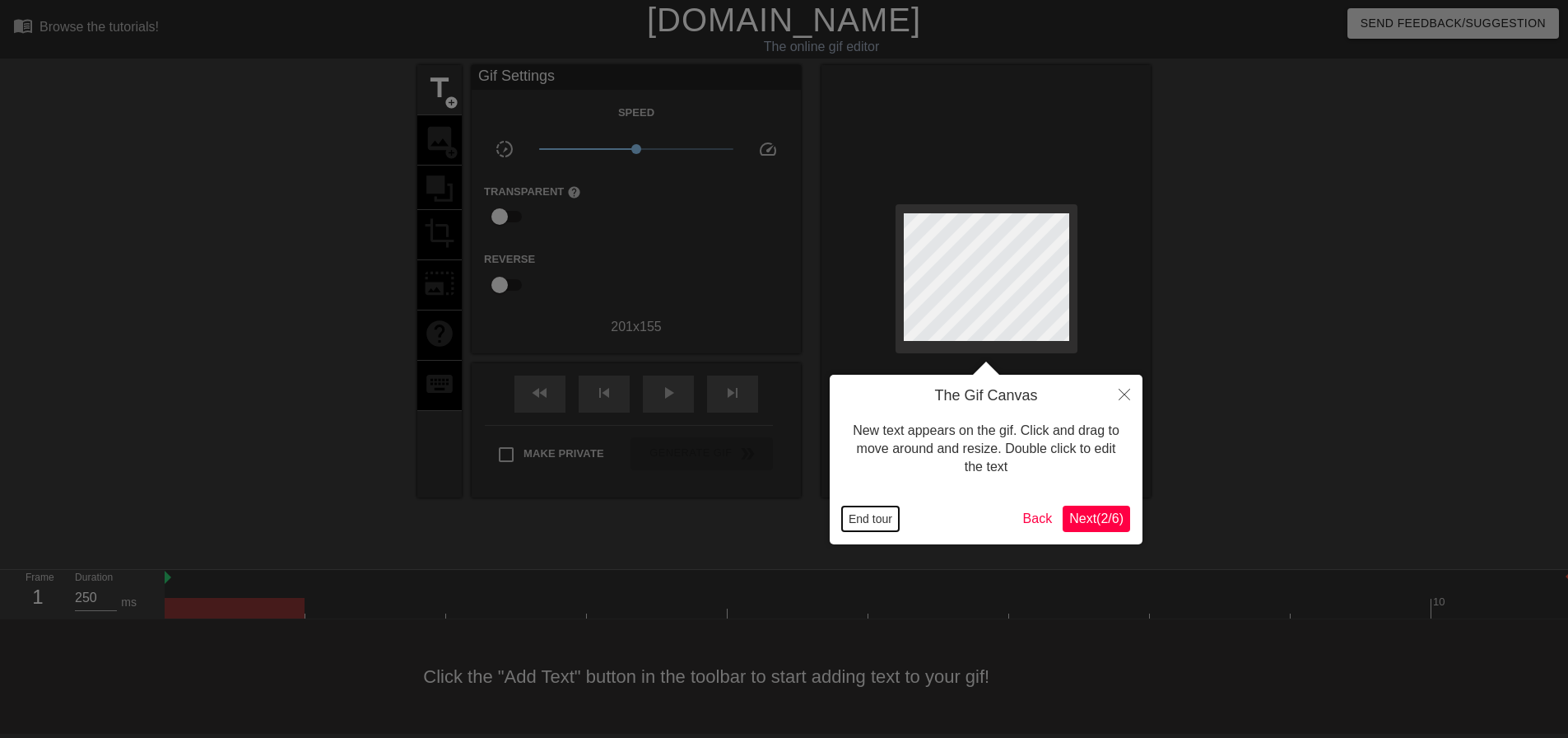
click at [877, 526] on button "End tour" at bounding box center [870, 519] width 57 height 25
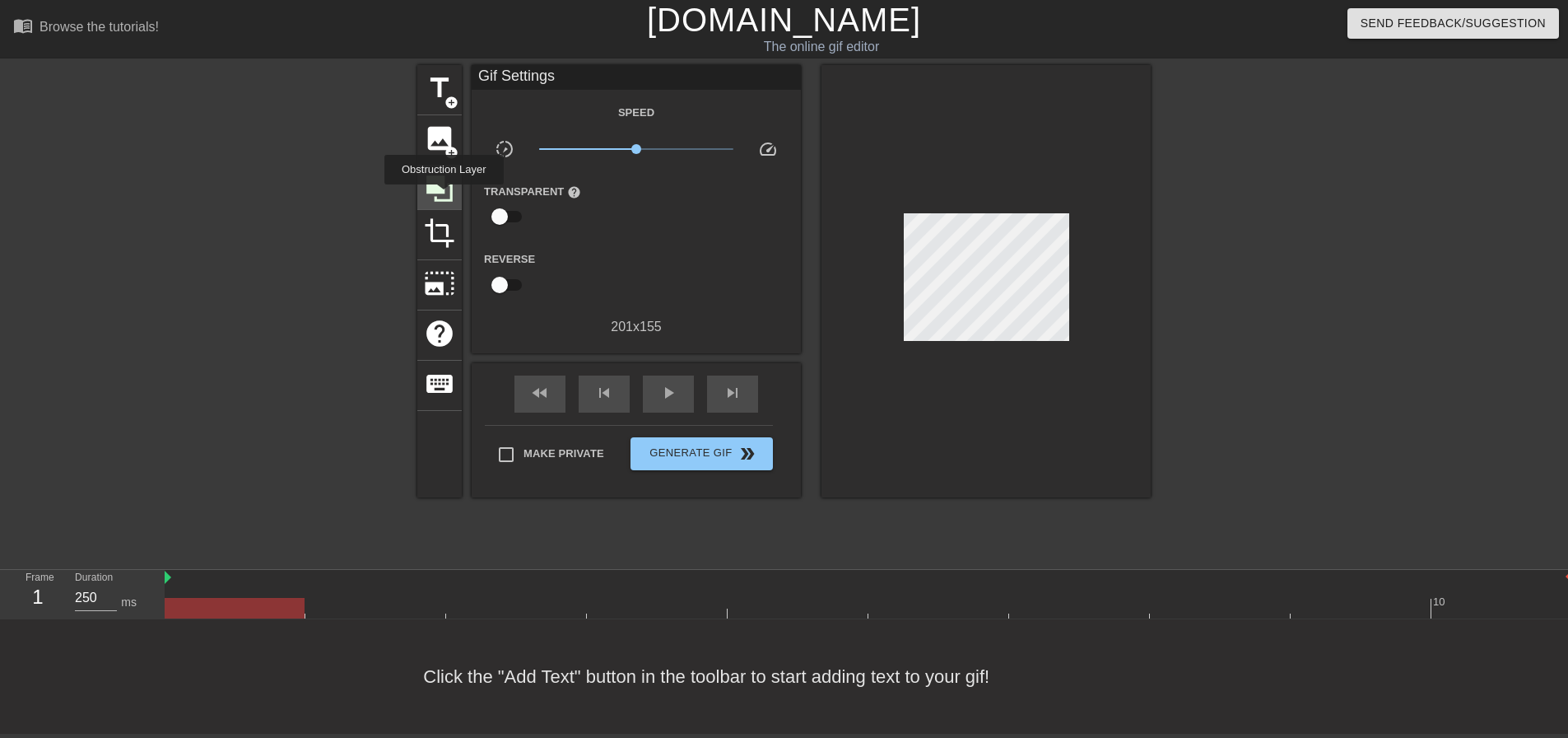
click at [444, 196] on icon at bounding box center [439, 189] width 31 height 31
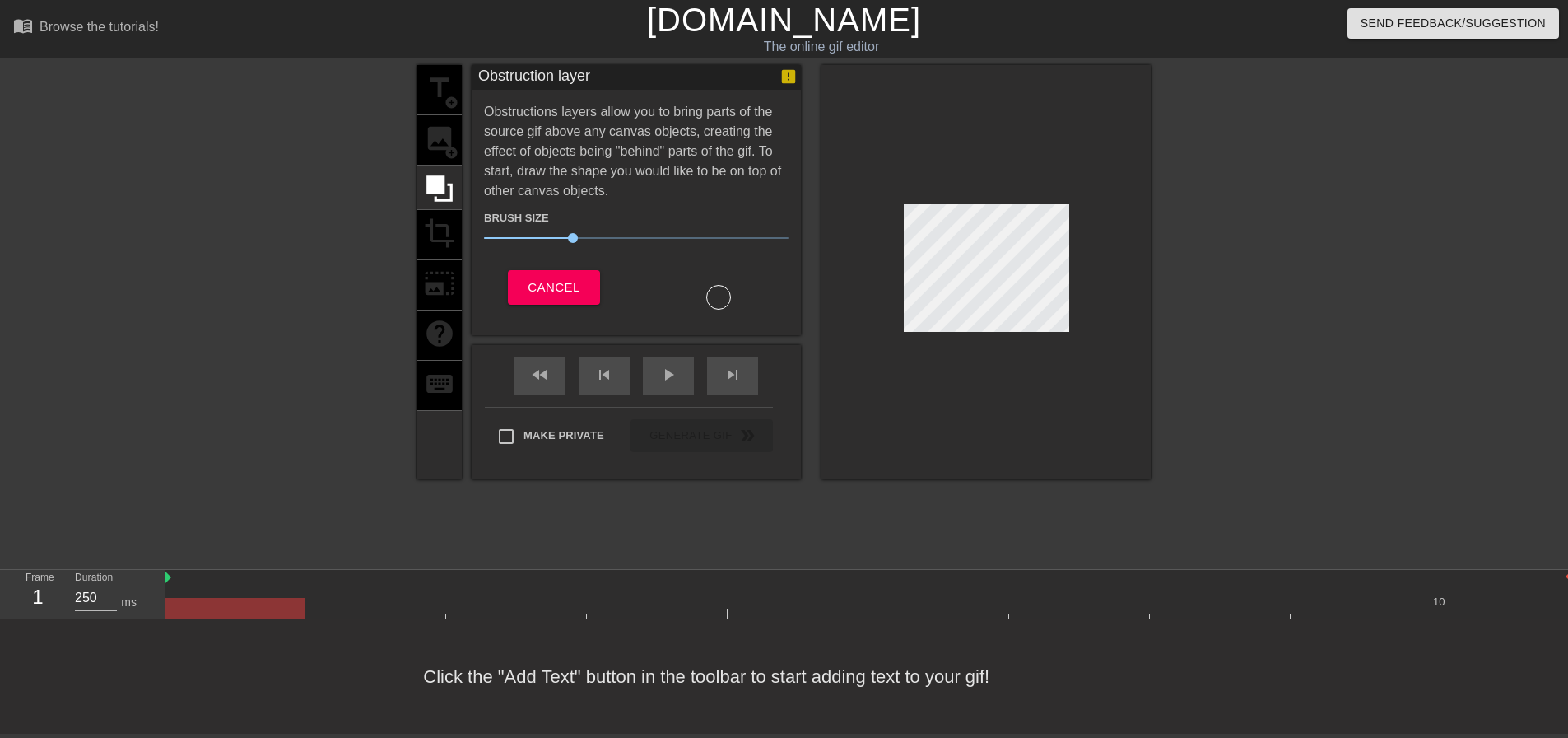
click at [456, 146] on div "title add_circle image add_circle crop photo_size_select_large help keyboard" at bounding box center [439, 272] width 45 height 414
click at [556, 288] on span "Cancel" at bounding box center [553, 287] width 52 height 21
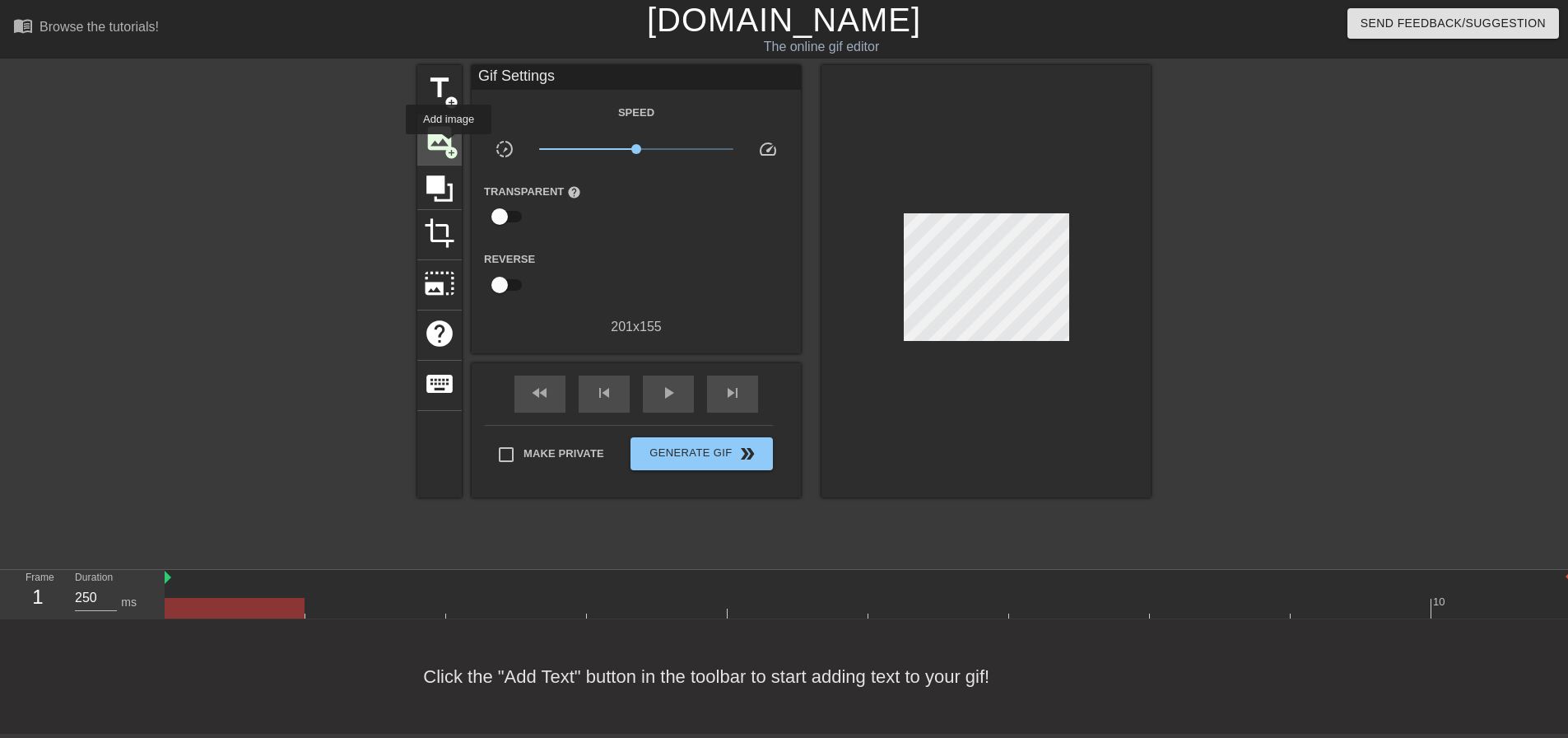
click at [448, 146] on span "add_circle" at bounding box center [451, 153] width 14 height 14
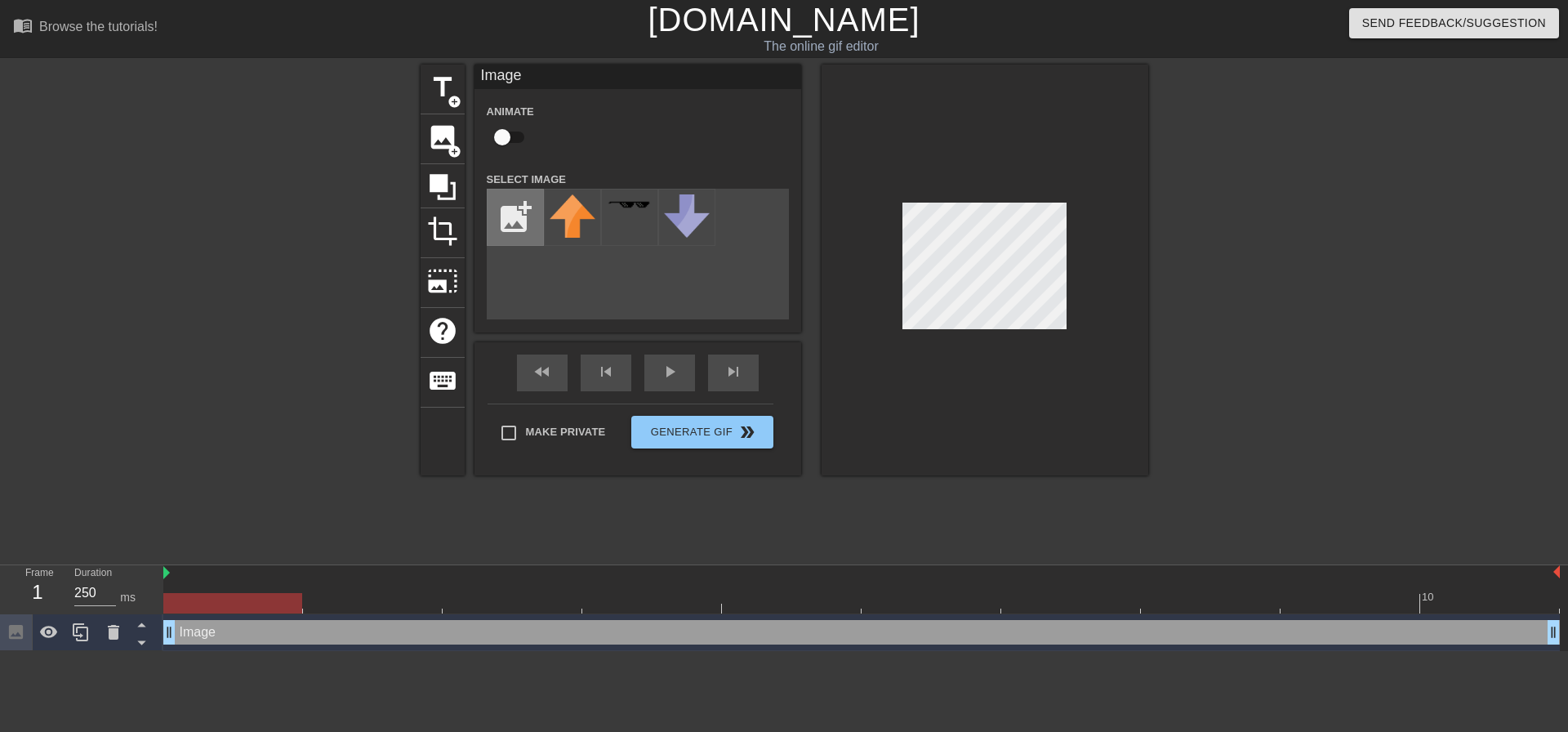
click at [519, 217] on input "file" at bounding box center [515, 218] width 56 height 56
type input "C:\fakepath\Screenshot [DATE] 115633.png"
click at [562, 217] on img at bounding box center [573, 211] width 46 height 34
click at [667, 123] on div "Animate" at bounding box center [637, 127] width 326 height 52
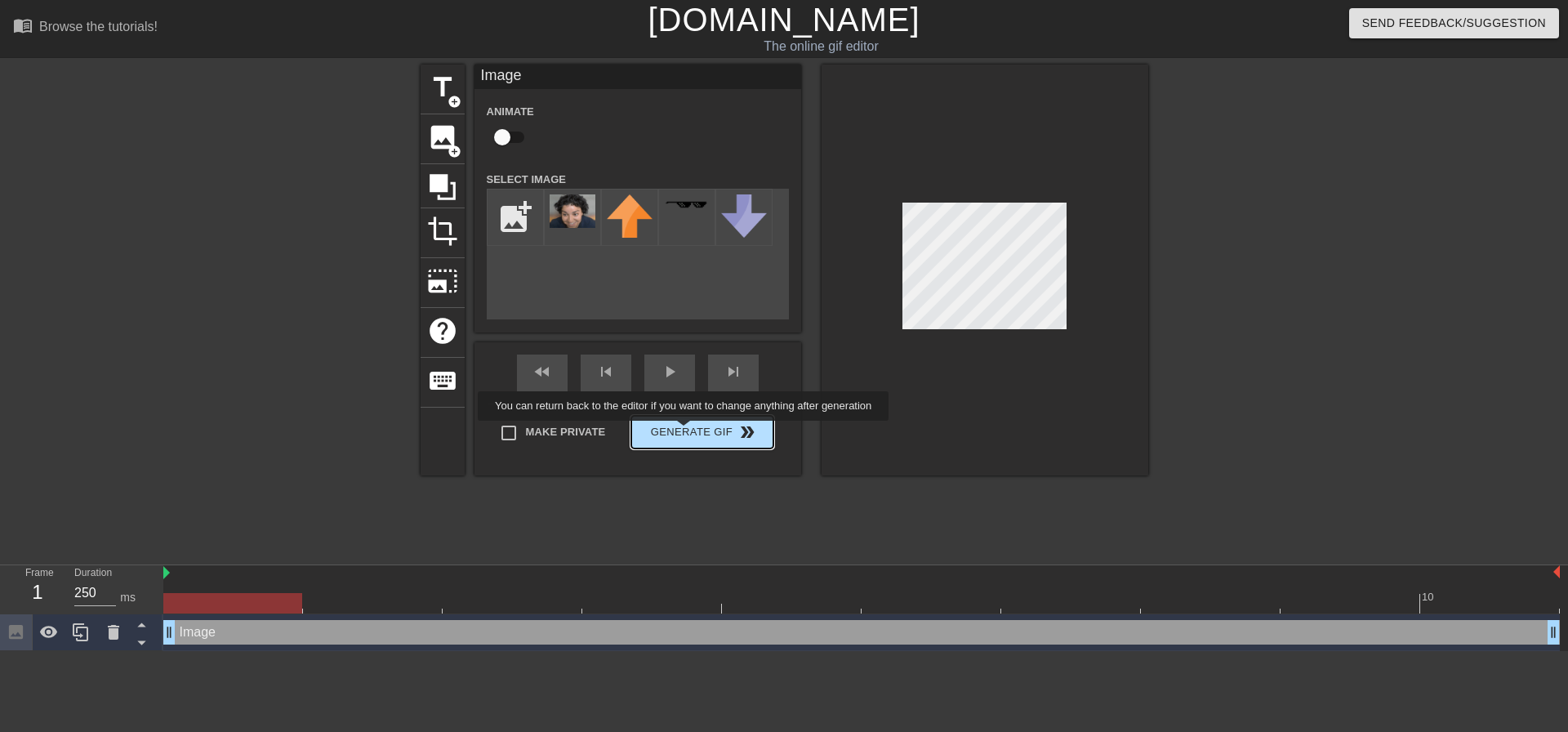
click at [685, 432] on button "Generate Gif double_arrow" at bounding box center [702, 432] width 142 height 33
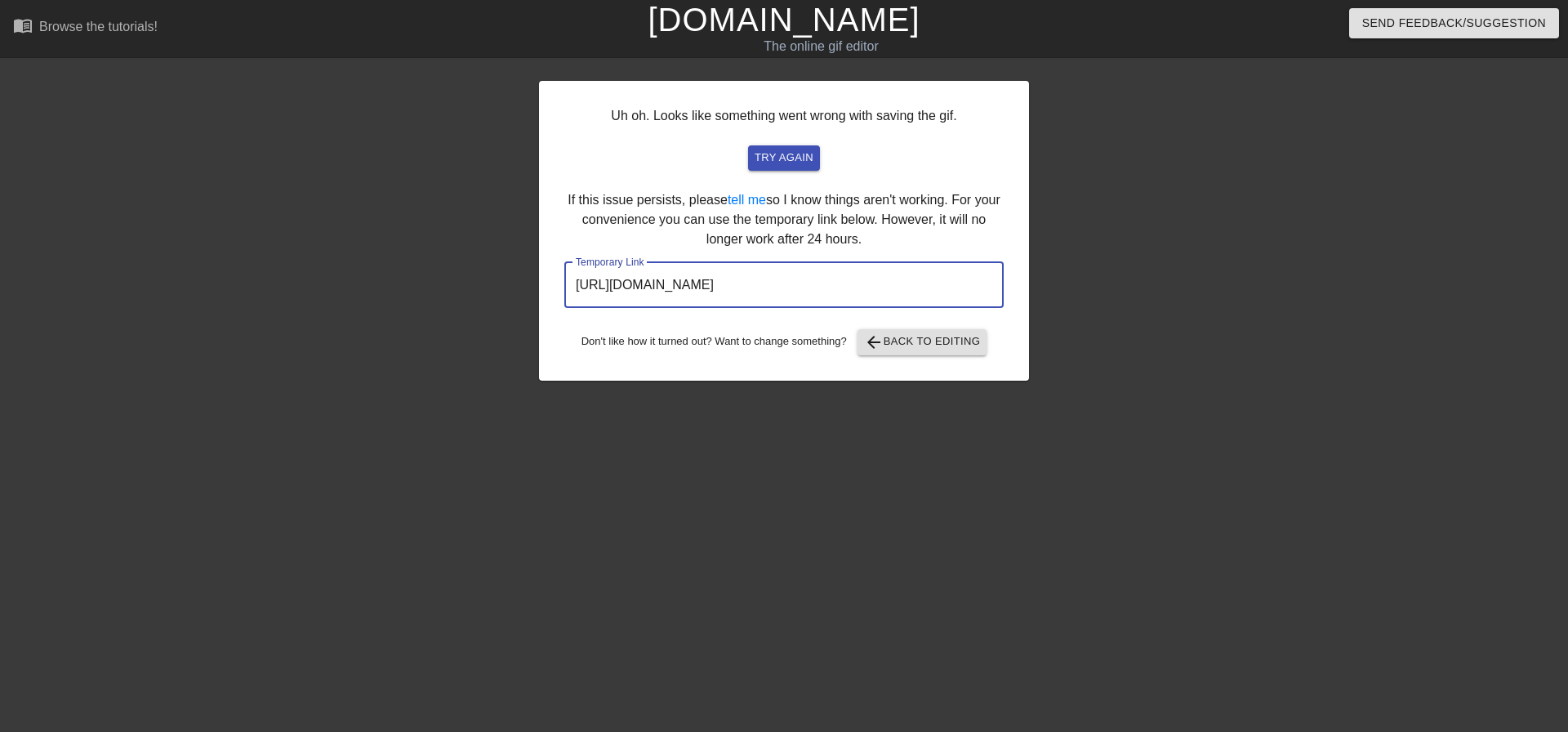
drag, startPoint x: 936, startPoint y: 286, endPoint x: 339, endPoint y: 246, distance: 598.3
click at [339, 246] on div "Uh oh. Looks like something went wrong with saving the gif. try again If this i…" at bounding box center [784, 309] width 1568 height 490
